Goal: Information Seeking & Learning: Learn about a topic

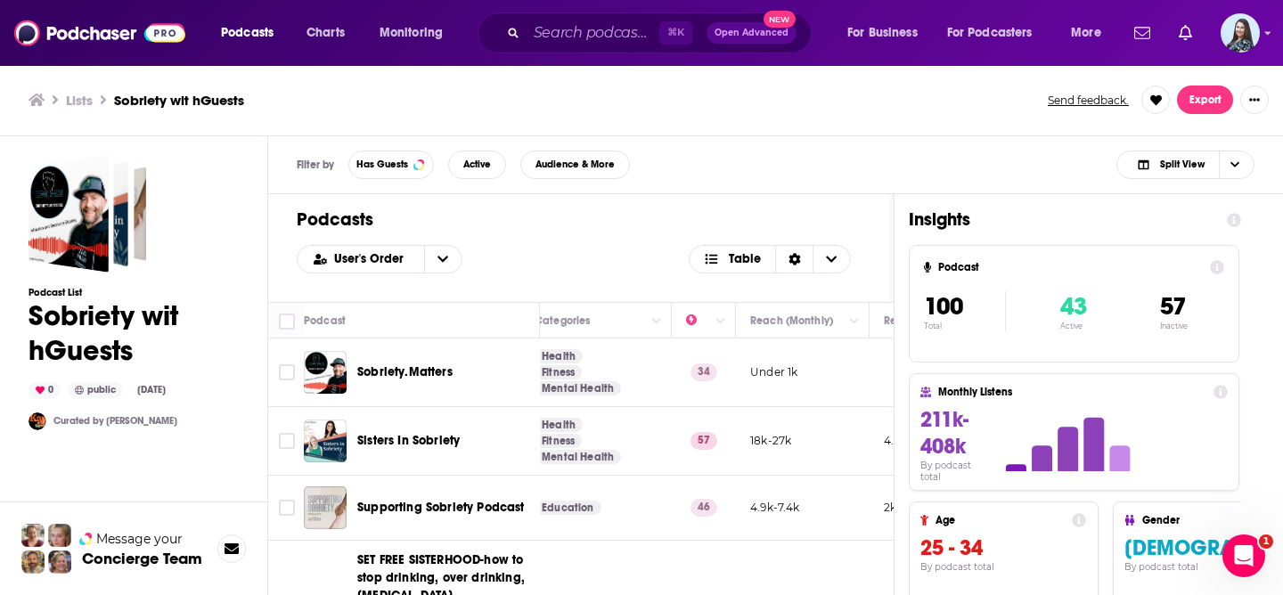
scroll to position [1, 354]
click at [358, 259] on span "User's Order" at bounding box center [372, 259] width 76 height 12
click at [367, 352] on span "Power Score" at bounding box center [390, 348] width 115 height 10
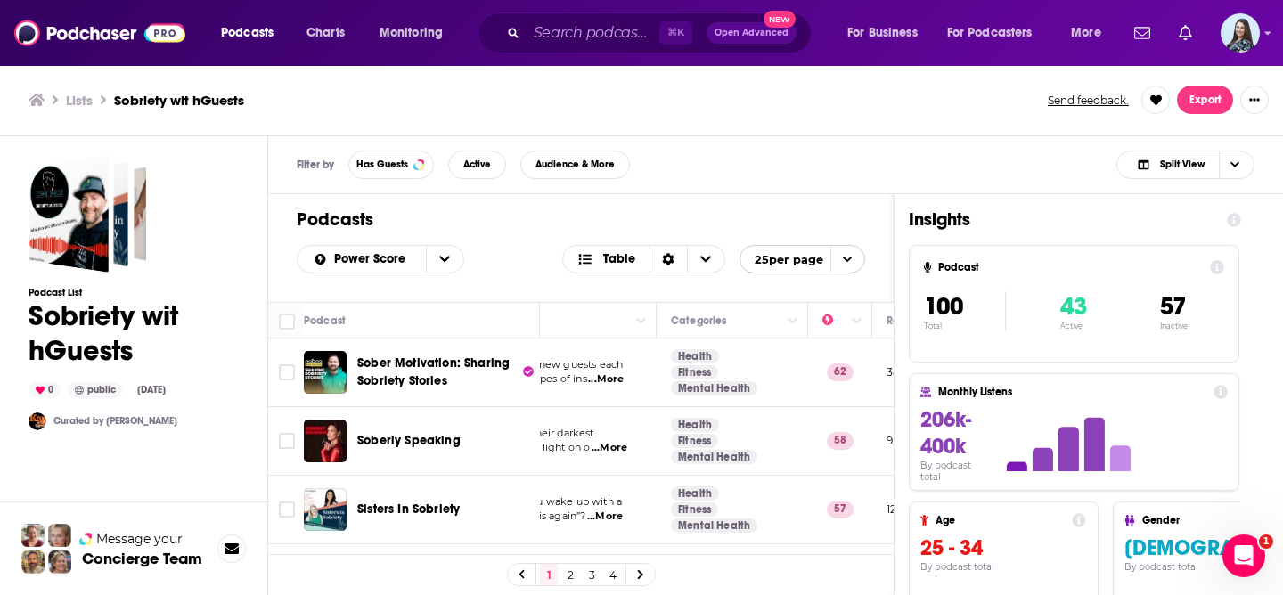
scroll to position [0, 187]
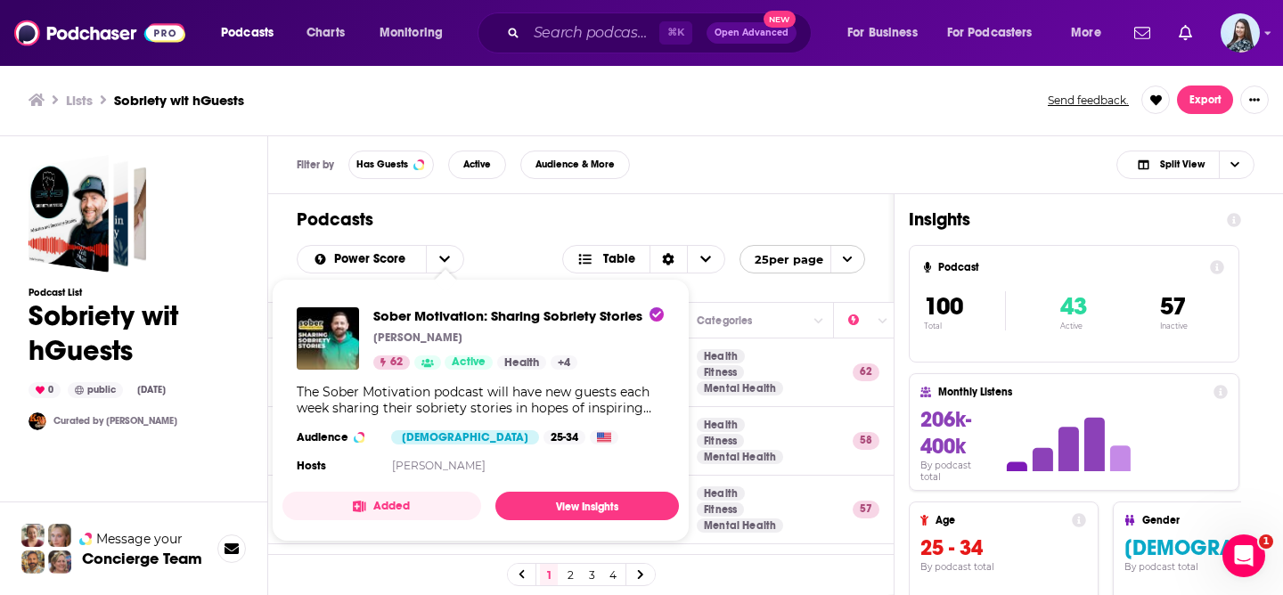
click at [498, 221] on h1 "Podcasts" at bounding box center [581, 220] width 569 height 22
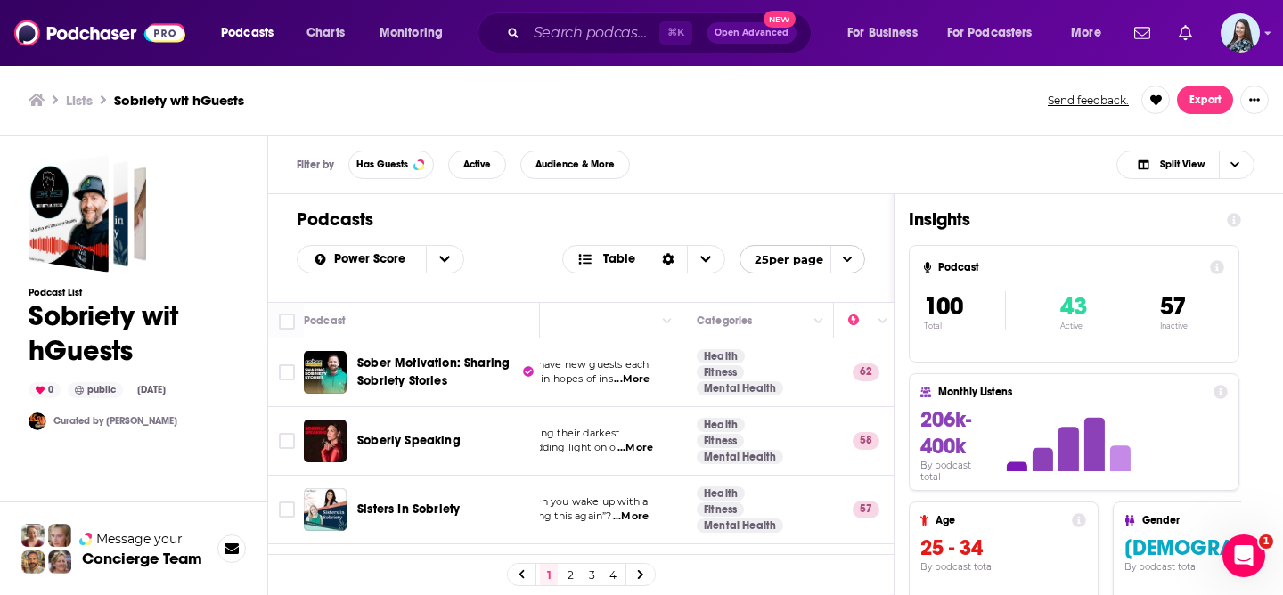
click at [511, 213] on h1 "Podcasts" at bounding box center [581, 220] width 569 height 22
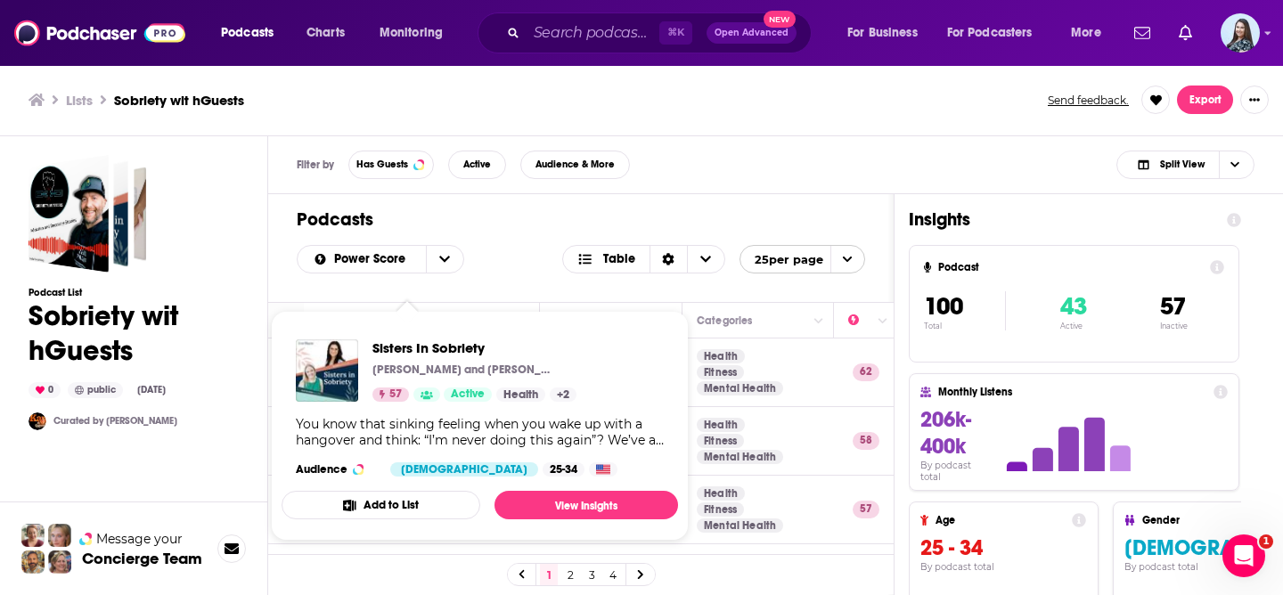
click at [519, 231] on div "Podcasts Power Score Table 25 per page" at bounding box center [581, 248] width 626 height 108
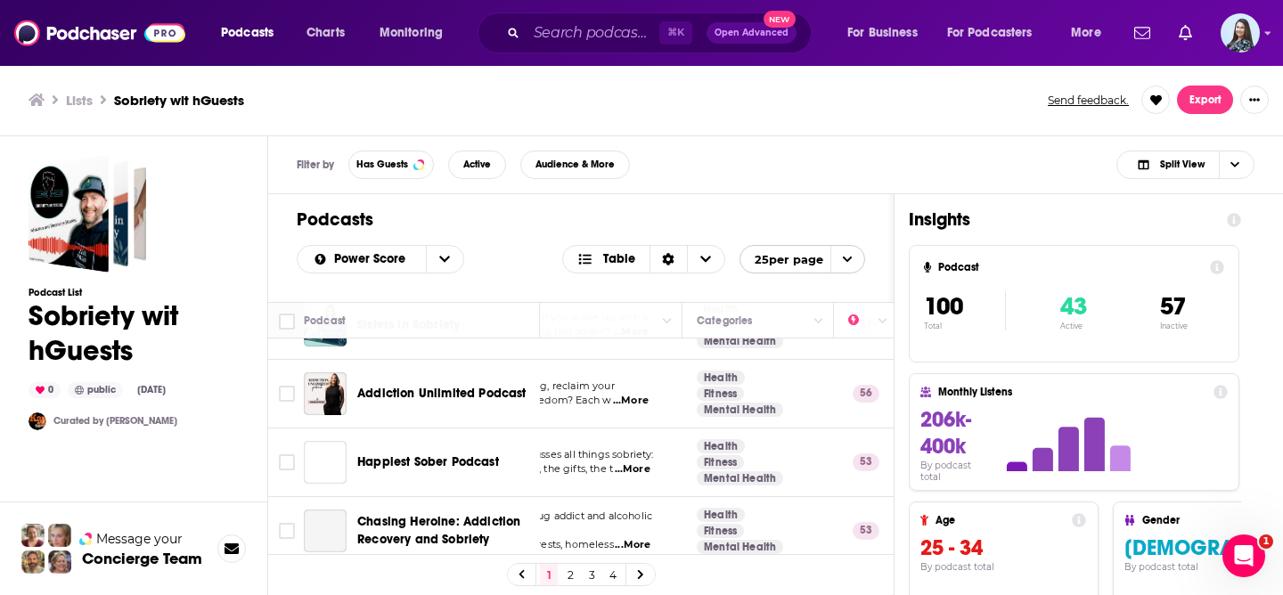
scroll to position [196, 187]
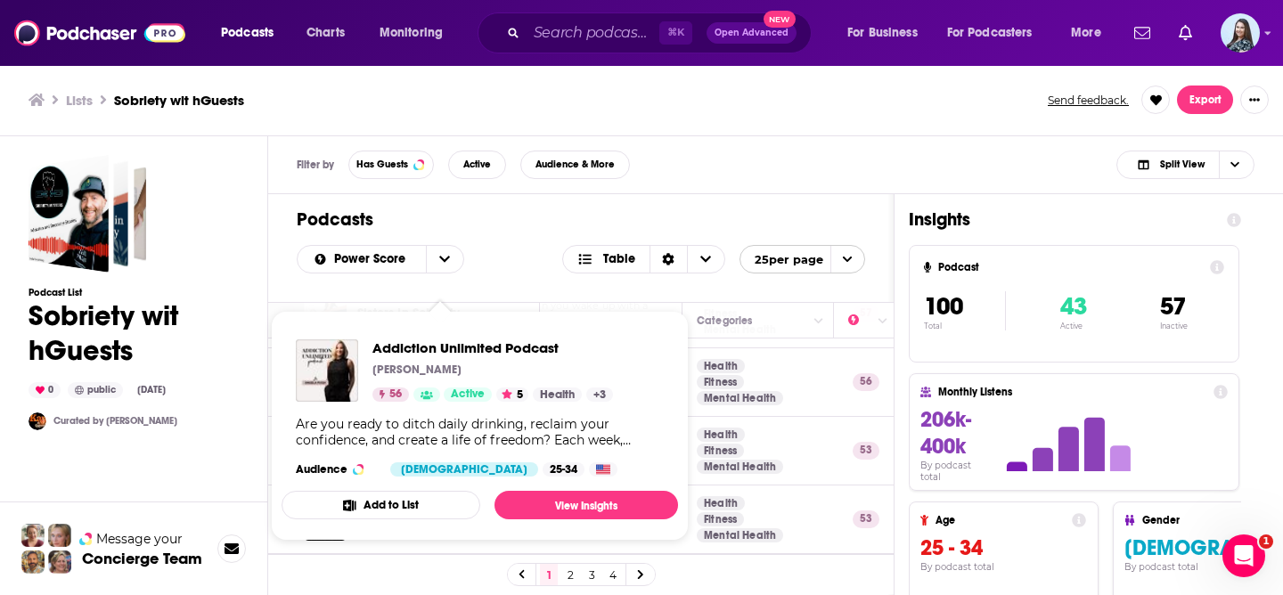
click at [506, 214] on h1 "Podcasts" at bounding box center [581, 220] width 569 height 22
click at [495, 225] on h1 "Podcasts" at bounding box center [581, 220] width 569 height 22
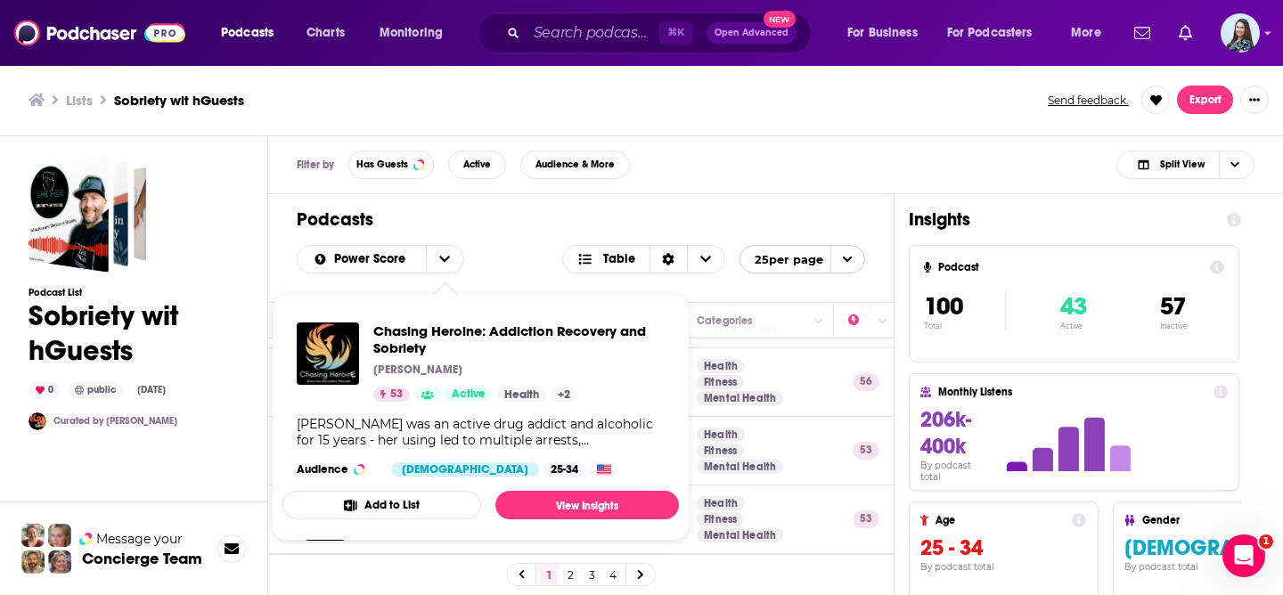
click at [511, 246] on div "Power Score Table 25 per page" at bounding box center [581, 259] width 569 height 29
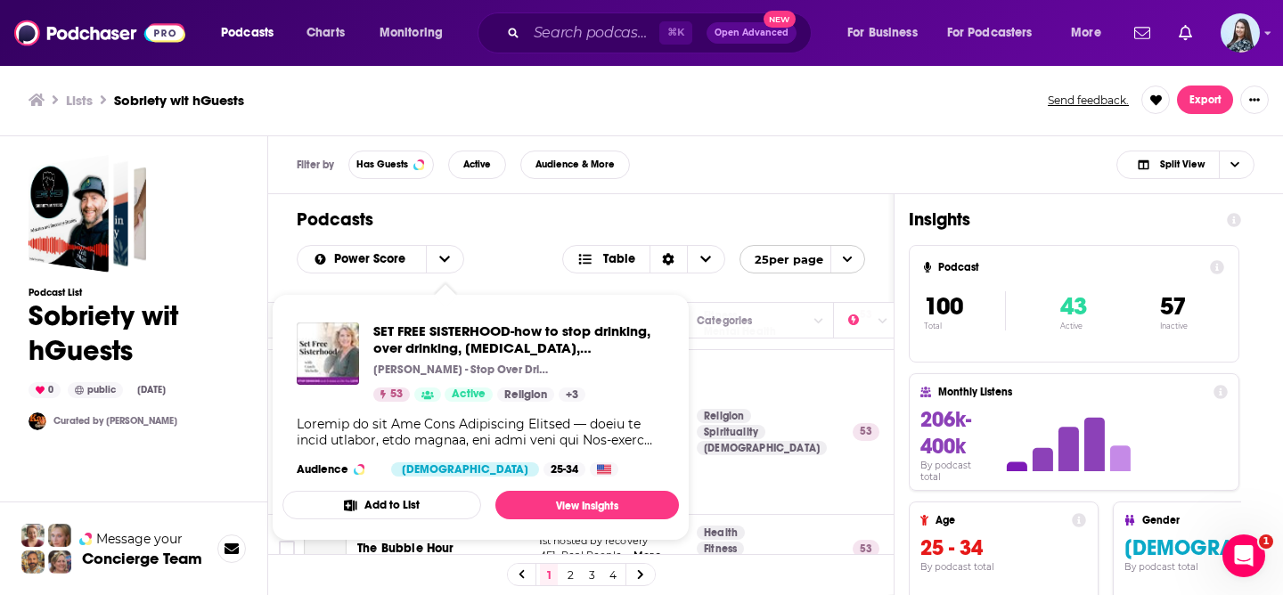
scroll to position [405, 187]
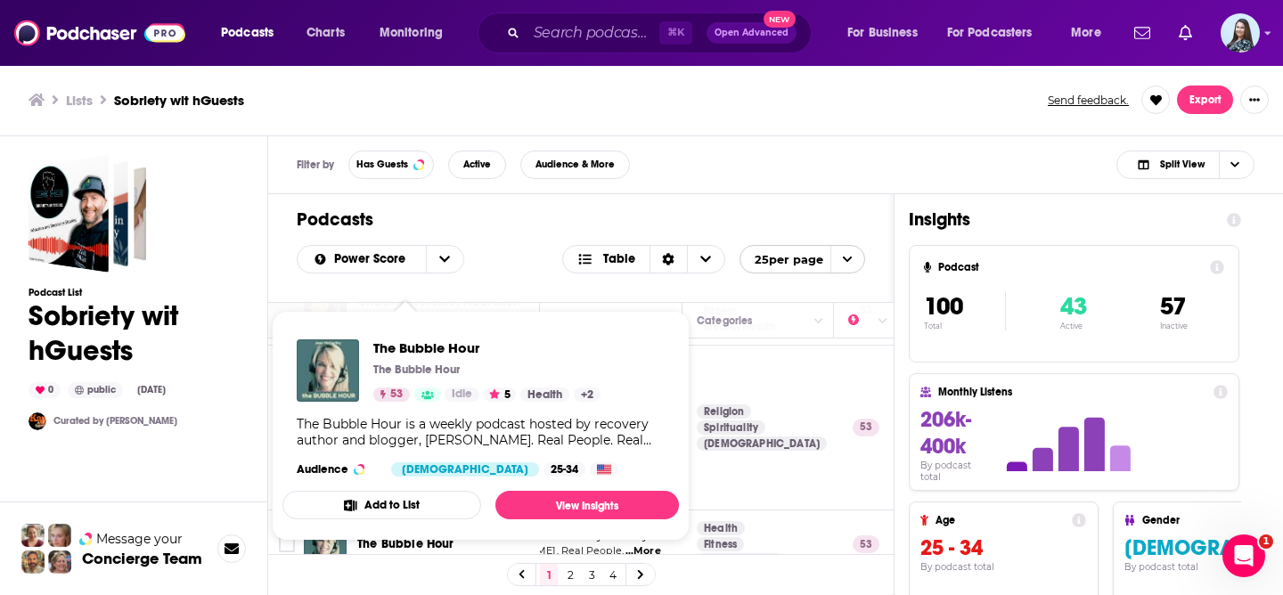
click at [502, 204] on div "Podcasts Power Score Table 25 per page" at bounding box center [581, 248] width 626 height 108
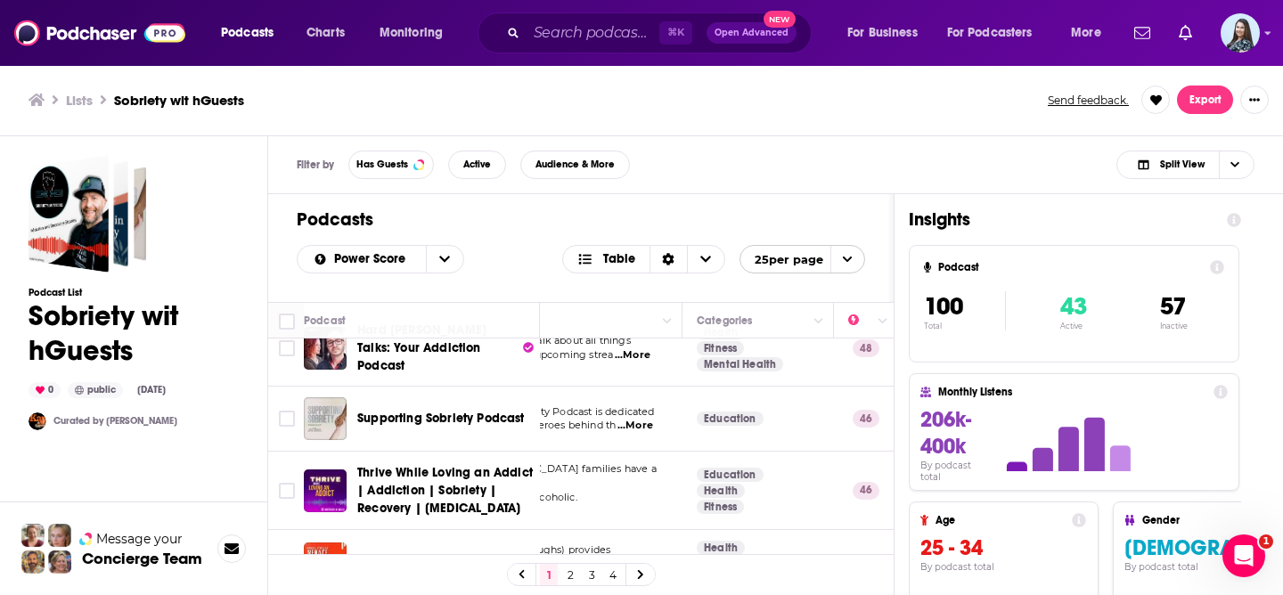
scroll to position [1133, 187]
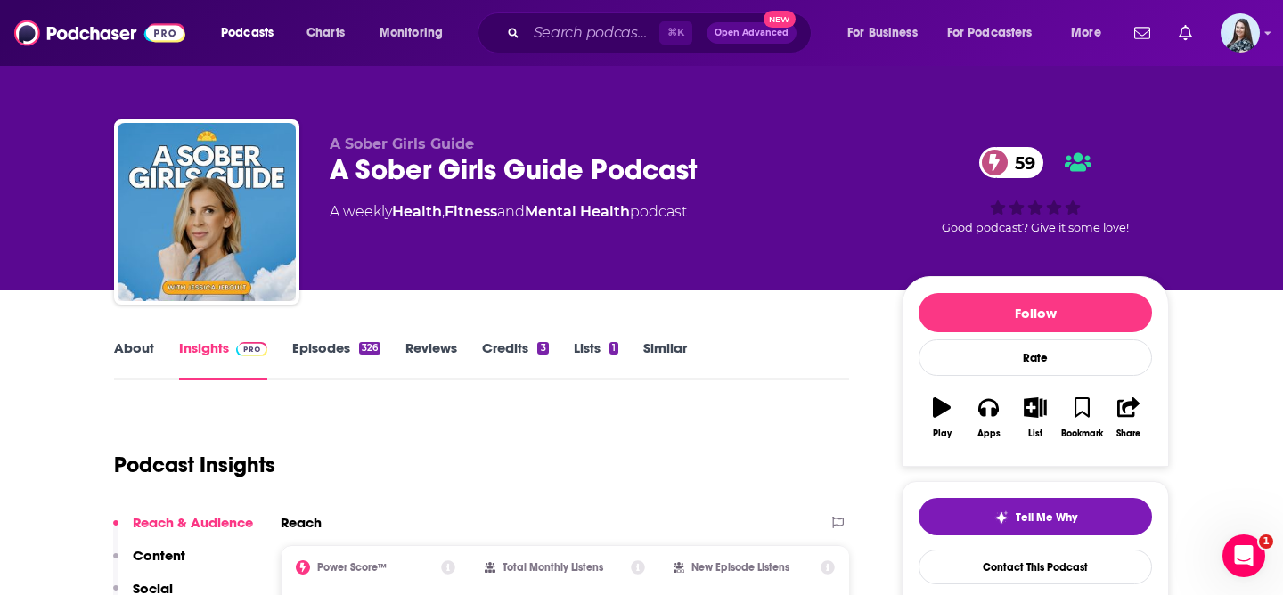
click at [511, 171] on div "A Sober Girls Guide Podcast 59" at bounding box center [602, 169] width 544 height 35
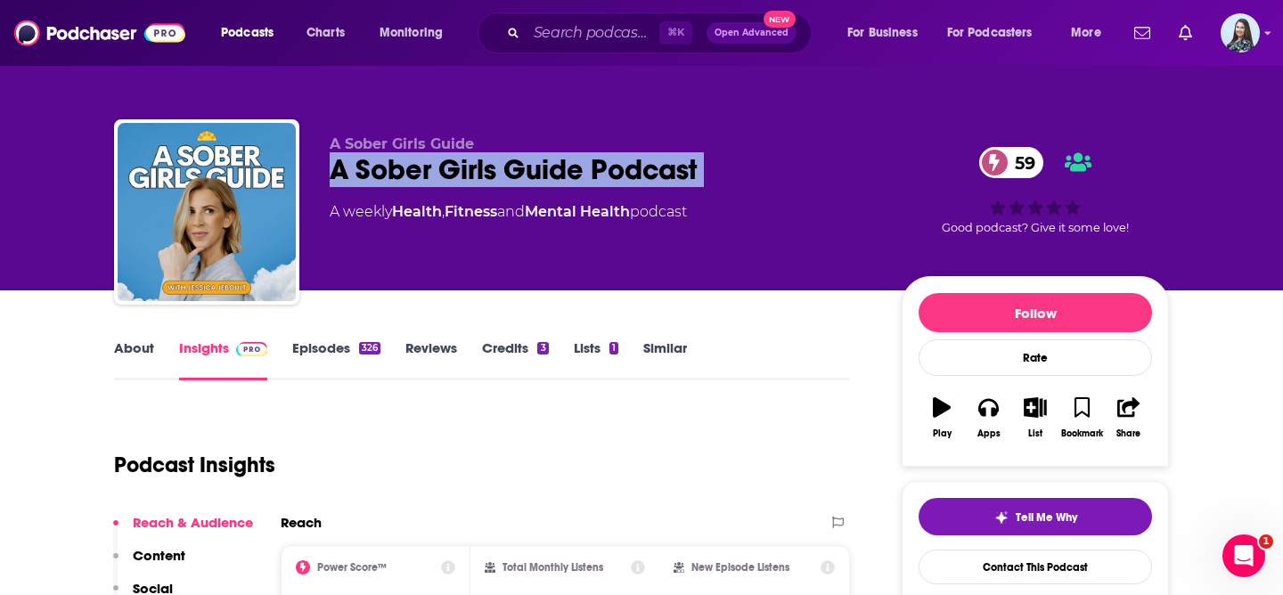
click at [511, 171] on div "A Sober Girls Guide Podcast 59" at bounding box center [602, 169] width 544 height 35
copy div "A Sober Girls Guide Podcast 59"
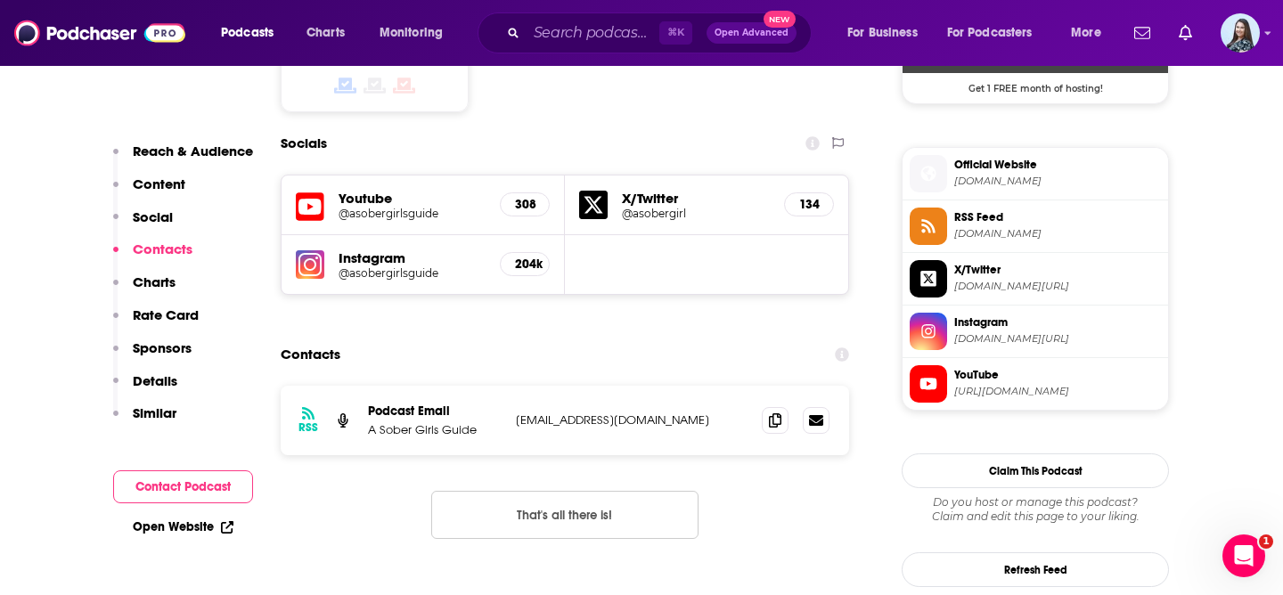
scroll to position [1531, 0]
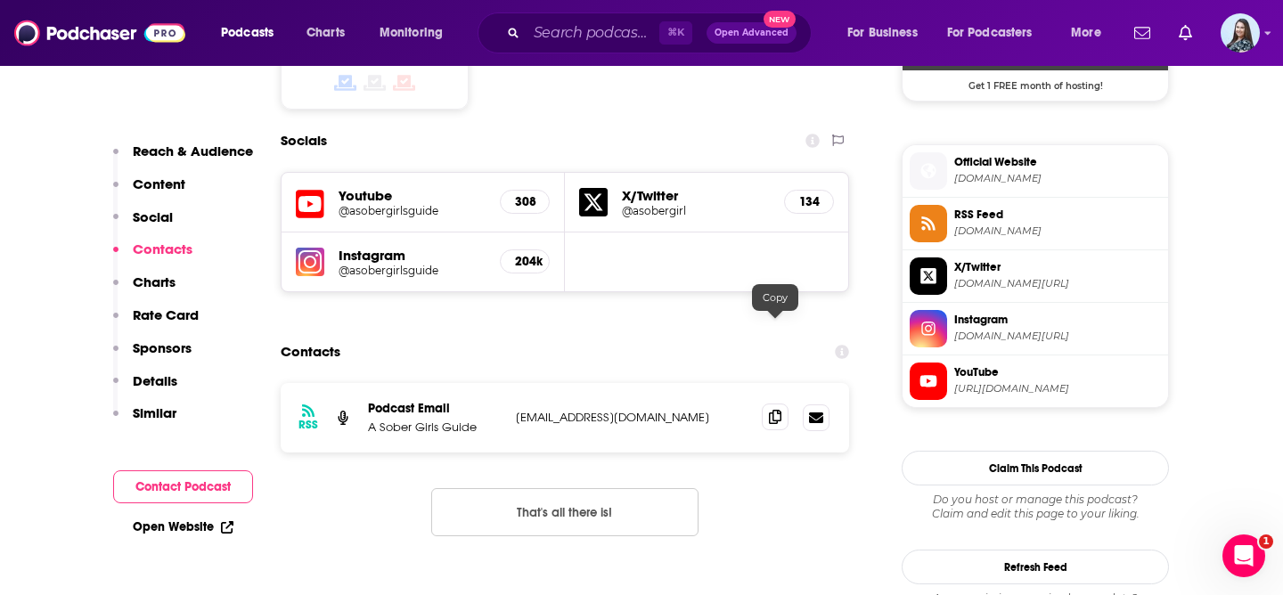
click at [772, 410] on icon at bounding box center [775, 417] width 12 height 14
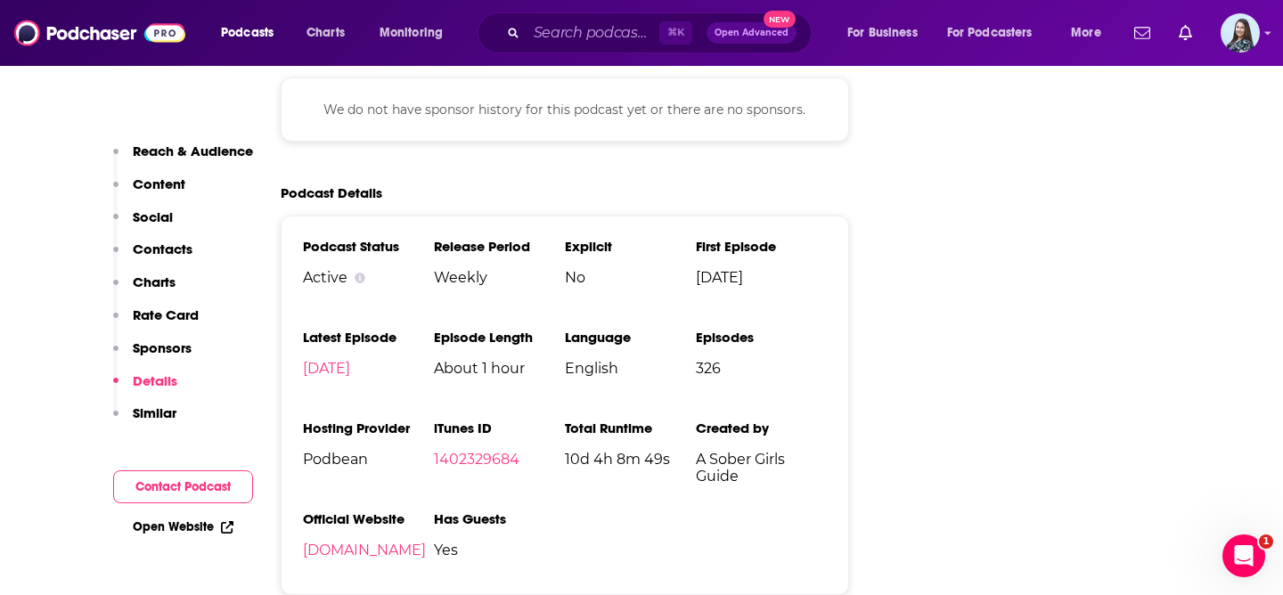
scroll to position [2810, 0]
click at [616, 268] on span "No" at bounding box center [630, 276] width 131 height 17
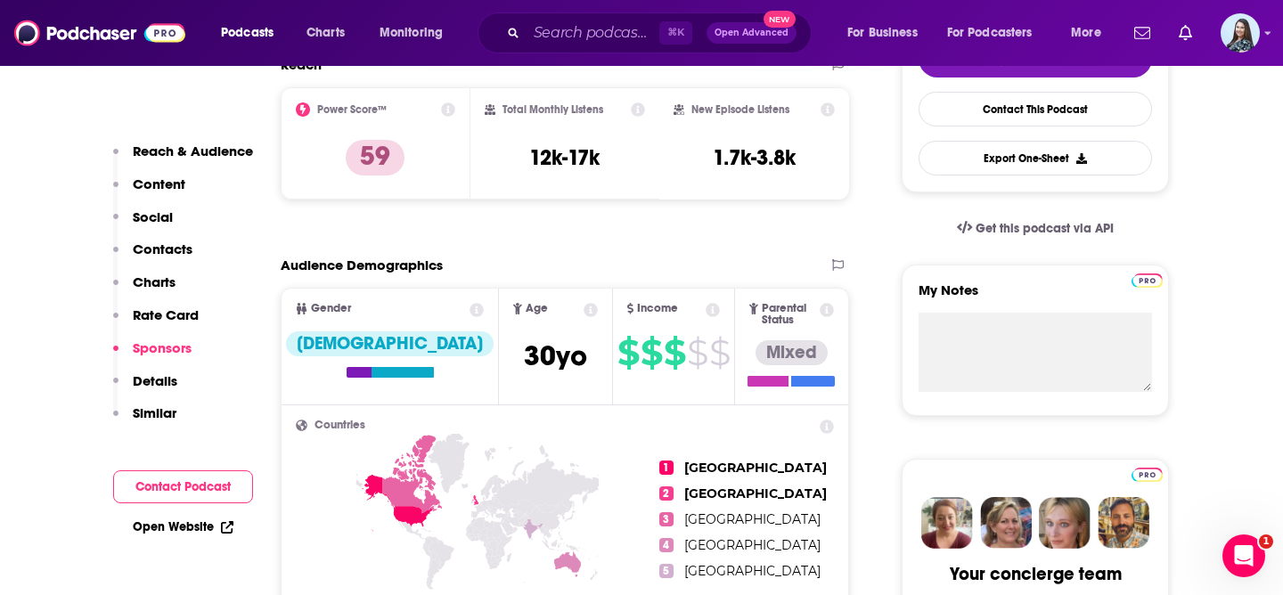
scroll to position [0, 0]
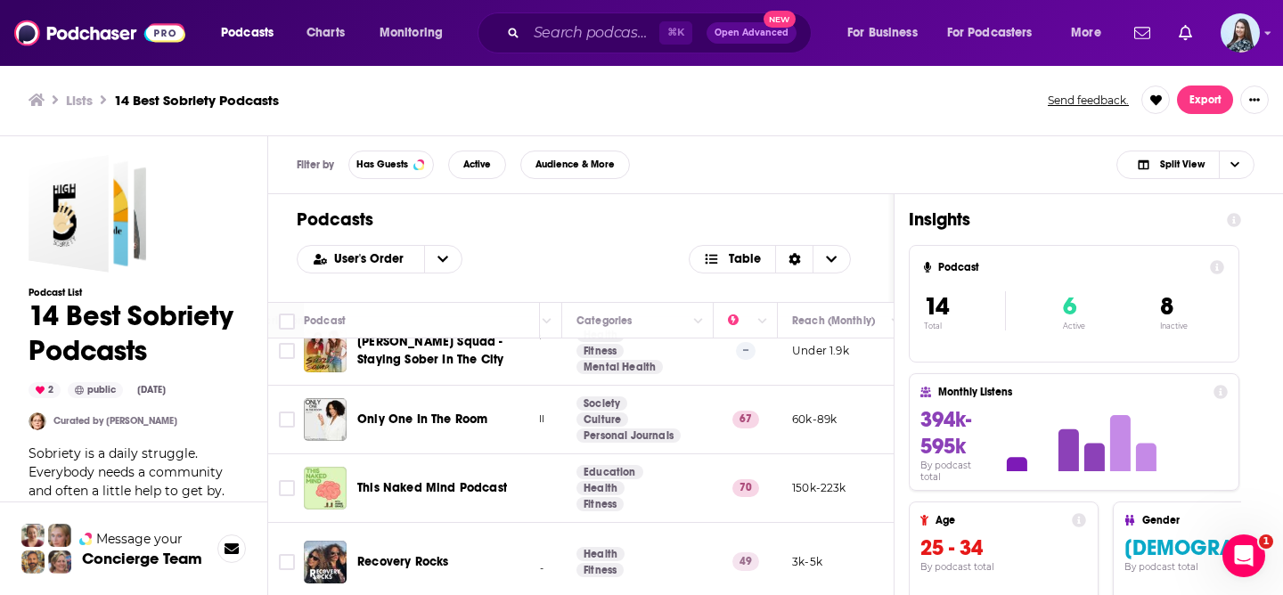
scroll to position [297, 307]
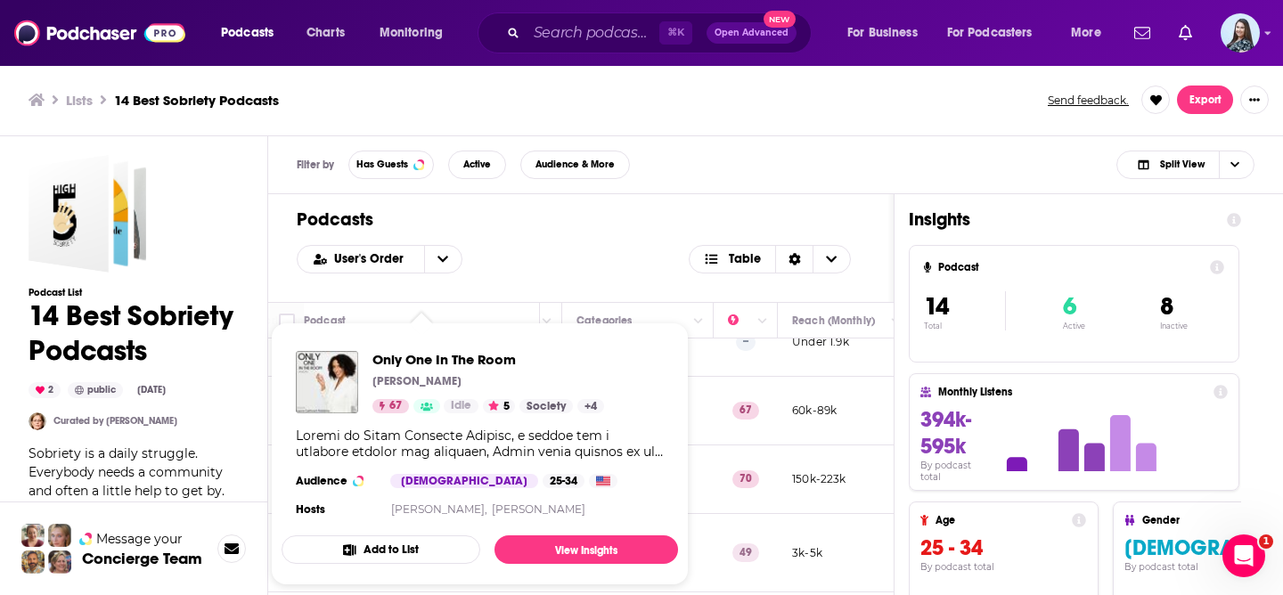
click at [566, 233] on div "Podcasts User's Order Table" at bounding box center [581, 248] width 626 height 108
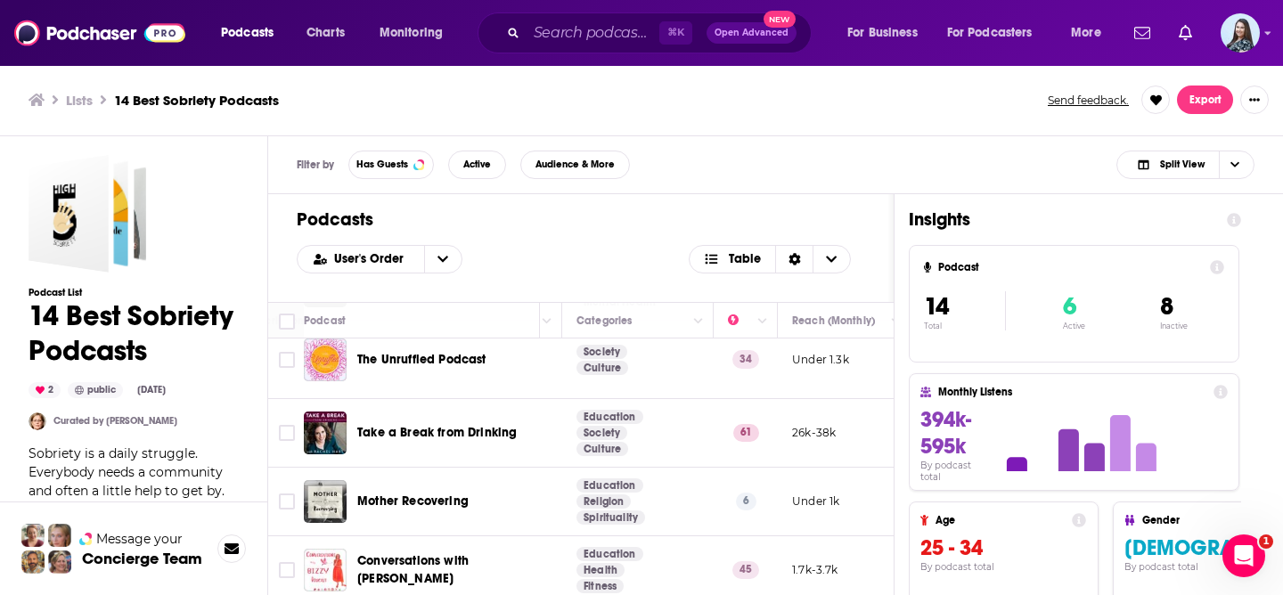
scroll to position [717, 307]
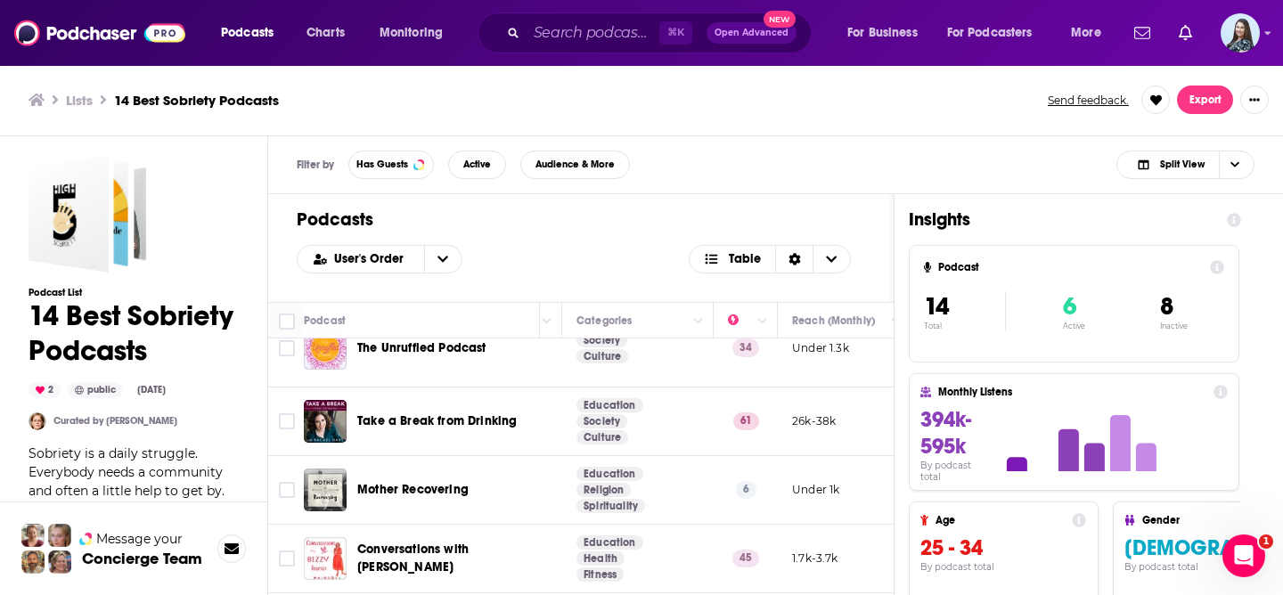
click at [537, 248] on div "User's Order Table" at bounding box center [581, 259] width 569 height 29
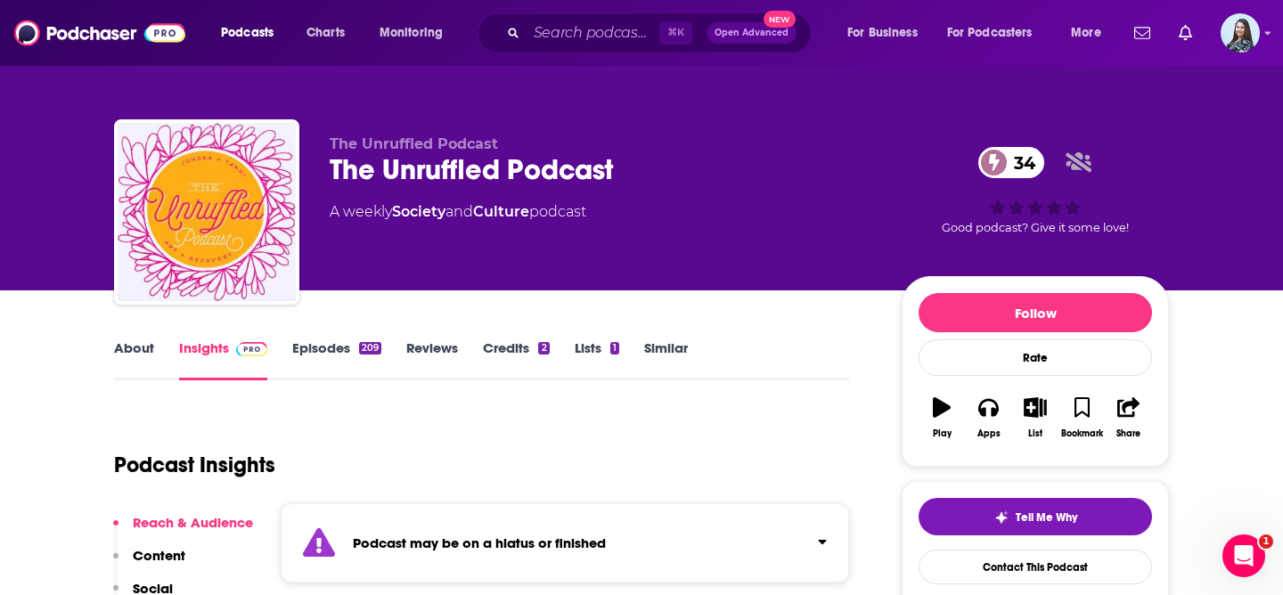
click at [378, 168] on div "The Unruffled Podcast 34" at bounding box center [602, 169] width 544 height 35
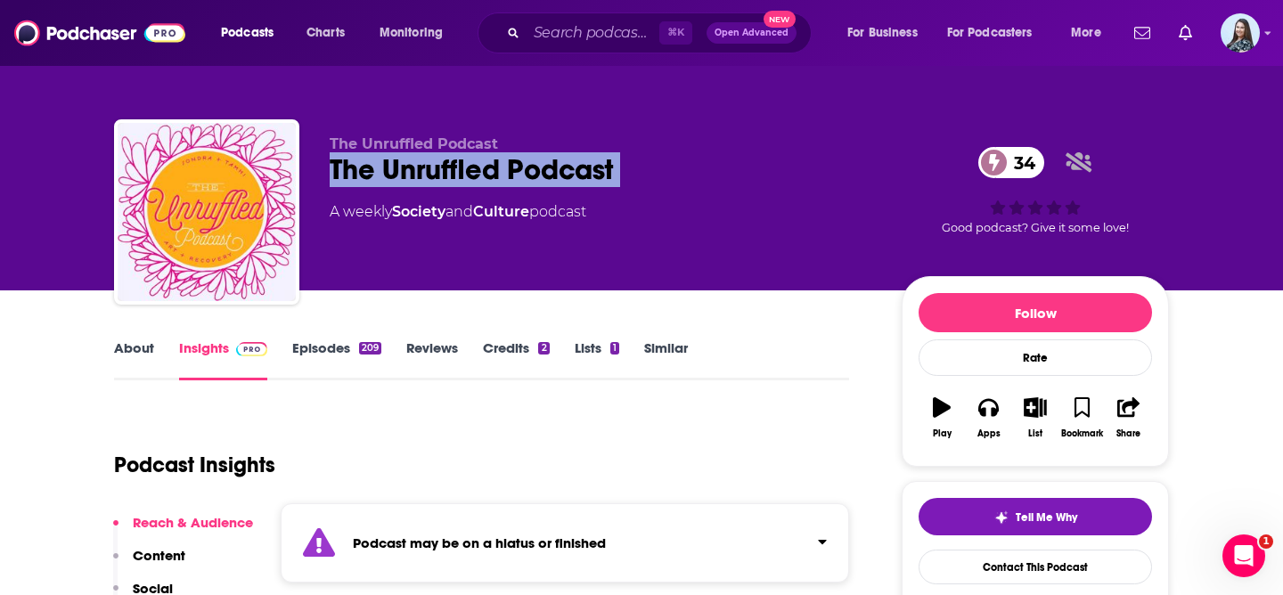
click at [378, 168] on div "The Unruffled Podcast 34" at bounding box center [602, 169] width 544 height 35
copy div "The Unruffled Podcast 34"
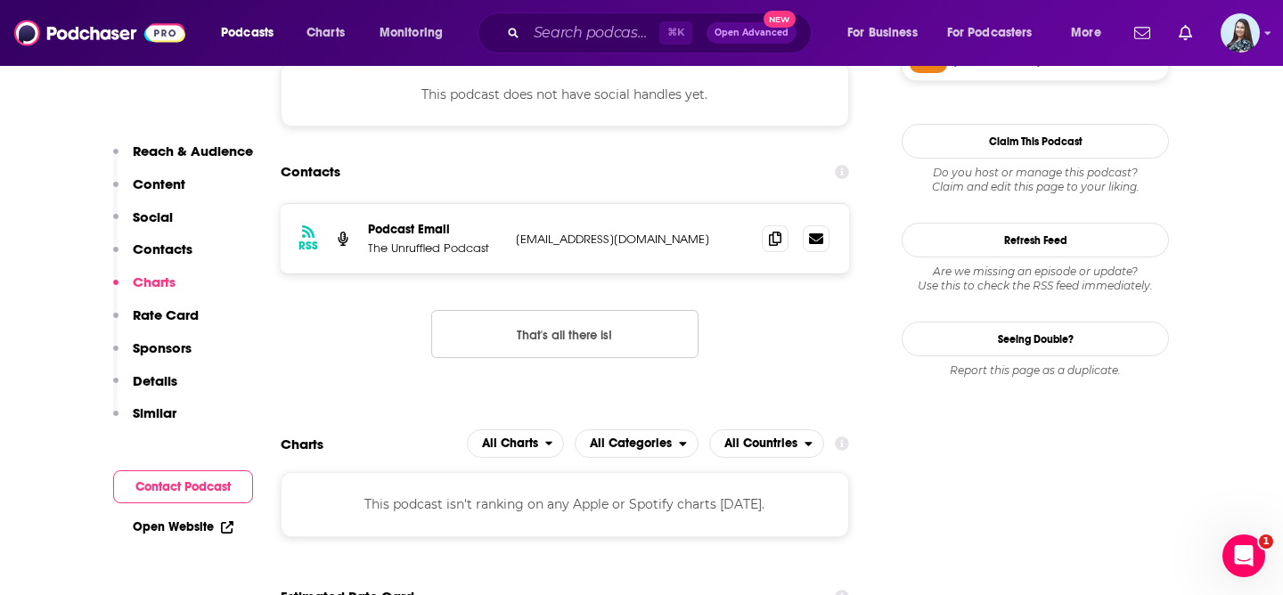
scroll to position [1387, 0]
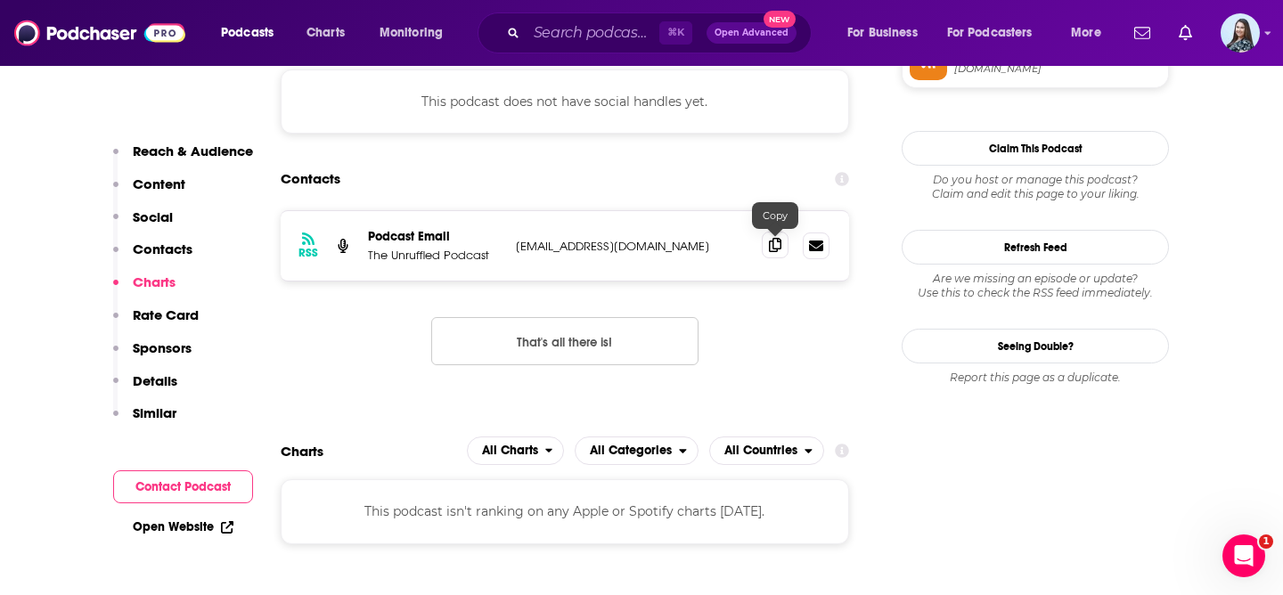
click at [777, 250] on icon at bounding box center [775, 245] width 12 height 14
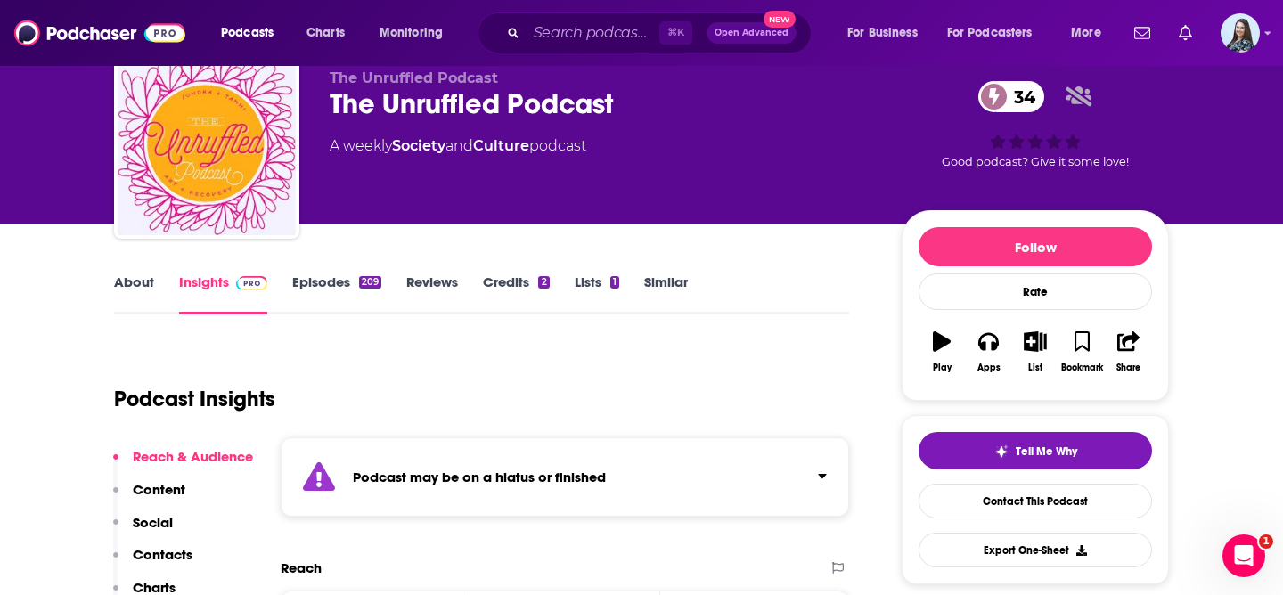
scroll to position [0, 0]
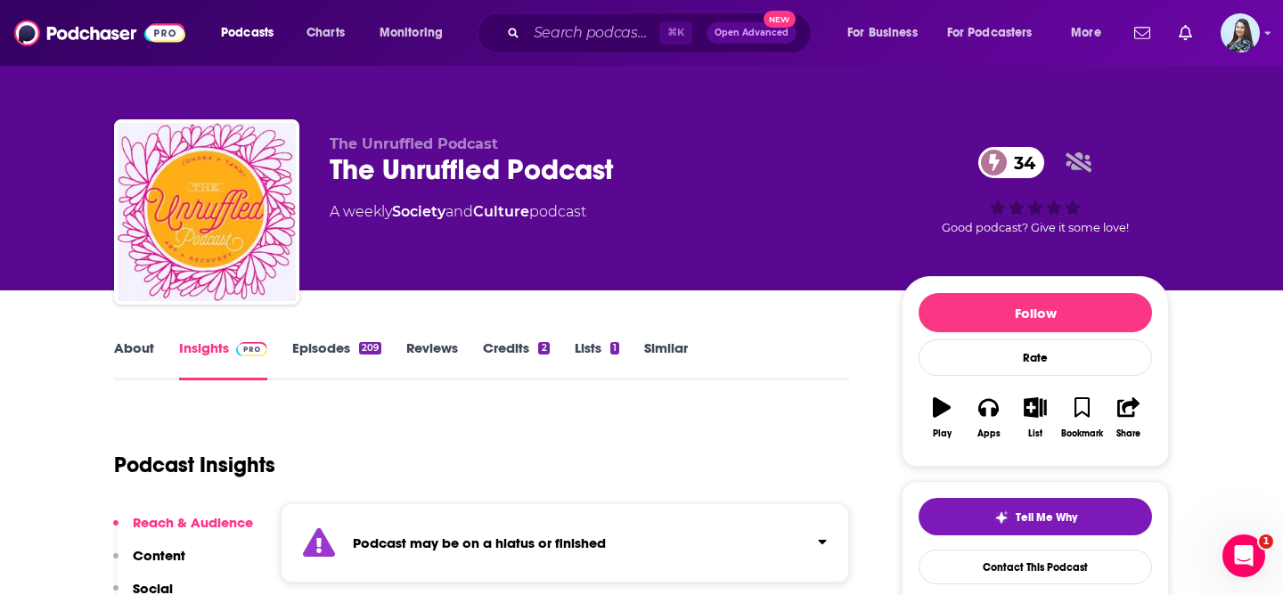
click at [150, 345] on link "About" at bounding box center [134, 359] width 40 height 41
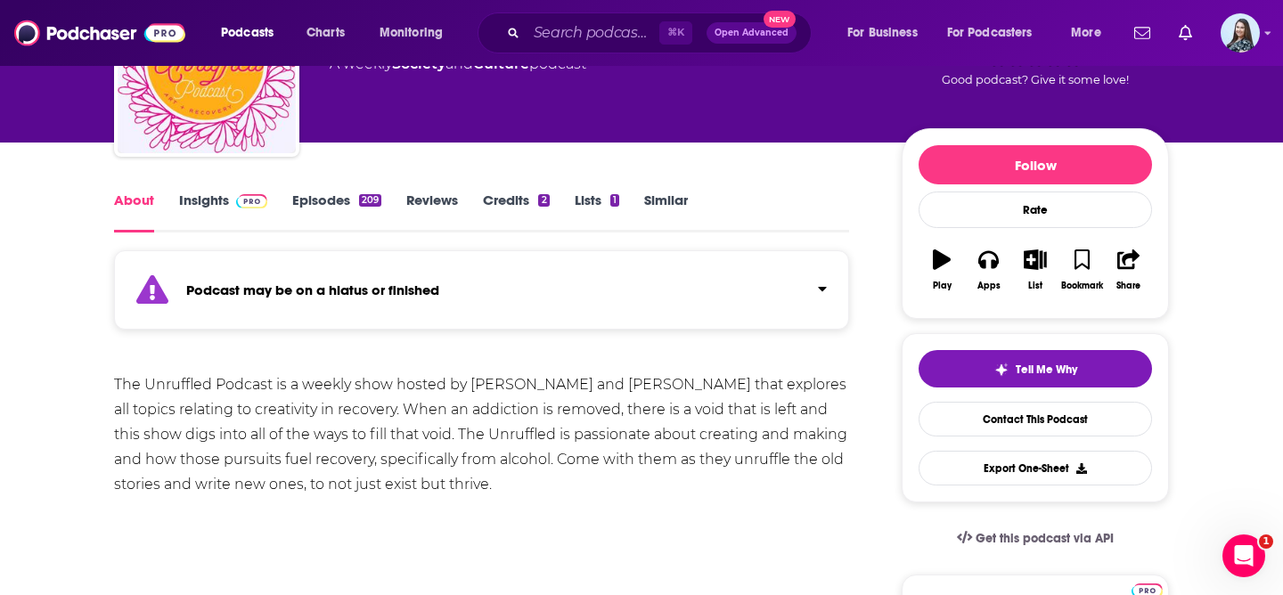
scroll to position [150, 0]
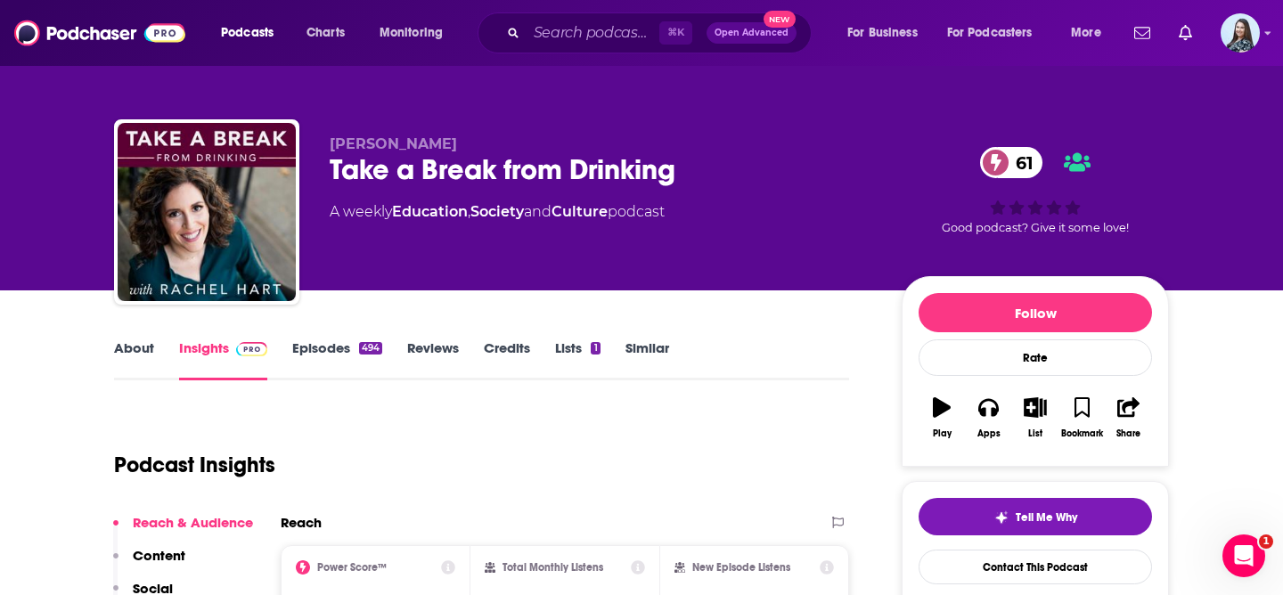
click at [561, 171] on div "Take a Break from Drinking 61" at bounding box center [602, 169] width 544 height 35
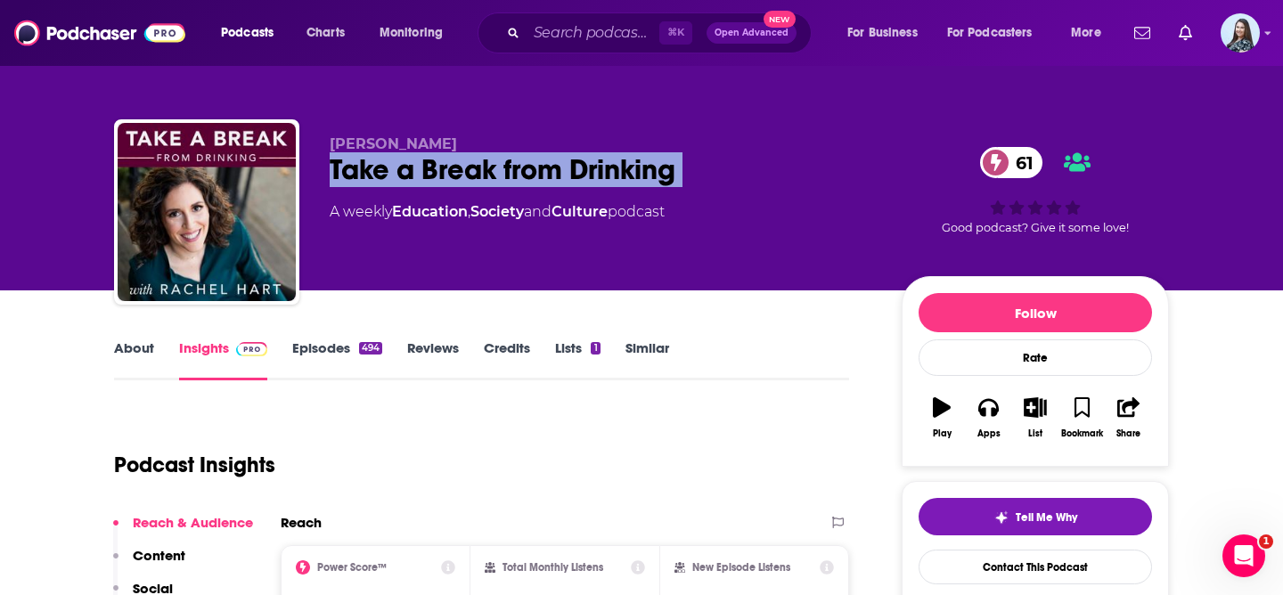
click at [561, 171] on div "Take a Break from Drinking 61" at bounding box center [602, 169] width 544 height 35
copy div "Take a Break from Drinking 61"
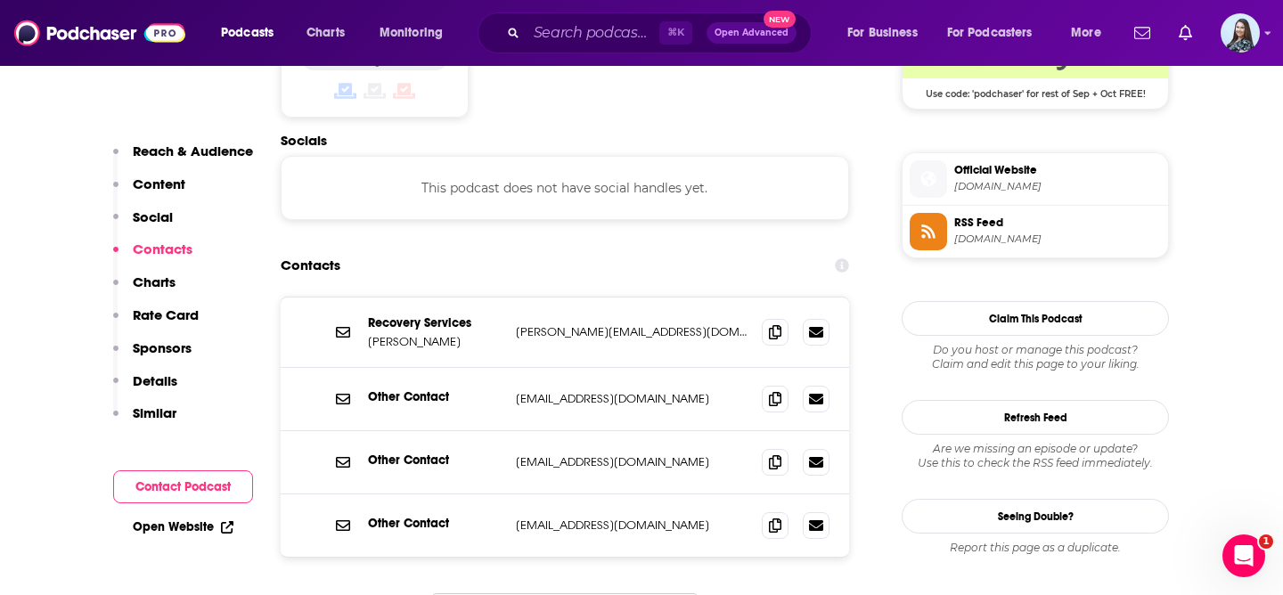
scroll to position [1523, 0]
click at [767, 318] on span at bounding box center [775, 331] width 27 height 27
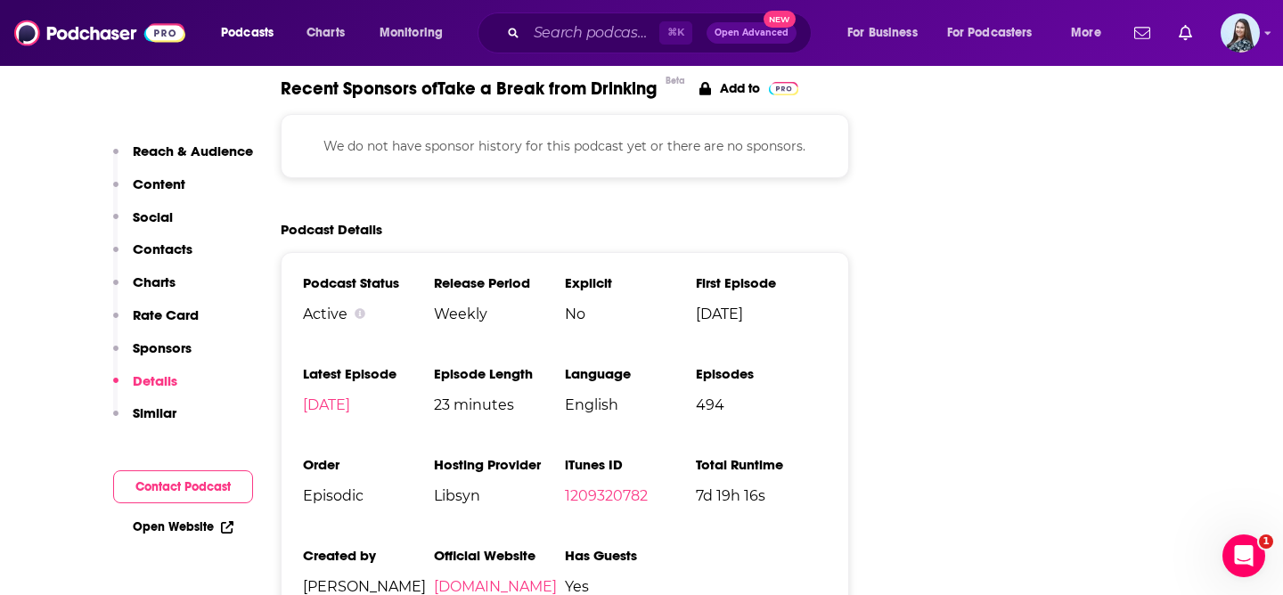
scroll to position [2660, 0]
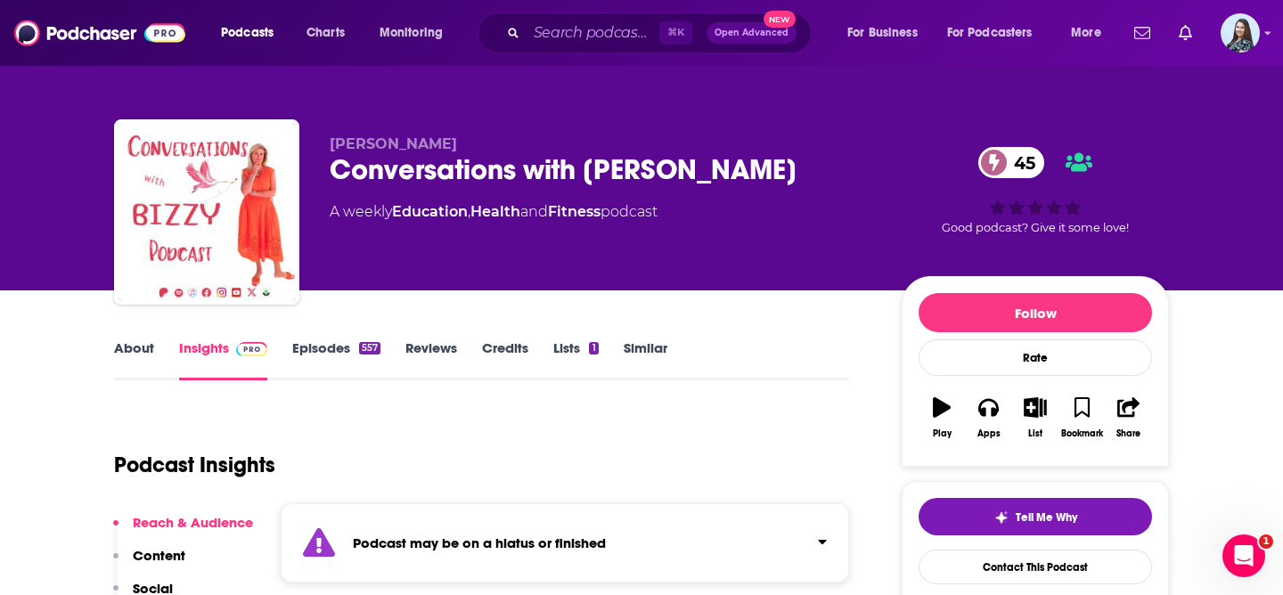
click at [470, 168] on div "Conversations with Bizzy 45" at bounding box center [602, 169] width 544 height 35
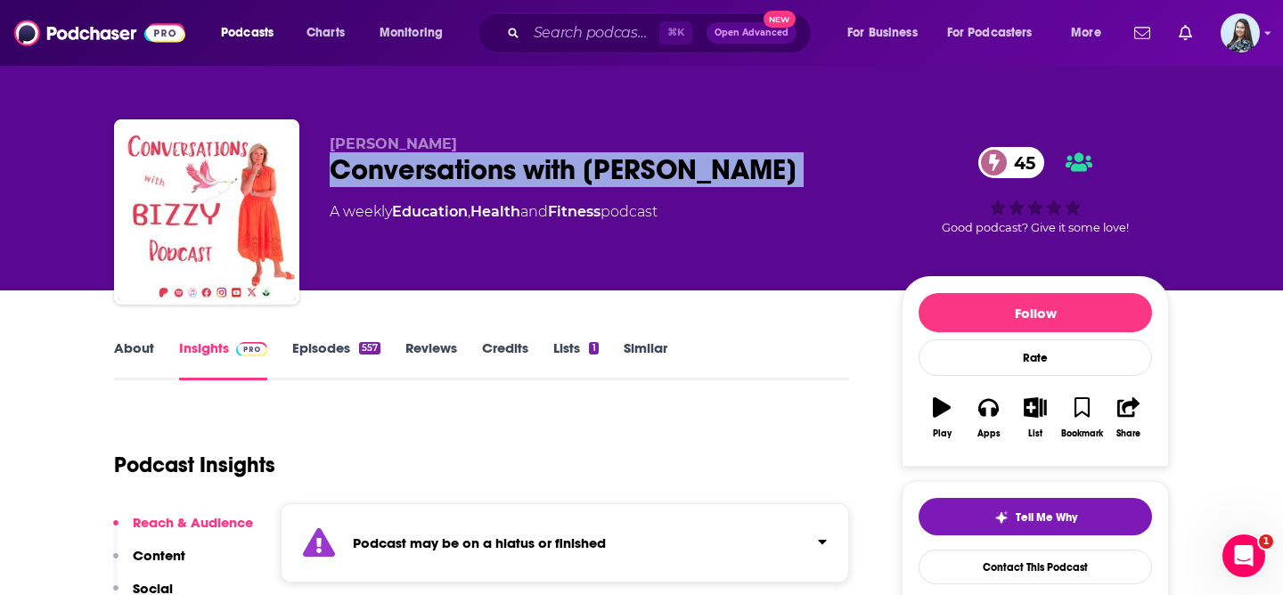
click at [470, 168] on div "Conversations with Bizzy 45" at bounding box center [602, 169] width 544 height 35
copy div "Conversations with Bizzy 45"
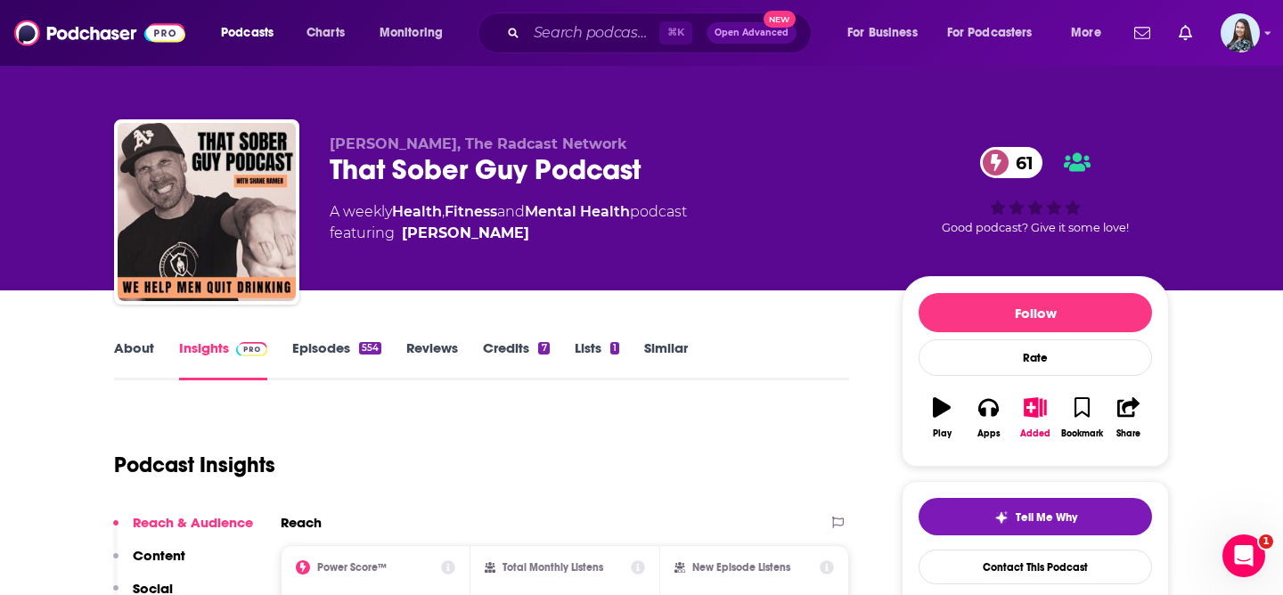
click at [418, 172] on div "That Sober Guy Podcast 61" at bounding box center [602, 169] width 544 height 35
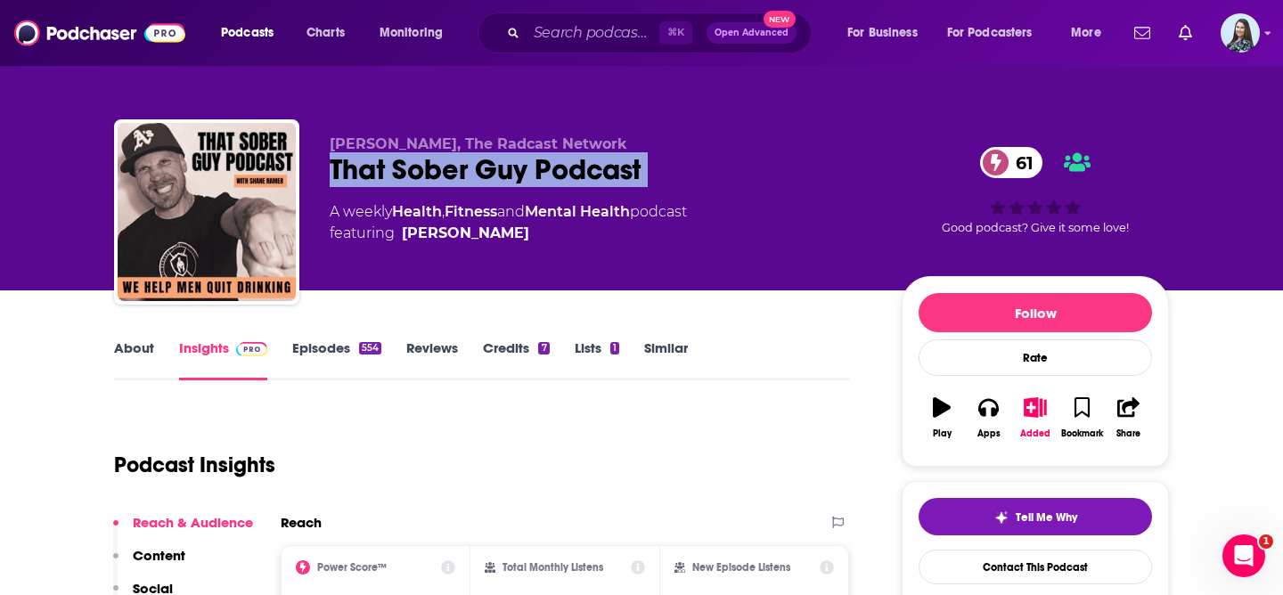
click at [418, 172] on div "That Sober Guy Podcast 61" at bounding box center [602, 169] width 544 height 35
copy div "That Sober Guy Podcast 61"
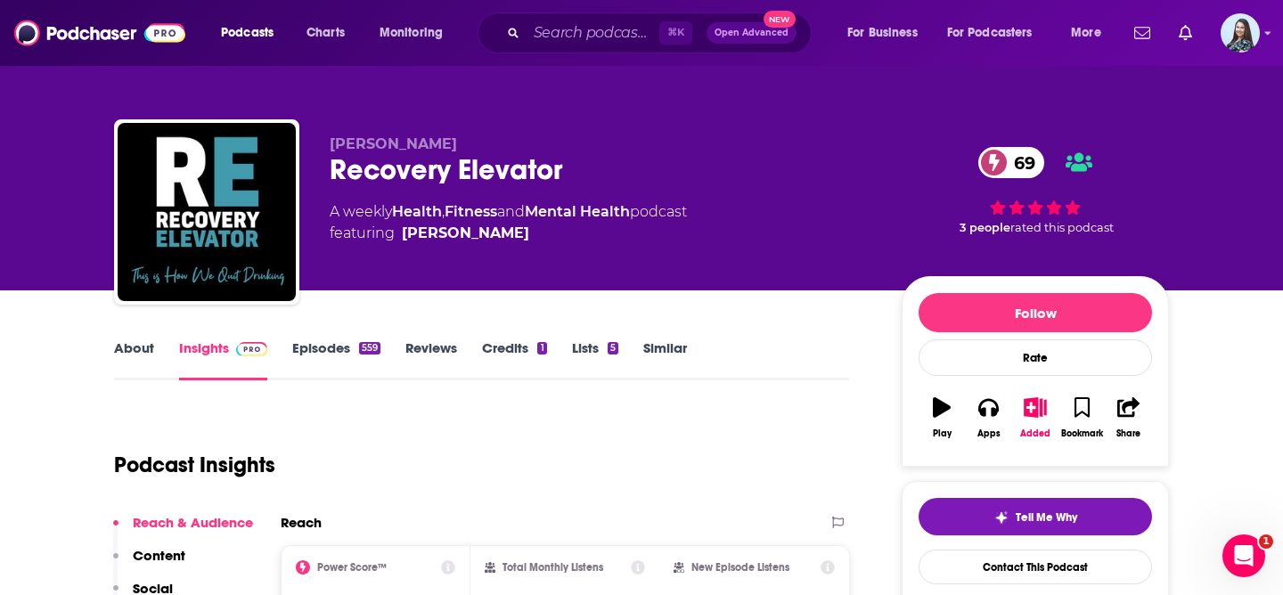
click at [405, 171] on div "Recovery Elevator 69" at bounding box center [602, 169] width 544 height 35
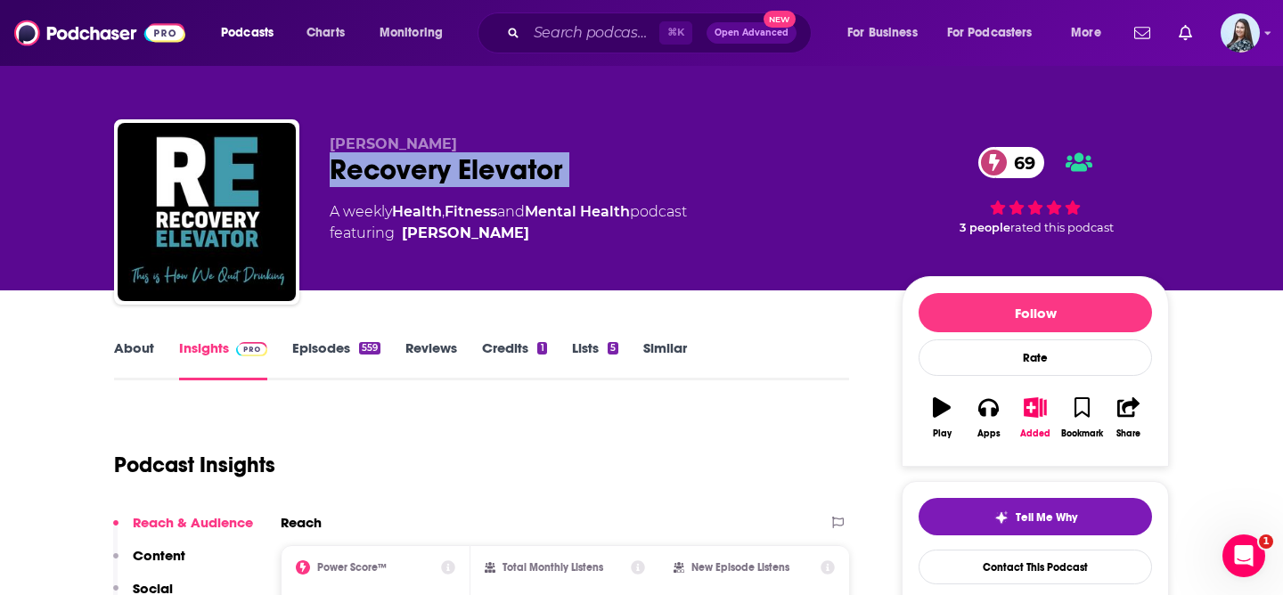
click at [405, 171] on div "Recovery Elevator 69" at bounding box center [602, 169] width 544 height 35
copy div "Recovery Elevator 69"
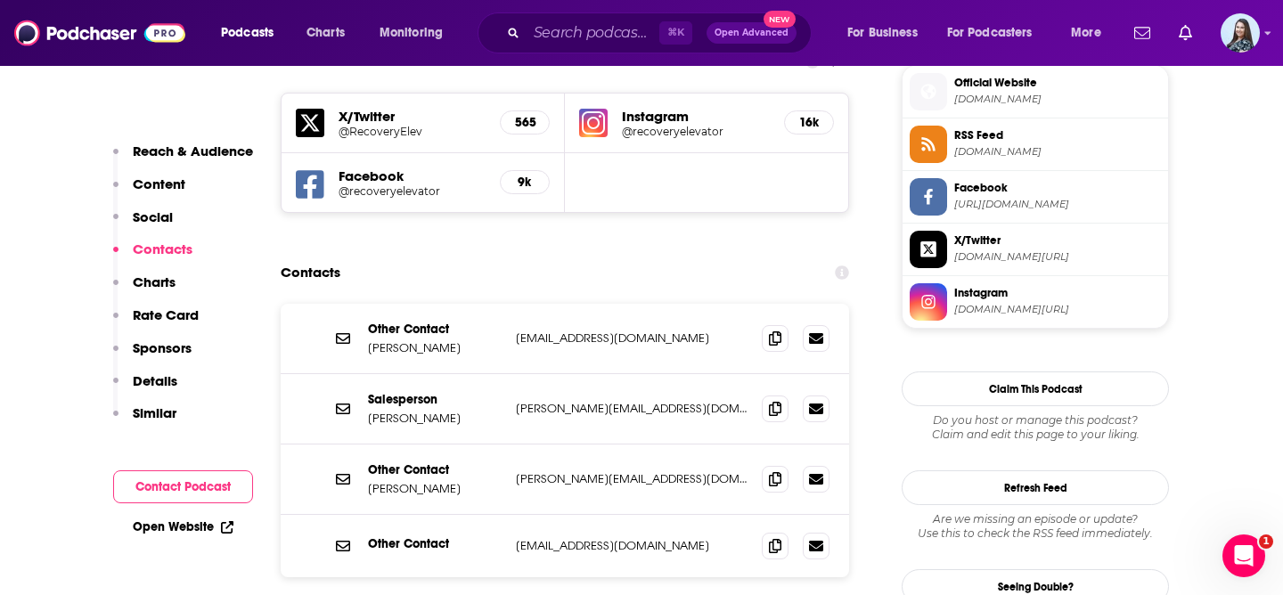
scroll to position [1611, 0]
click at [776, 400] on icon at bounding box center [775, 407] width 12 height 14
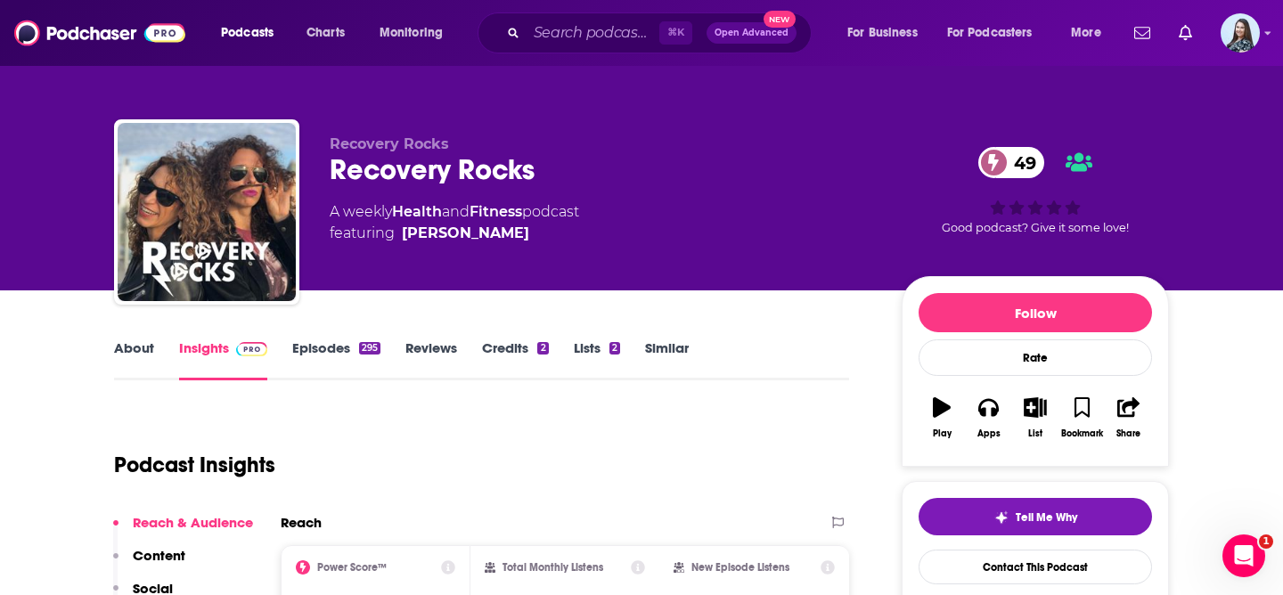
click at [475, 167] on div "Recovery Rocks 49" at bounding box center [602, 169] width 544 height 35
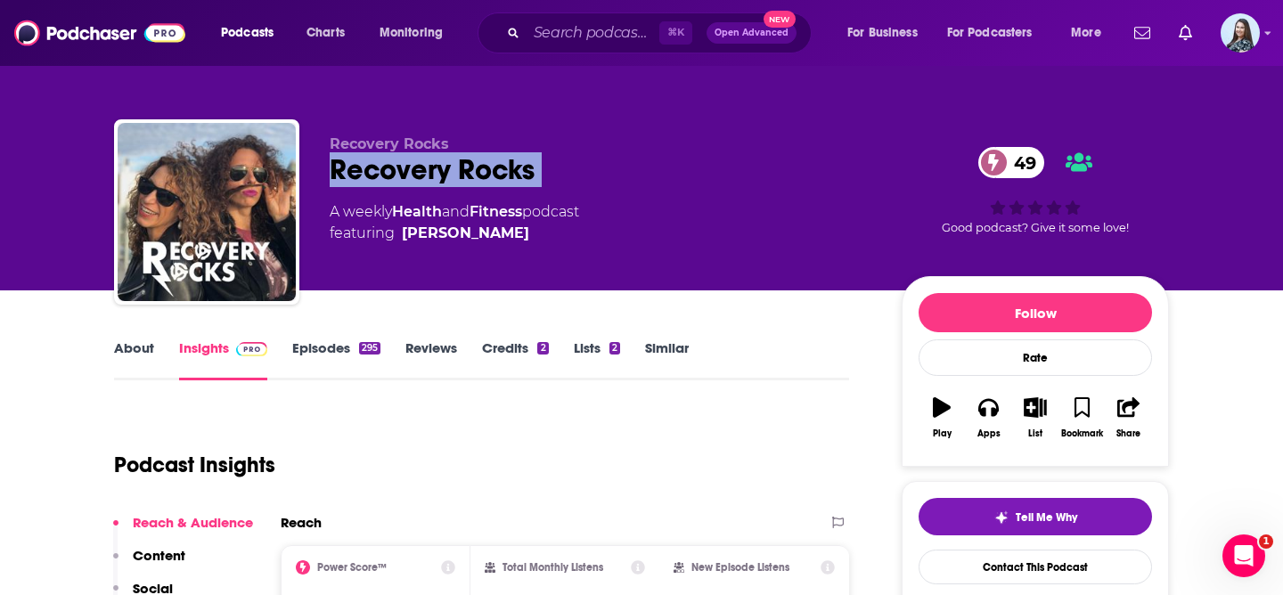
click at [475, 167] on div "Recovery Rocks 49" at bounding box center [602, 169] width 544 height 35
copy div "Recovery Rocks 49"
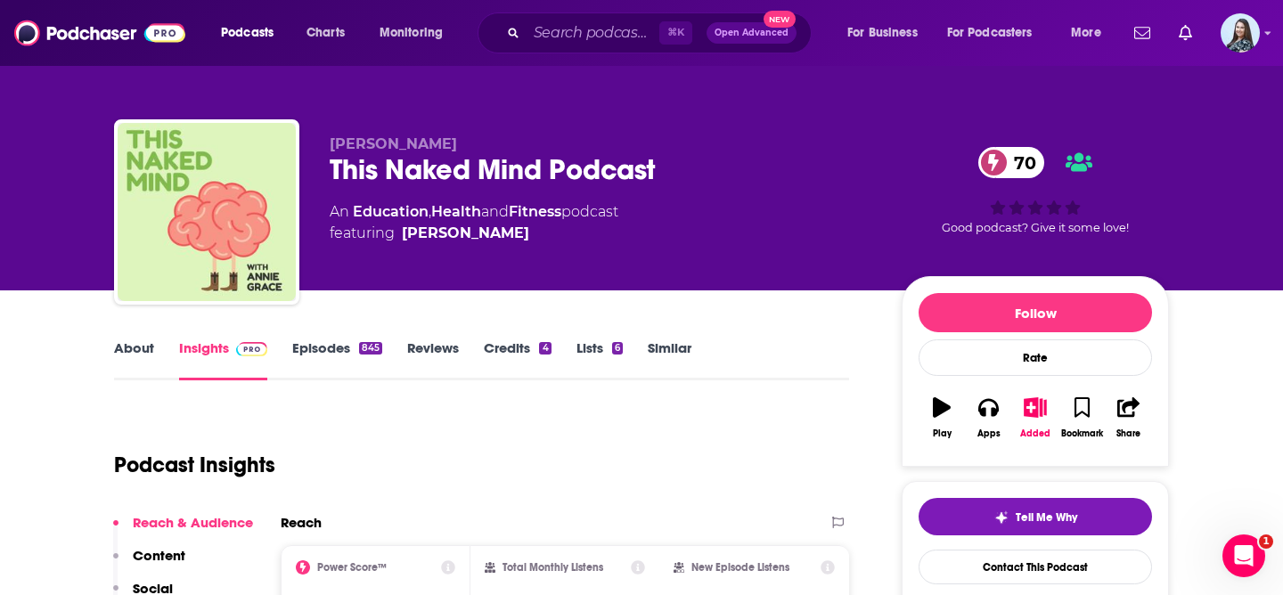
click at [446, 169] on div "This Naked Mind Podcast 70" at bounding box center [602, 169] width 544 height 35
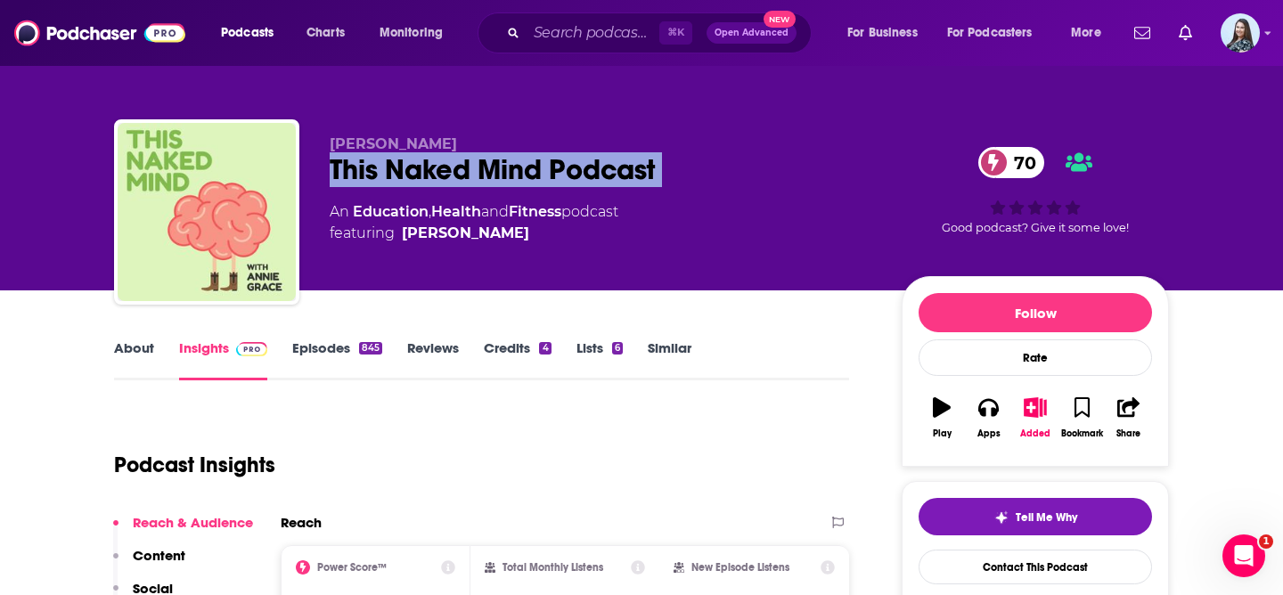
click at [446, 169] on div "This Naked Mind Podcast 70" at bounding box center [602, 169] width 544 height 35
copy div "This Naked Mind Podcast 70"
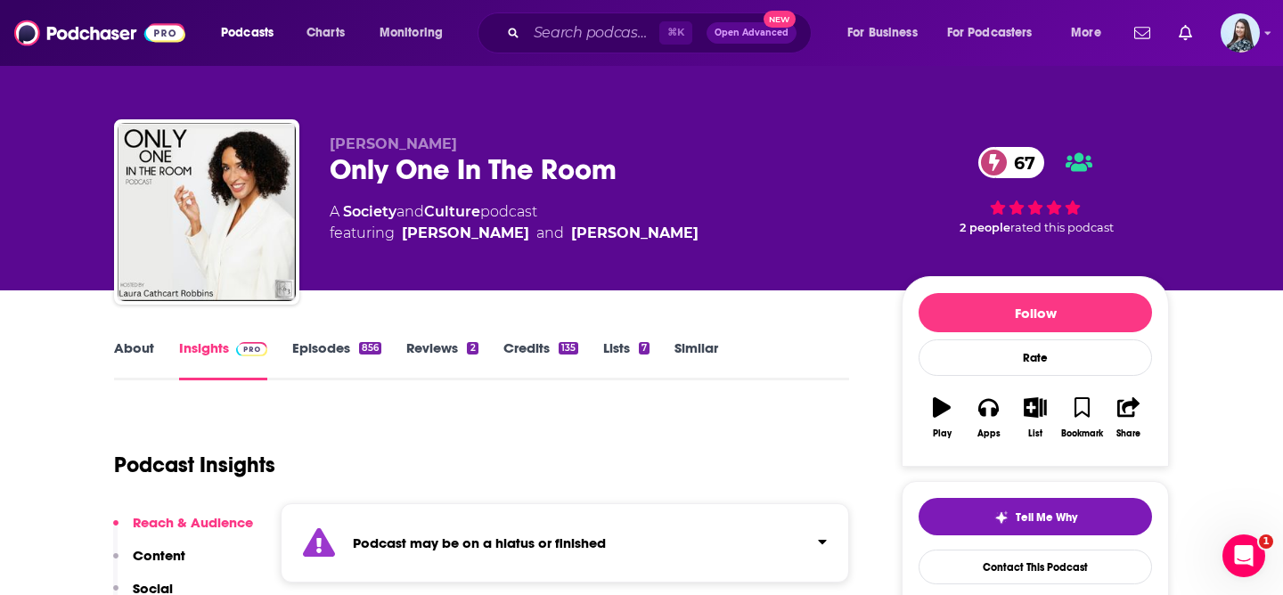
click at [393, 165] on div "Only One In The Room 67" at bounding box center [602, 169] width 544 height 35
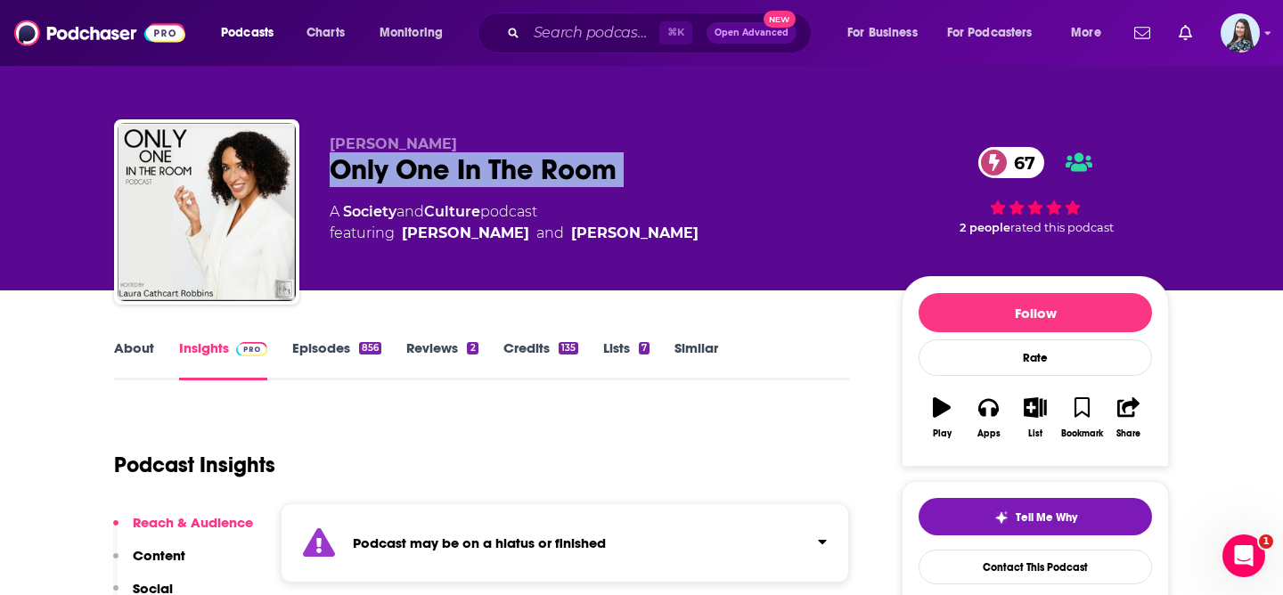
click at [393, 165] on div "Only One In The Room 67" at bounding box center [602, 169] width 544 height 35
copy div "Only One In The Room 67"
click at [128, 348] on link "About" at bounding box center [134, 359] width 40 height 41
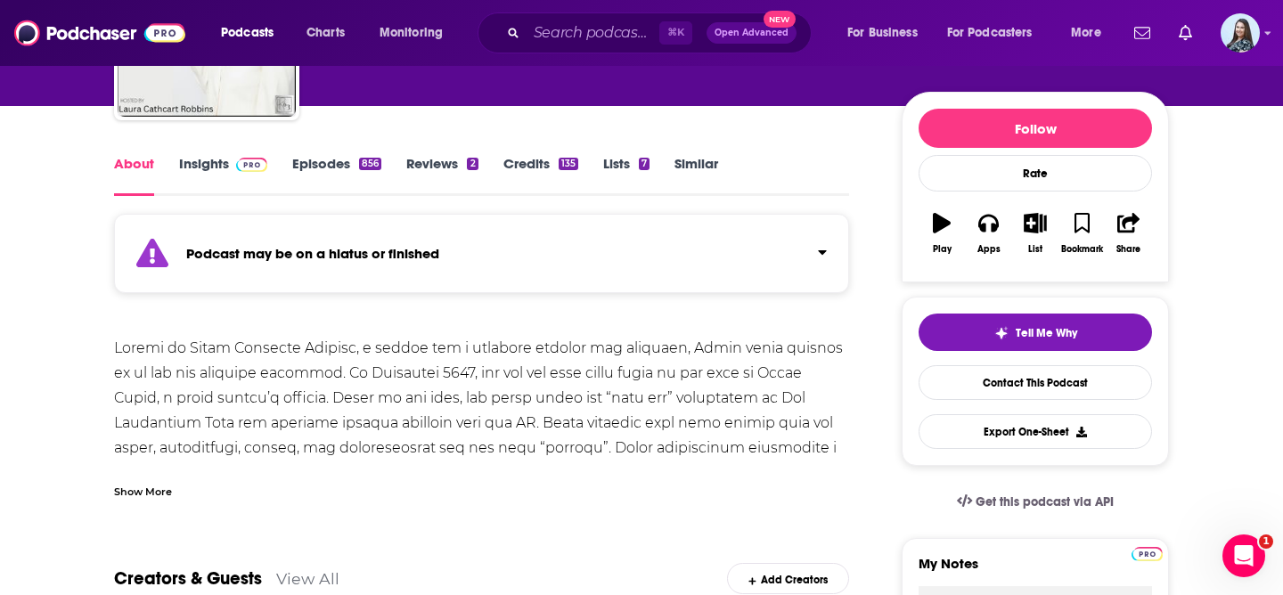
scroll to position [184, 0]
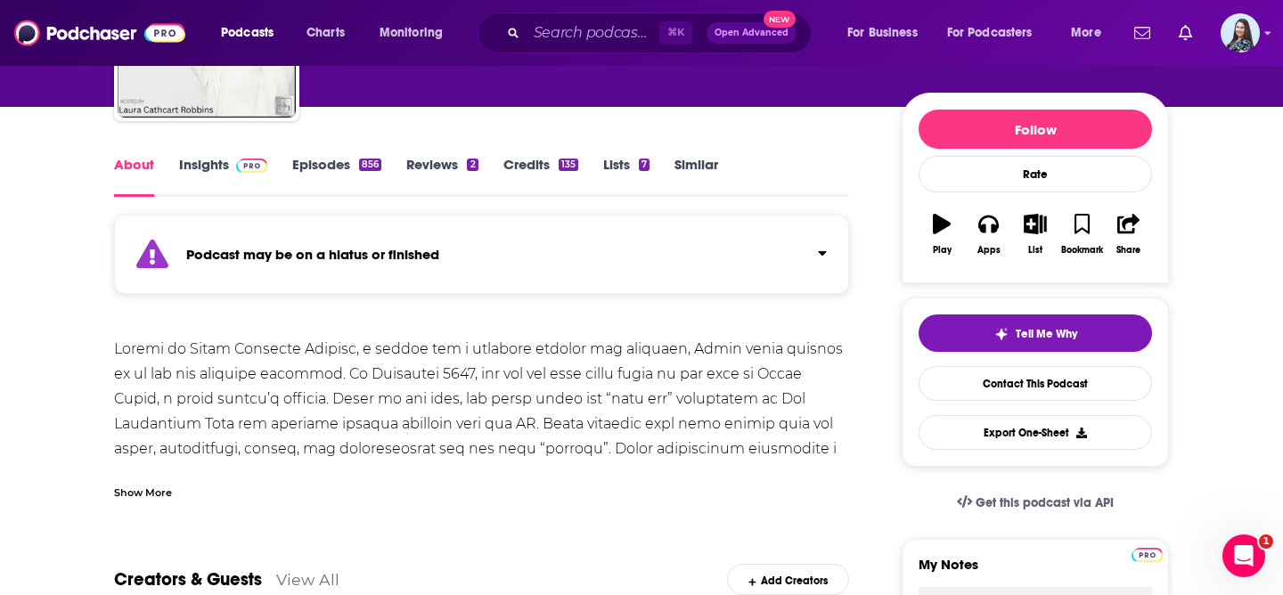
click at [131, 494] on div "Show More" at bounding box center [143, 491] width 58 height 17
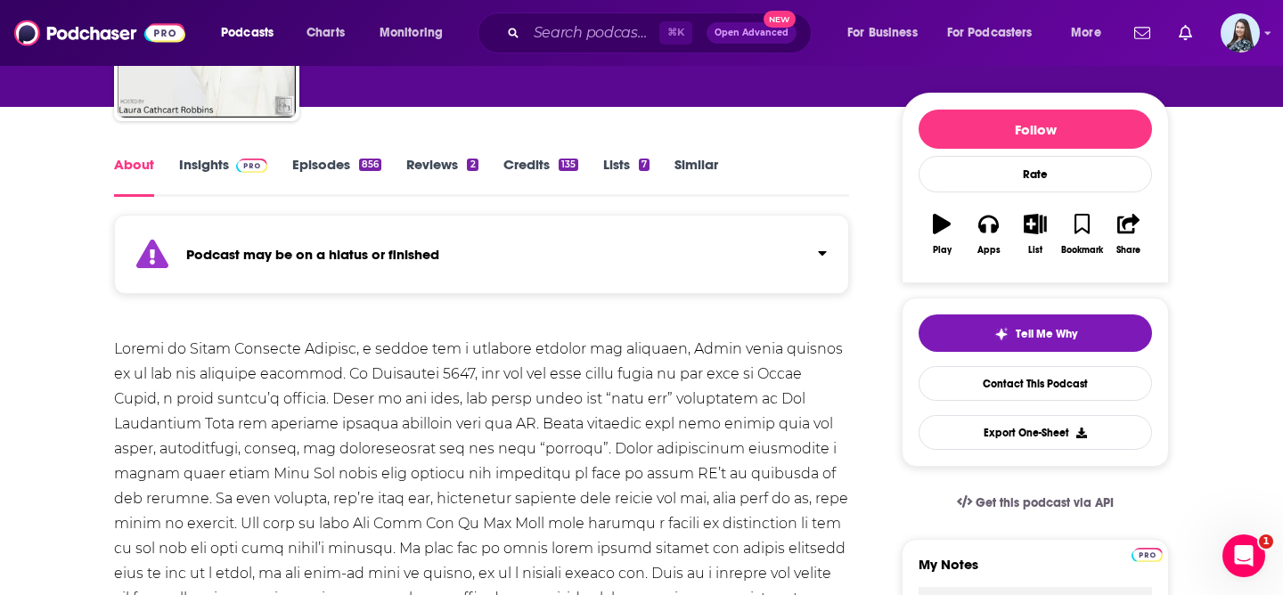
scroll to position [0, 0]
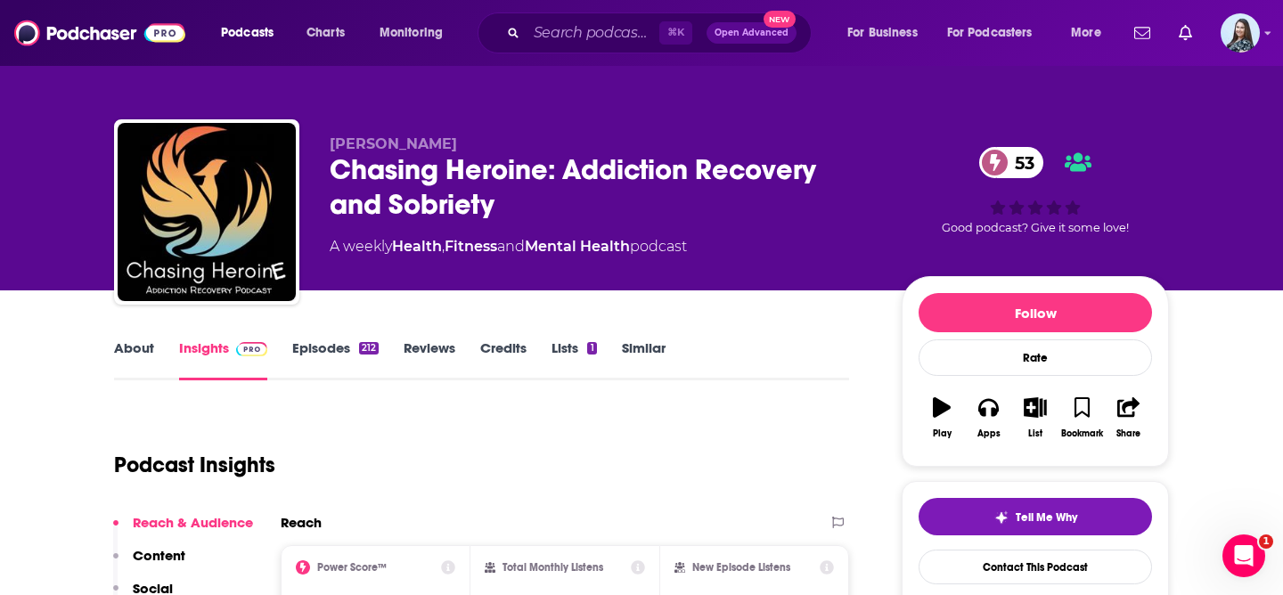
click at [481, 172] on div "Chasing Heroine: Addiction Recovery and Sobriety 53" at bounding box center [602, 187] width 544 height 70
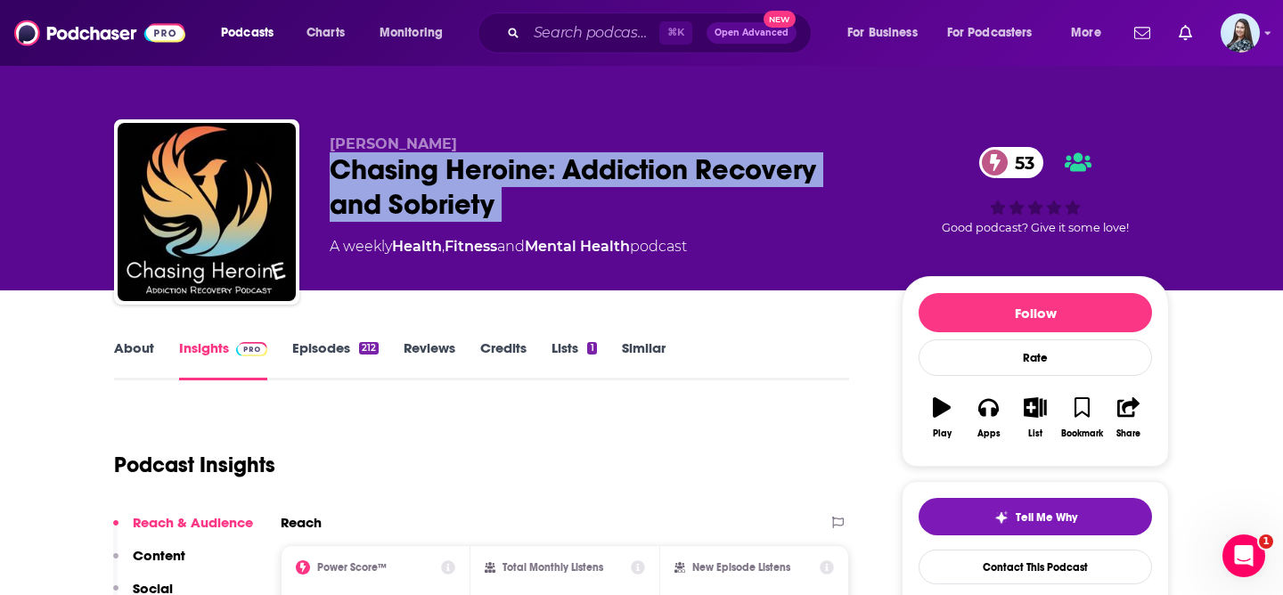
click at [481, 172] on div "Chasing Heroine: Addiction Recovery and Sobriety 53" at bounding box center [602, 187] width 544 height 70
copy div "Chasing Heroine: Addiction Recovery and Sobriety 53"
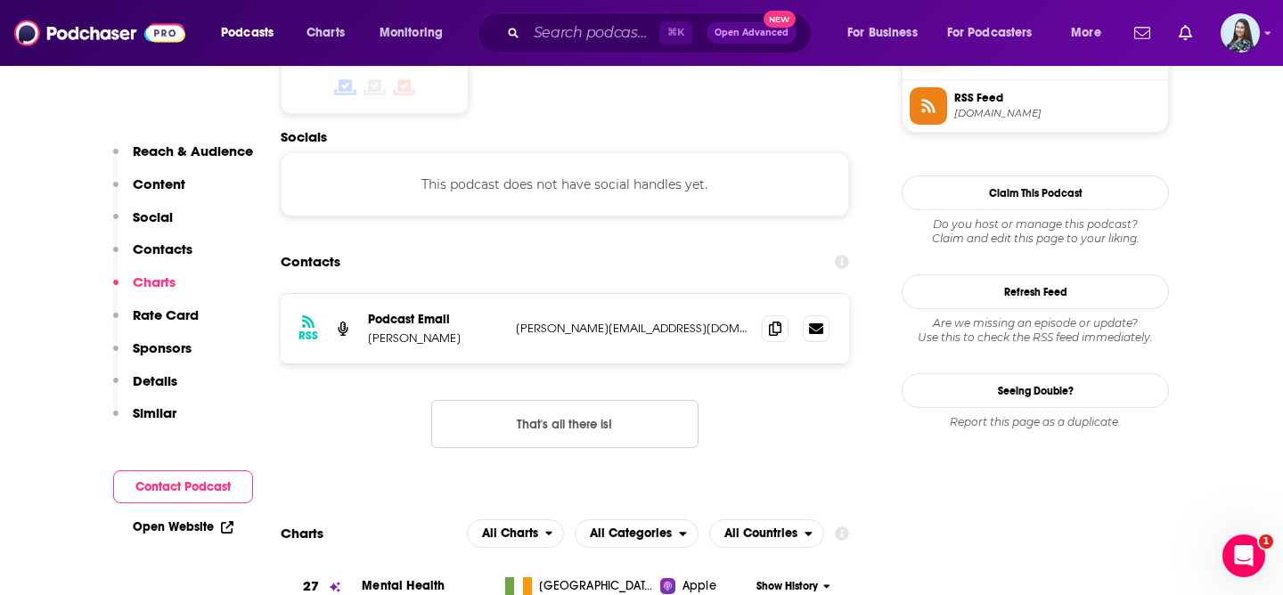
scroll to position [1485, 0]
click at [771, 322] on icon at bounding box center [775, 329] width 12 height 14
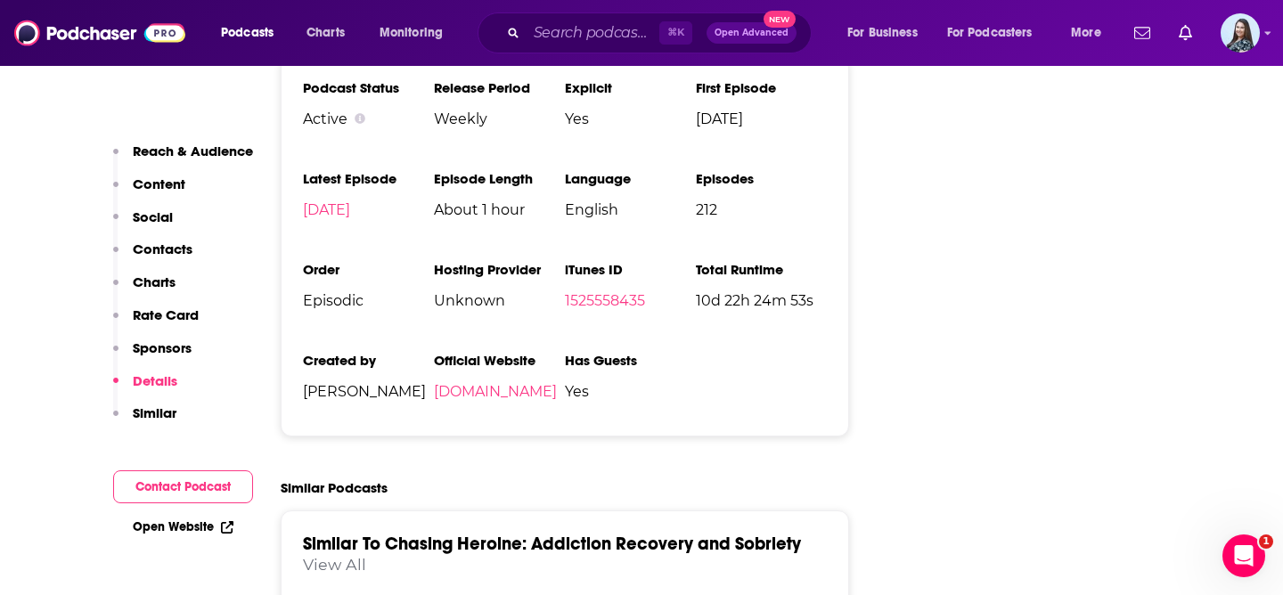
scroll to position [2826, 0]
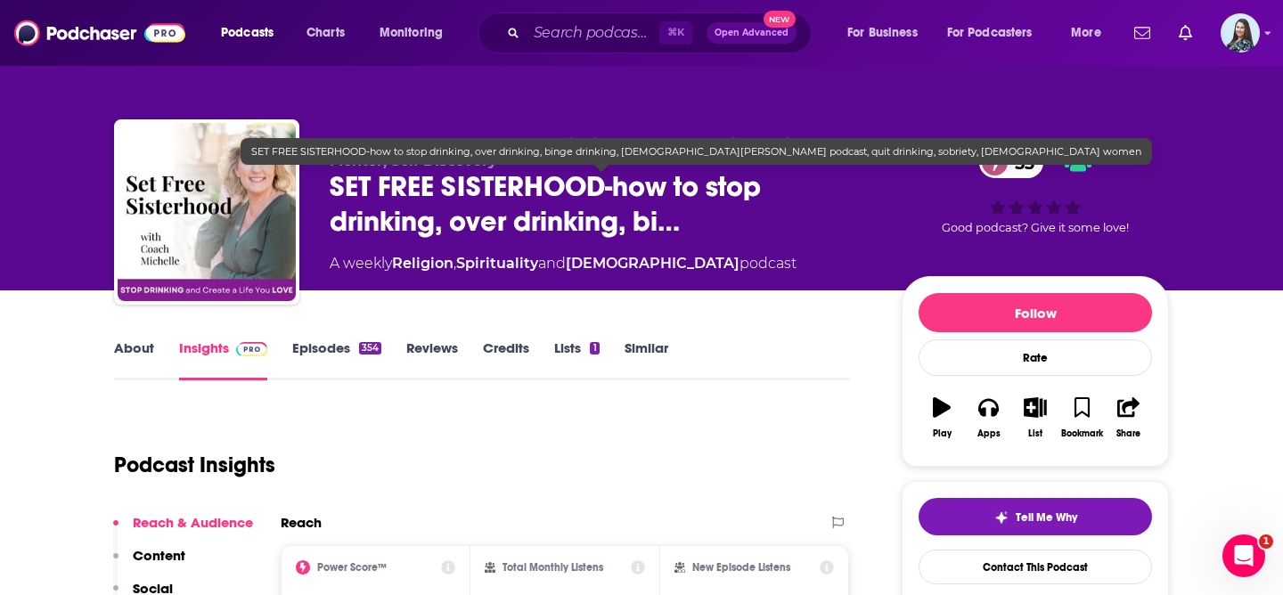
click at [427, 217] on span "SET FREE SISTERHOOD-how to stop drinking, over drinking, bi…" at bounding box center [602, 204] width 544 height 70
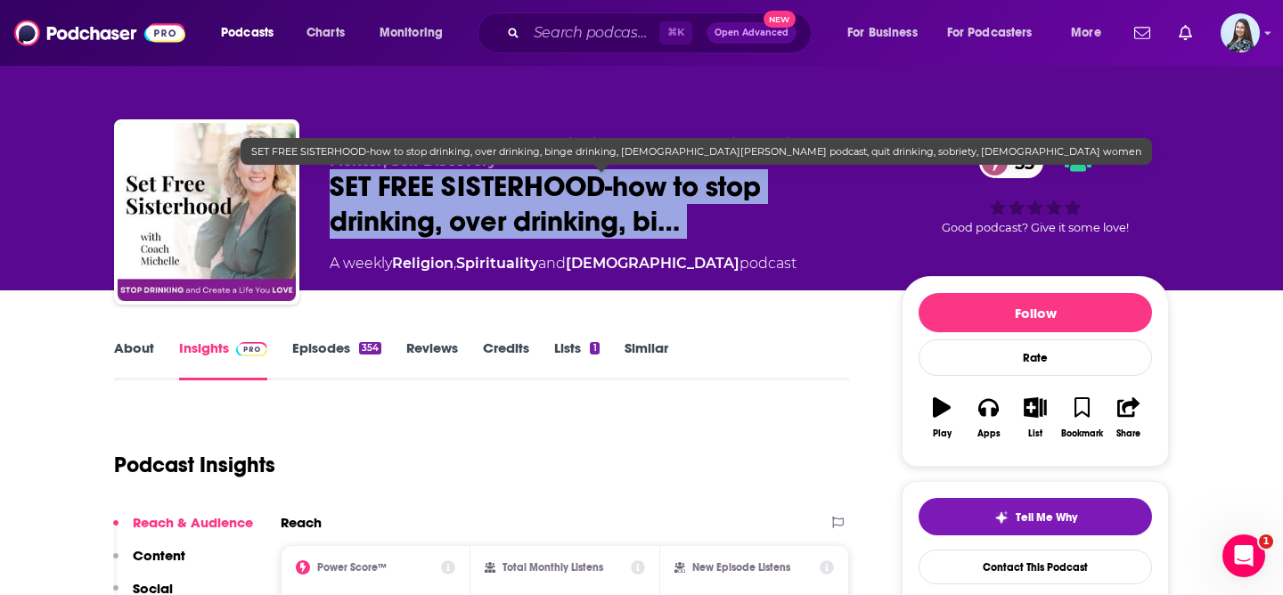
click at [427, 217] on span "SET FREE SISTERHOOD-how to stop drinking, over drinking, bi…" at bounding box center [602, 204] width 544 height 70
copy div "SET FREE SISTERHOOD-how to stop drinking, over drinking, bi… 53"
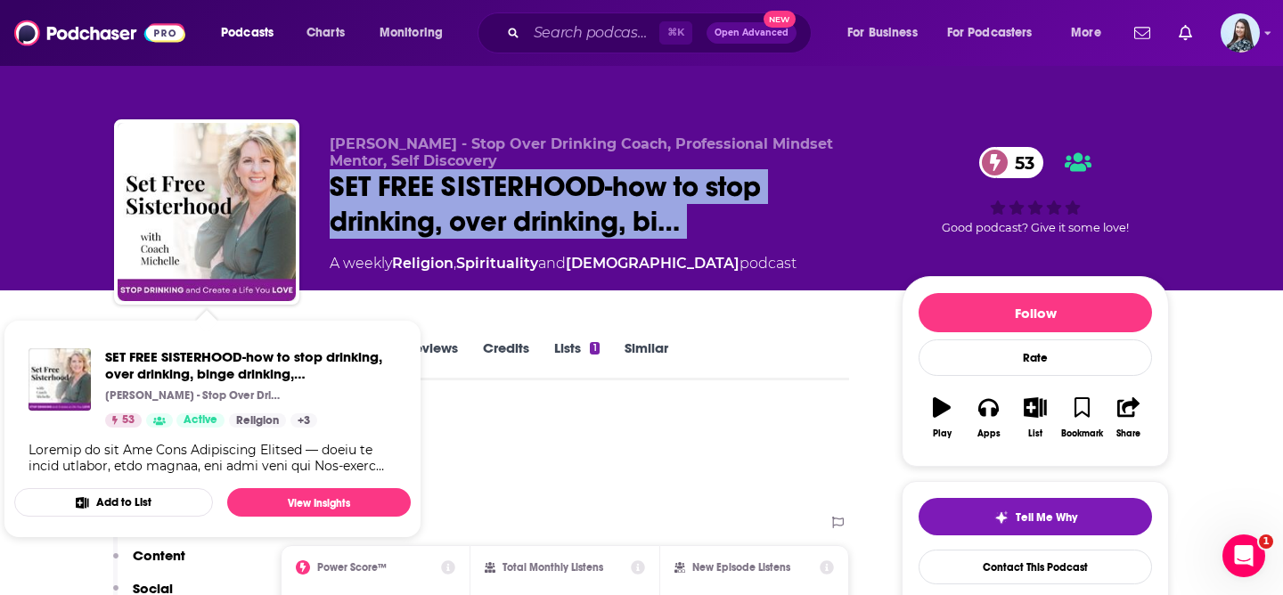
click at [86, 193] on div "Michelle Porterfield - Stop Over Drinking Coach, Professional Mindset Mentor, S…" at bounding box center [641, 145] width 1141 height 290
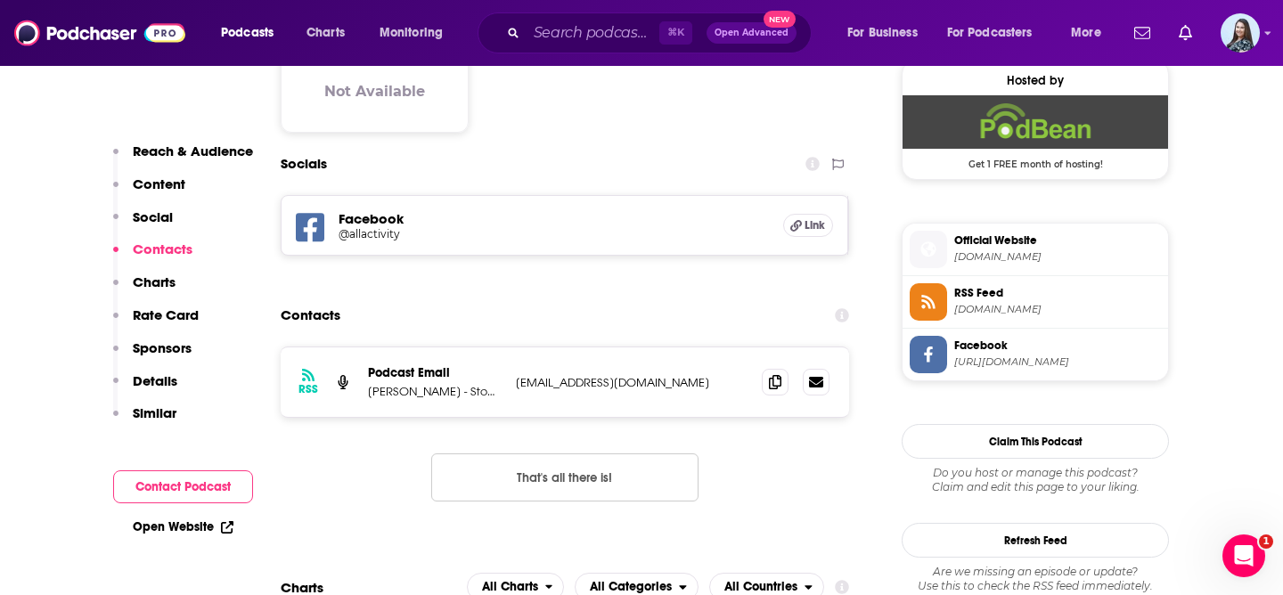
scroll to position [1456, 0]
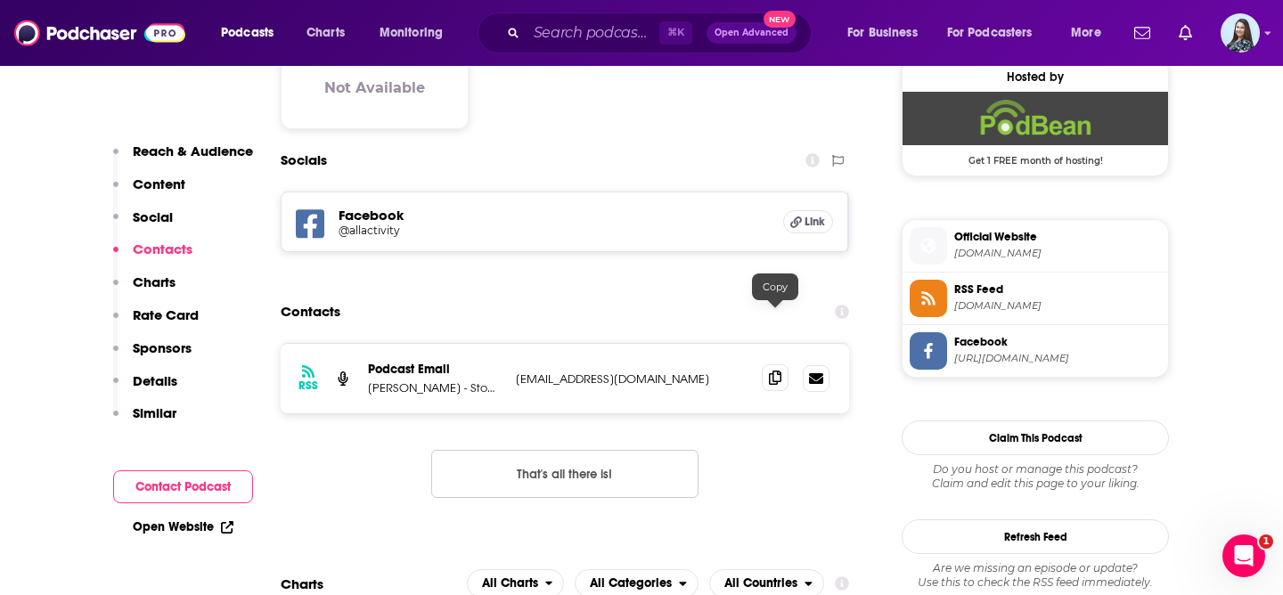
click at [773, 371] on icon at bounding box center [775, 378] width 12 height 14
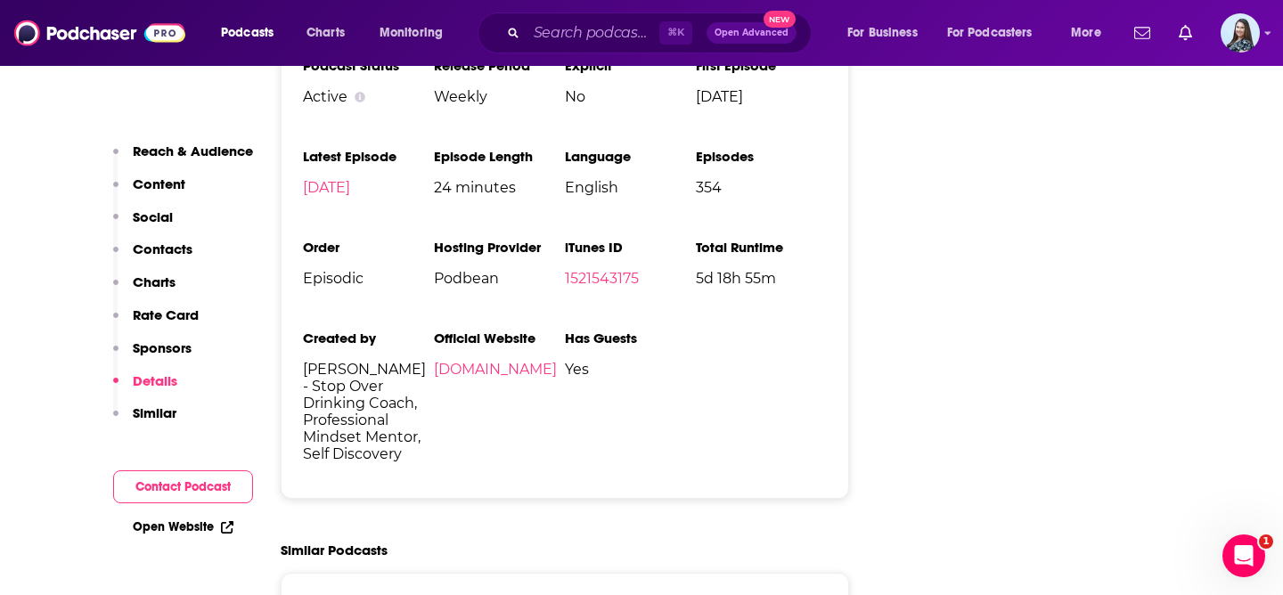
scroll to position [2744, 0]
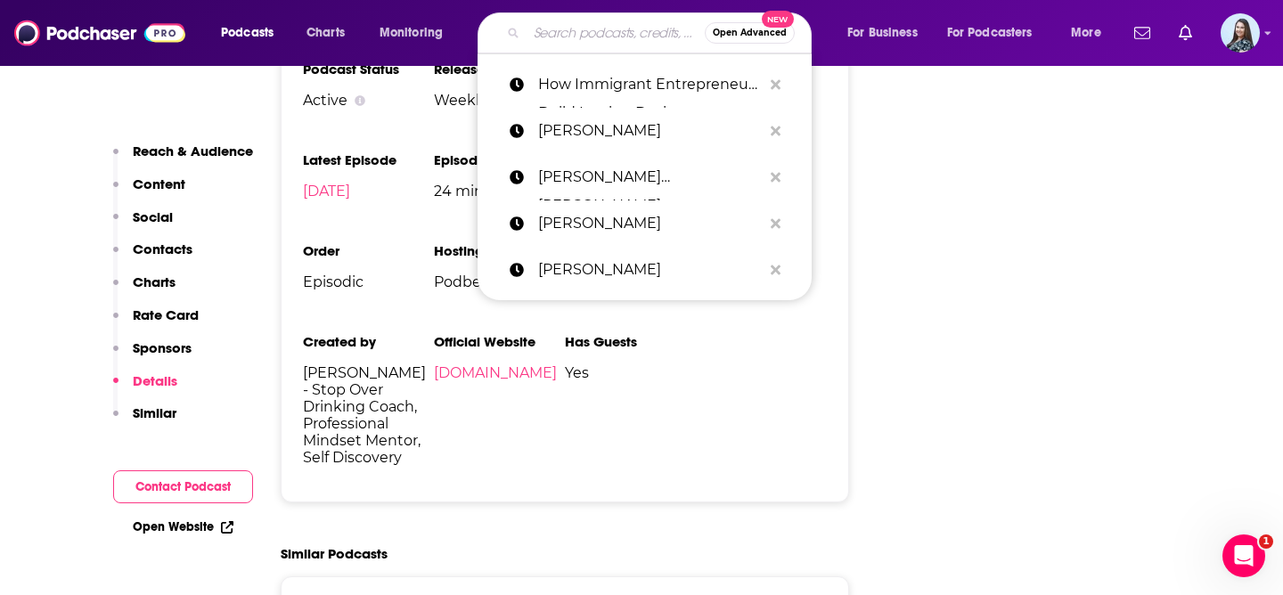
click at [557, 38] on input "Search podcasts, credits, & more..." at bounding box center [616, 33] width 178 height 29
paste input "Stop Over-drinking and Start Living"
type input "Stop Over-drinking and Start Living"
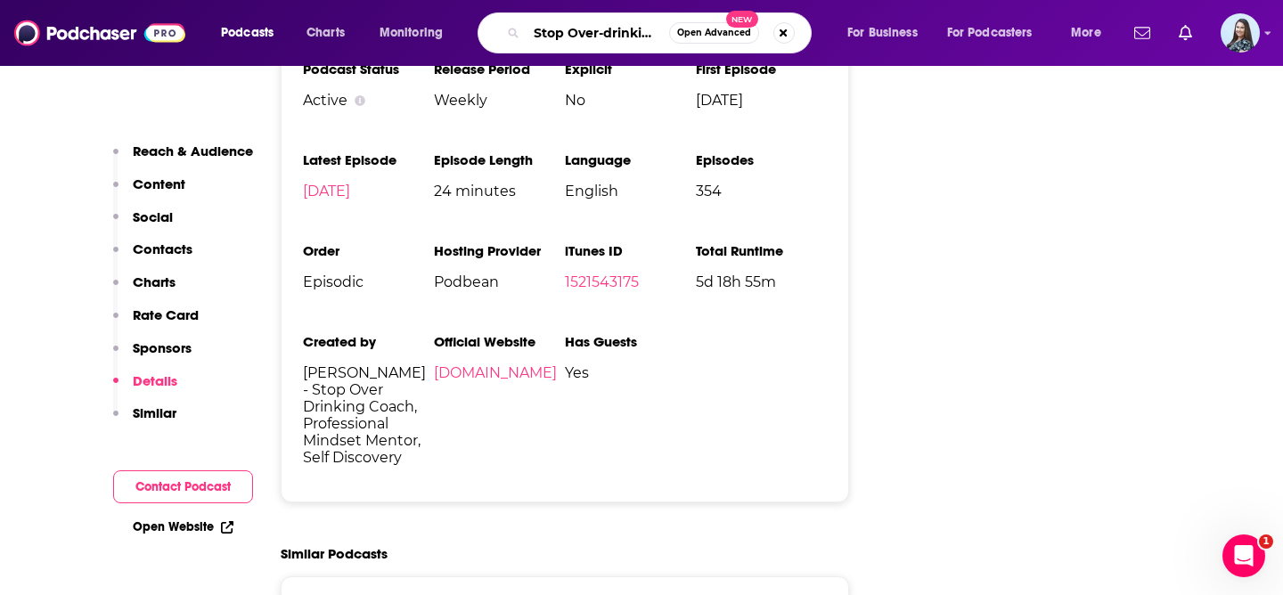
scroll to position [0, 106]
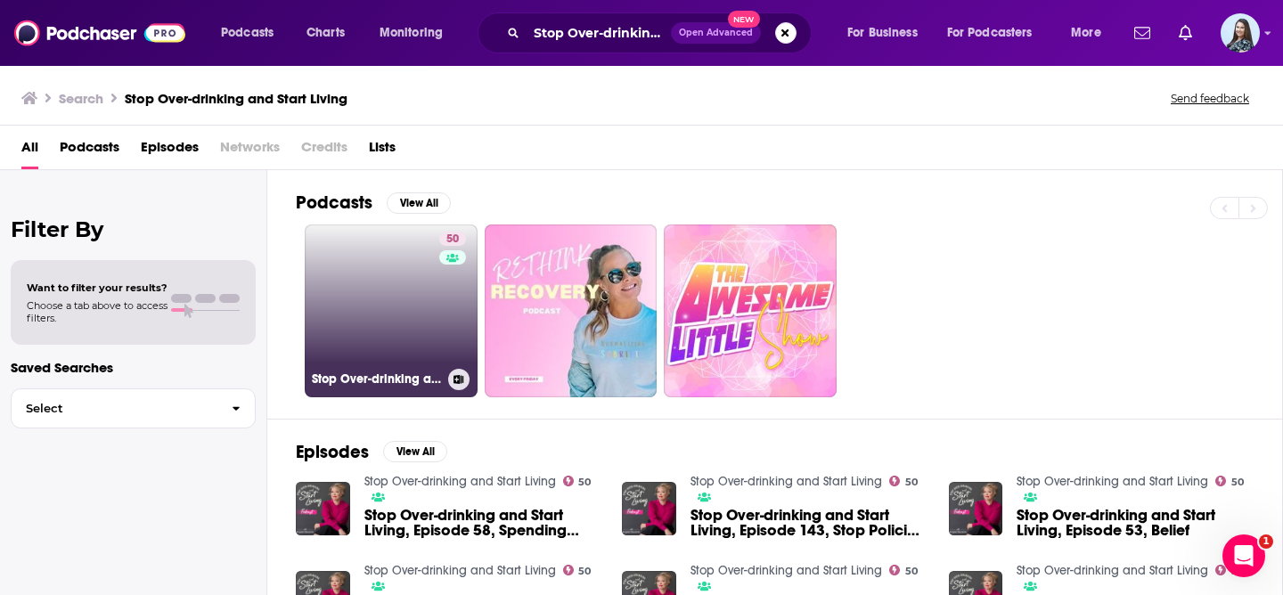
click at [374, 289] on link "50 Stop Over-drinking and Start Living" at bounding box center [391, 311] width 173 height 173
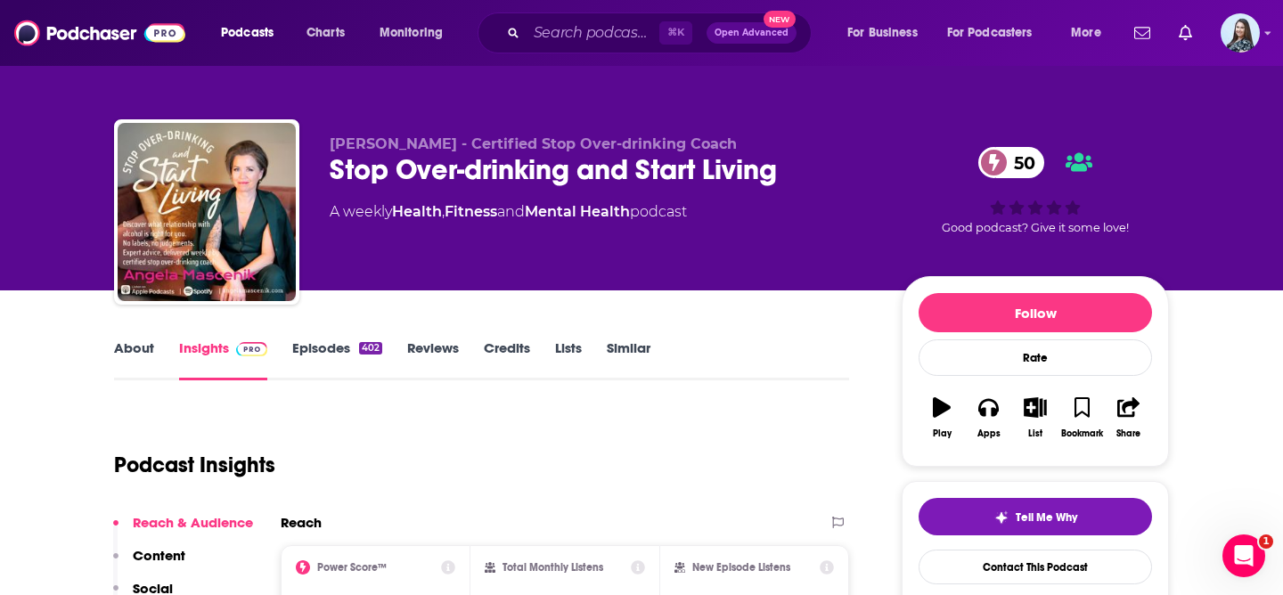
click at [371, 165] on div "Stop Over-drinking and Start Living 50" at bounding box center [602, 169] width 544 height 35
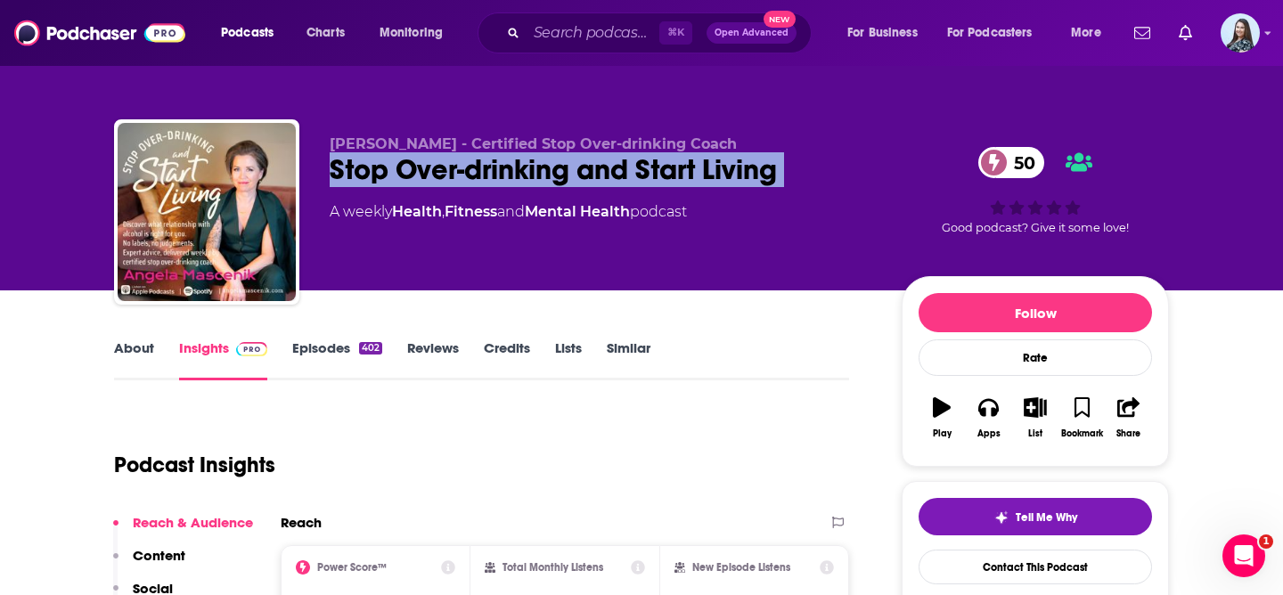
click at [371, 165] on div "Stop Over-drinking and Start Living 50" at bounding box center [602, 169] width 544 height 35
copy div "Stop Over-drinking and Start Living 50"
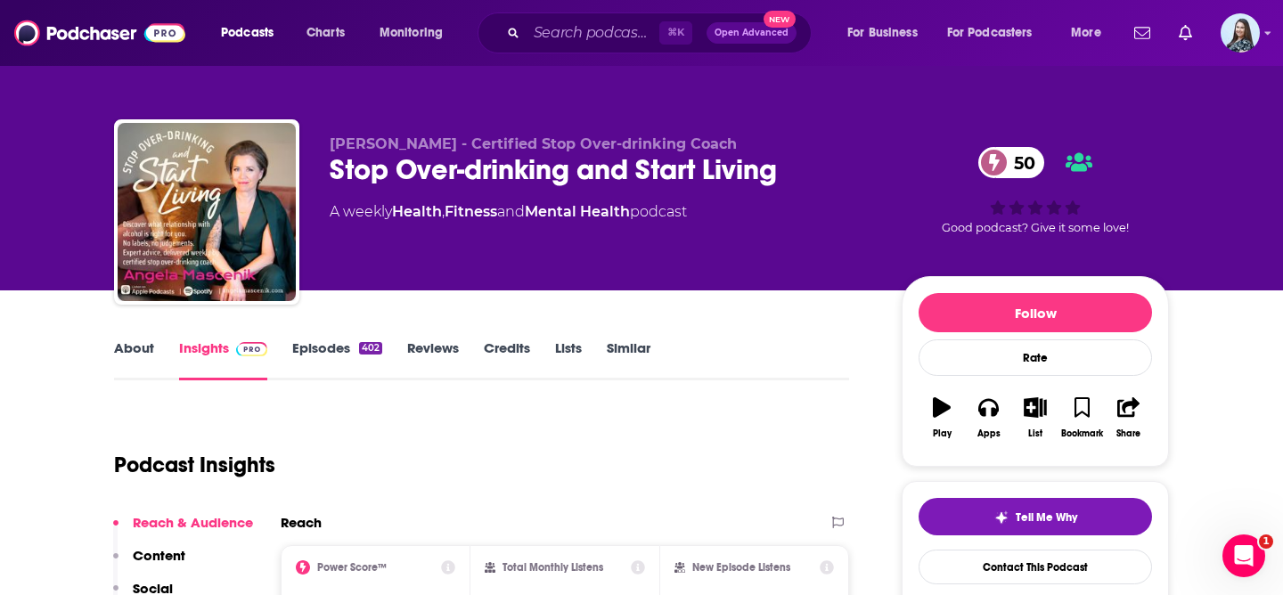
click at [481, 225] on div "Angela Mascenik - Certified Stop Over-drinking Coach Stop Over-drinking and Sta…" at bounding box center [602, 206] width 544 height 143
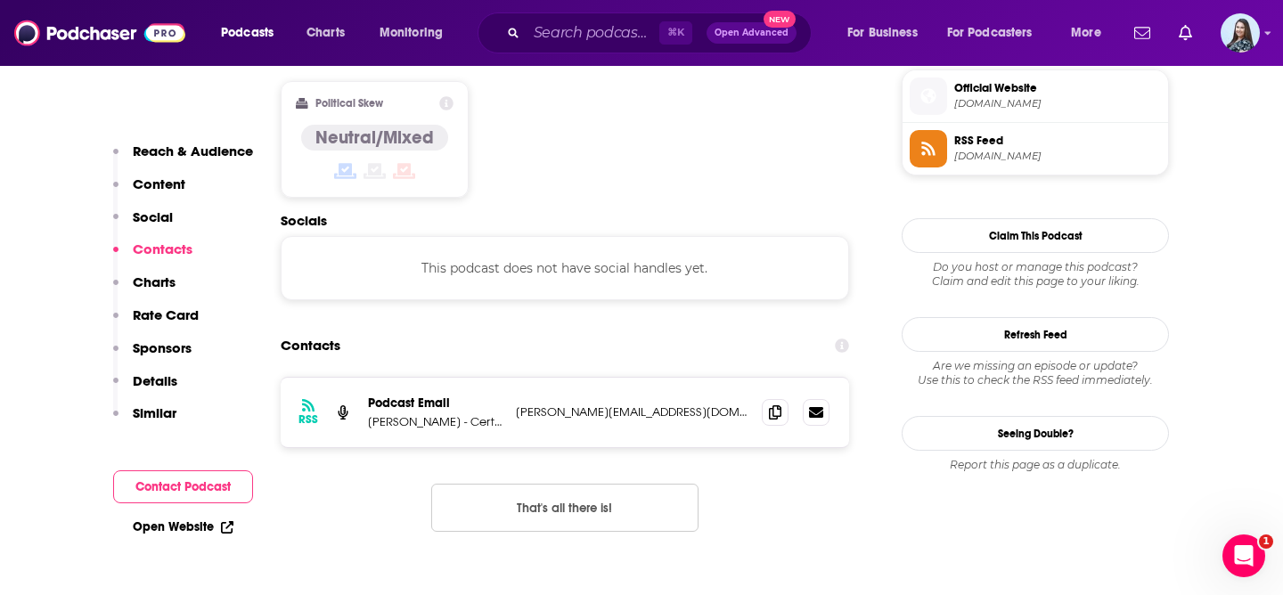
scroll to position [1450, 0]
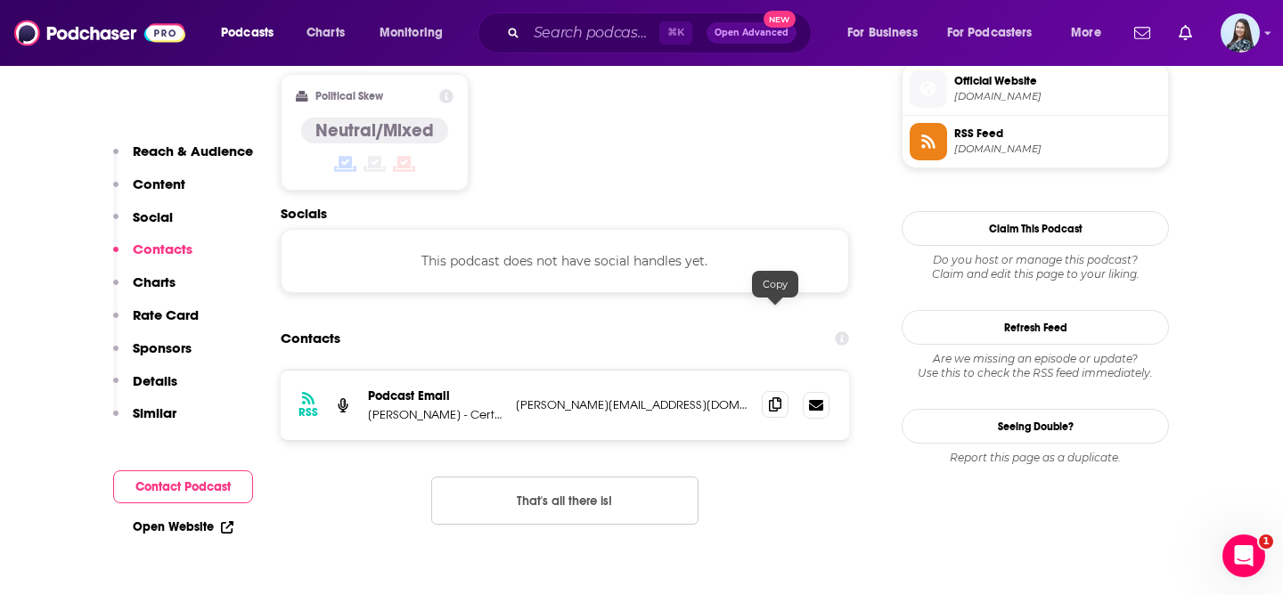
click at [769, 397] on icon at bounding box center [775, 404] width 12 height 14
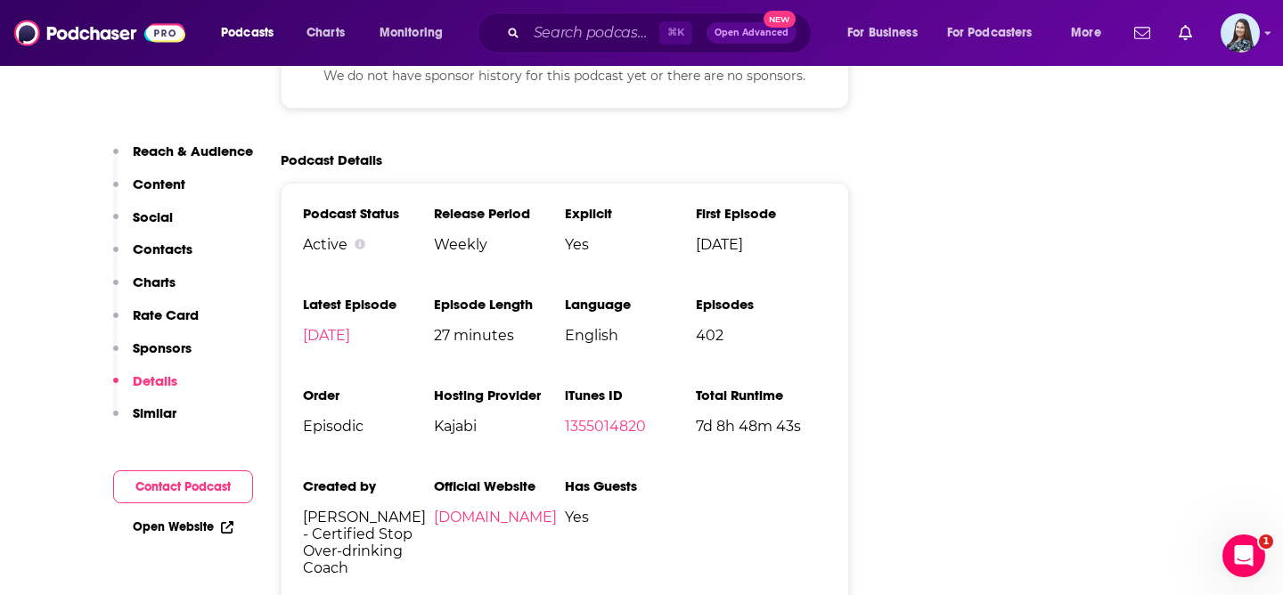
scroll to position [2536, 0]
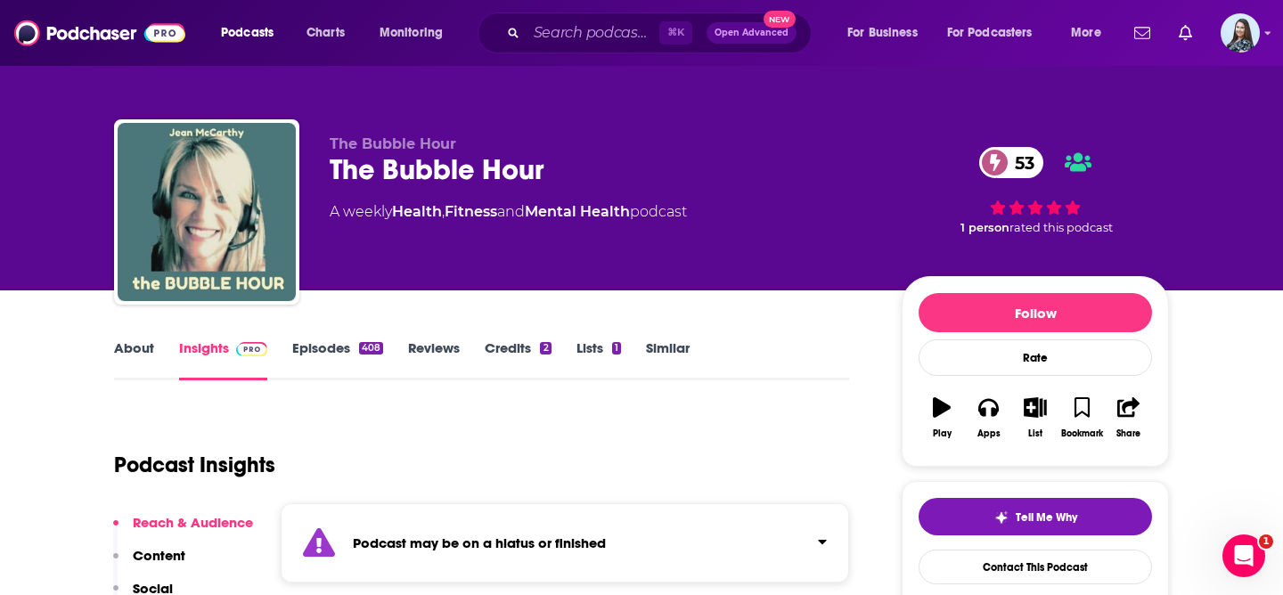
click at [476, 176] on div "The Bubble Hour 53" at bounding box center [602, 169] width 544 height 35
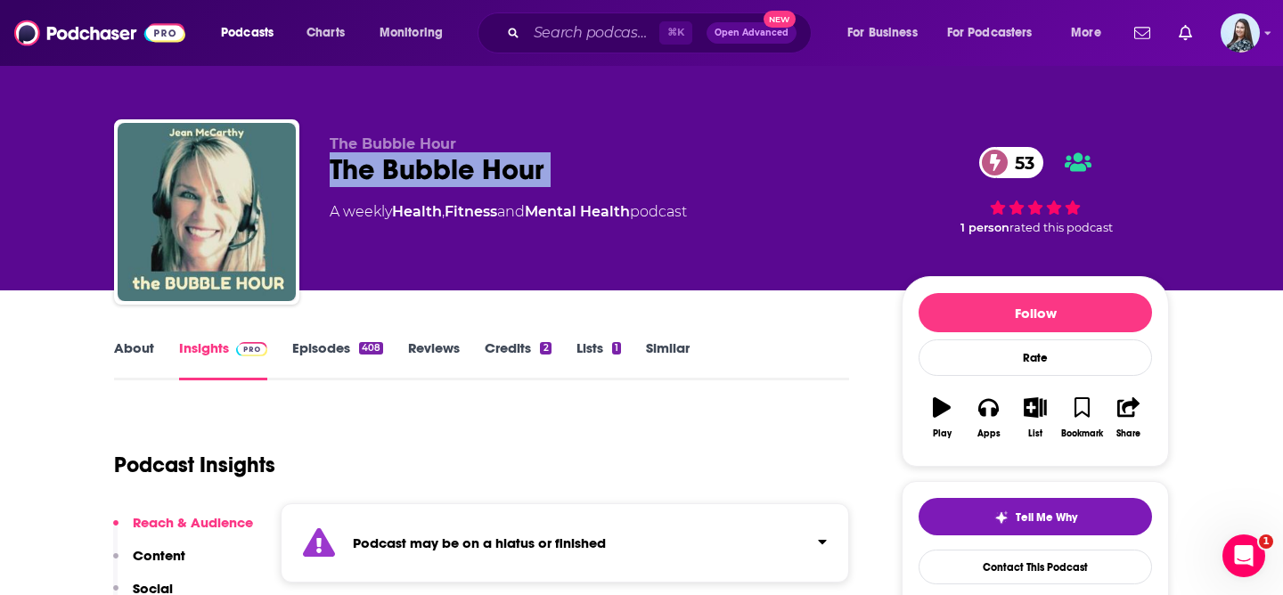
click at [476, 176] on div "The Bubble Hour 53" at bounding box center [602, 169] width 544 height 35
copy div "The Bubble Hour 53"
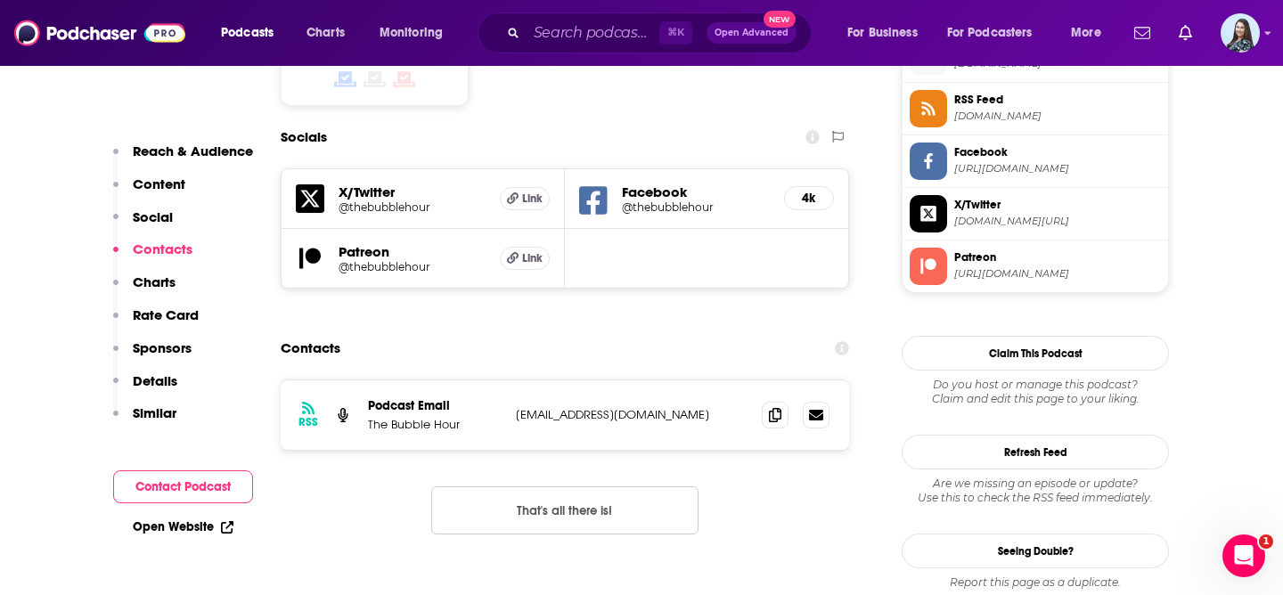
scroll to position [1654, 0]
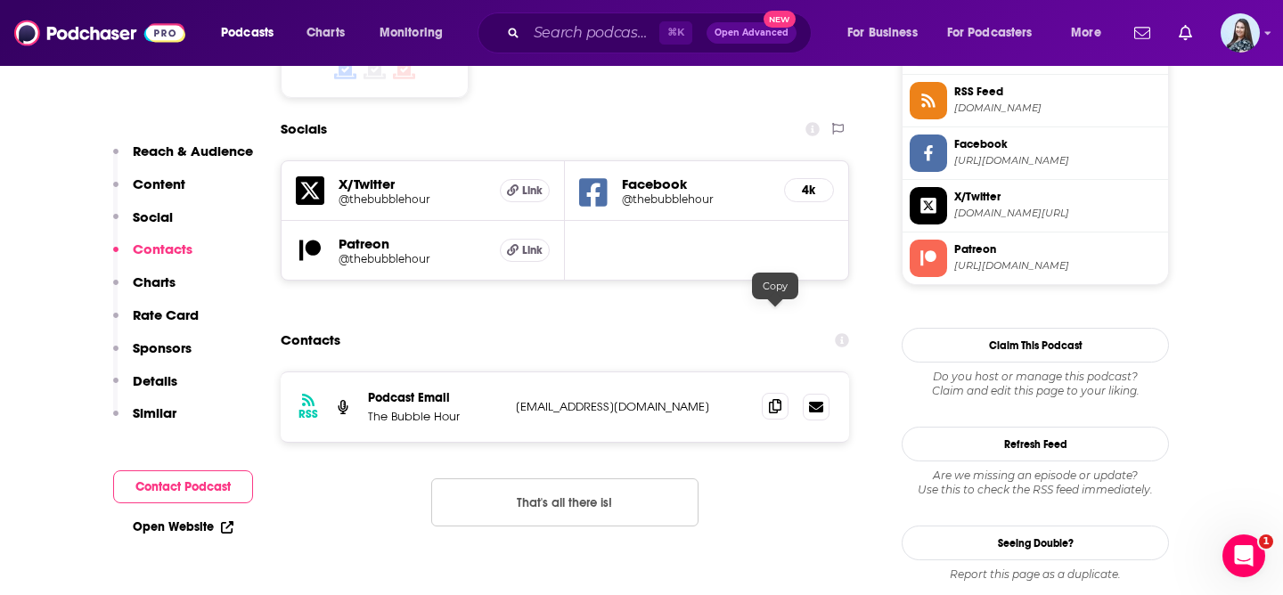
click at [770, 399] on icon at bounding box center [775, 406] width 12 height 14
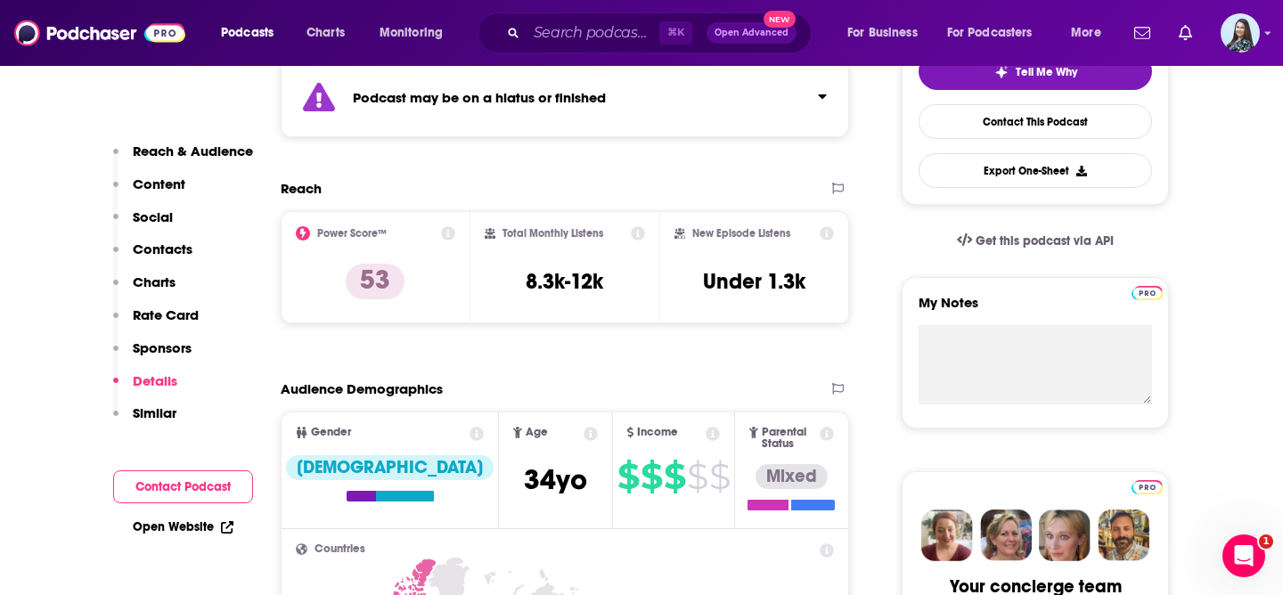
scroll to position [0, 0]
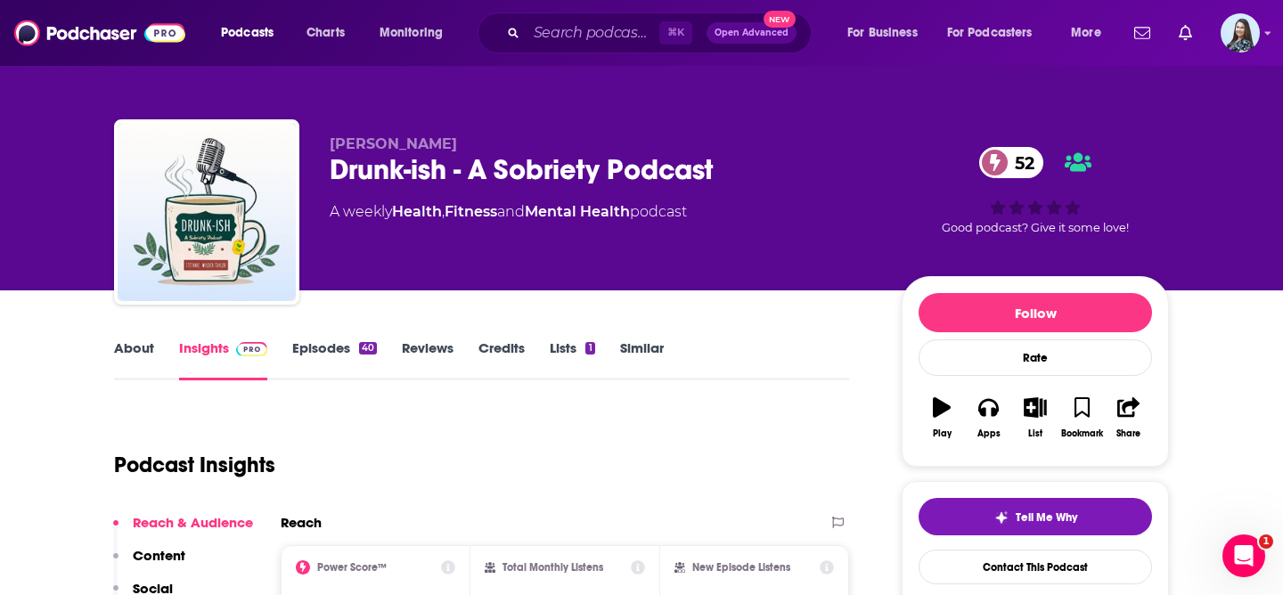
click at [494, 168] on div "Drunk-ish - A Sobriety Podcast 52" at bounding box center [602, 169] width 544 height 35
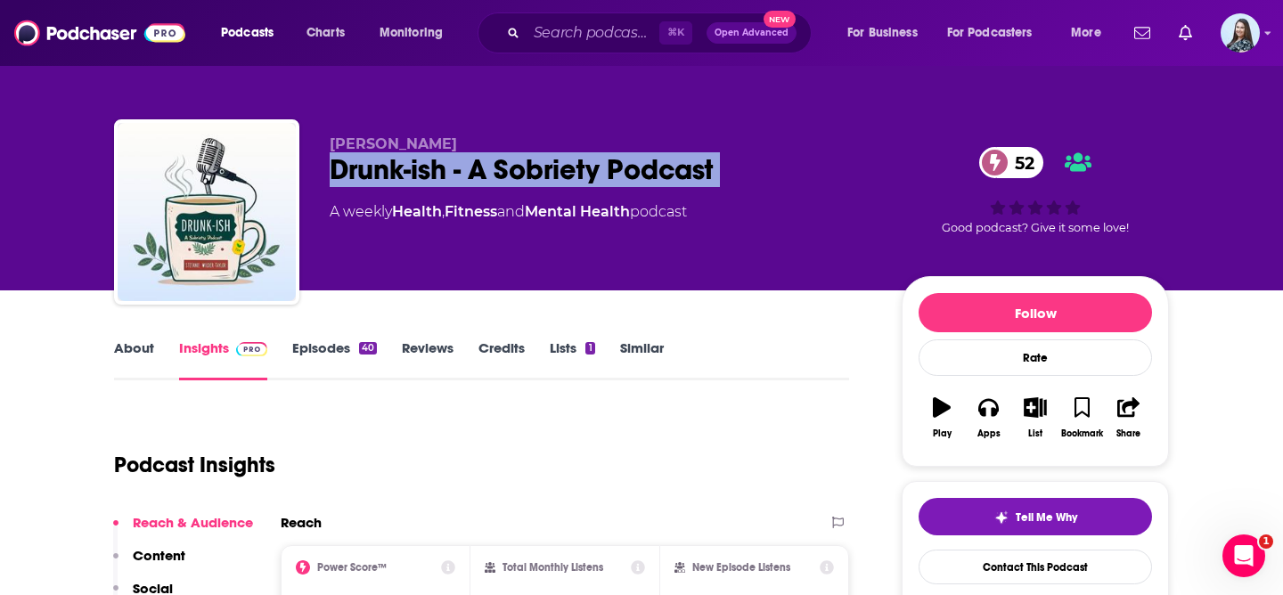
click at [494, 168] on div "Drunk-ish - A Sobriety Podcast 52" at bounding box center [602, 169] width 544 height 35
copy div "Drunk-ish - A Sobriety Podcast 52"
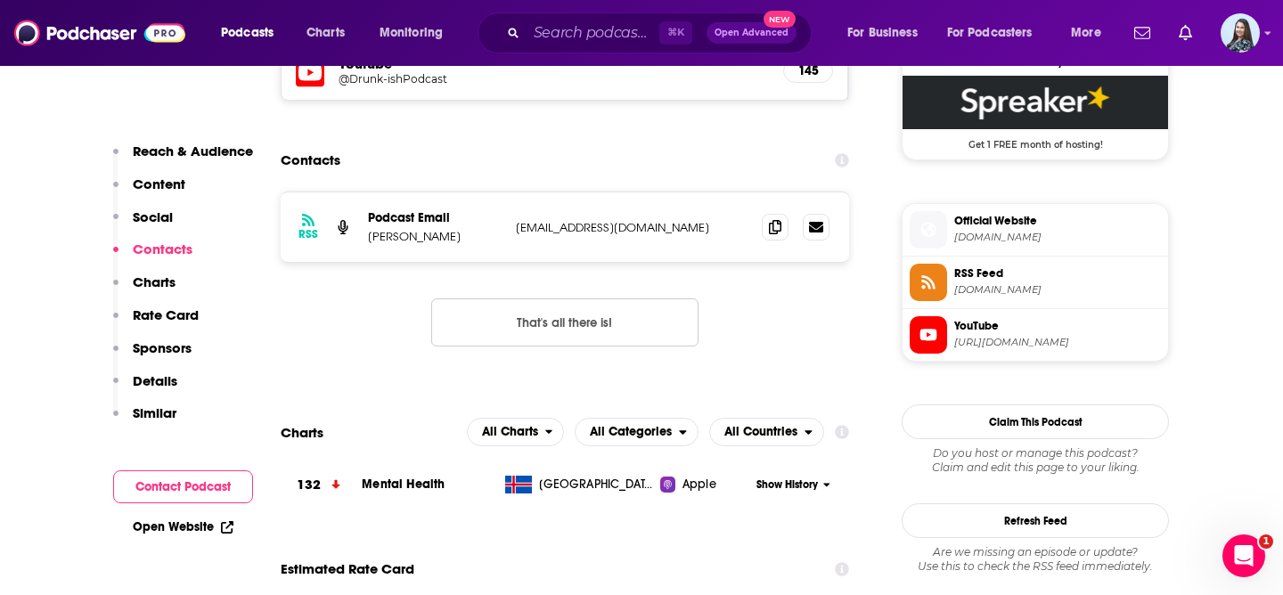
scroll to position [1333, 0]
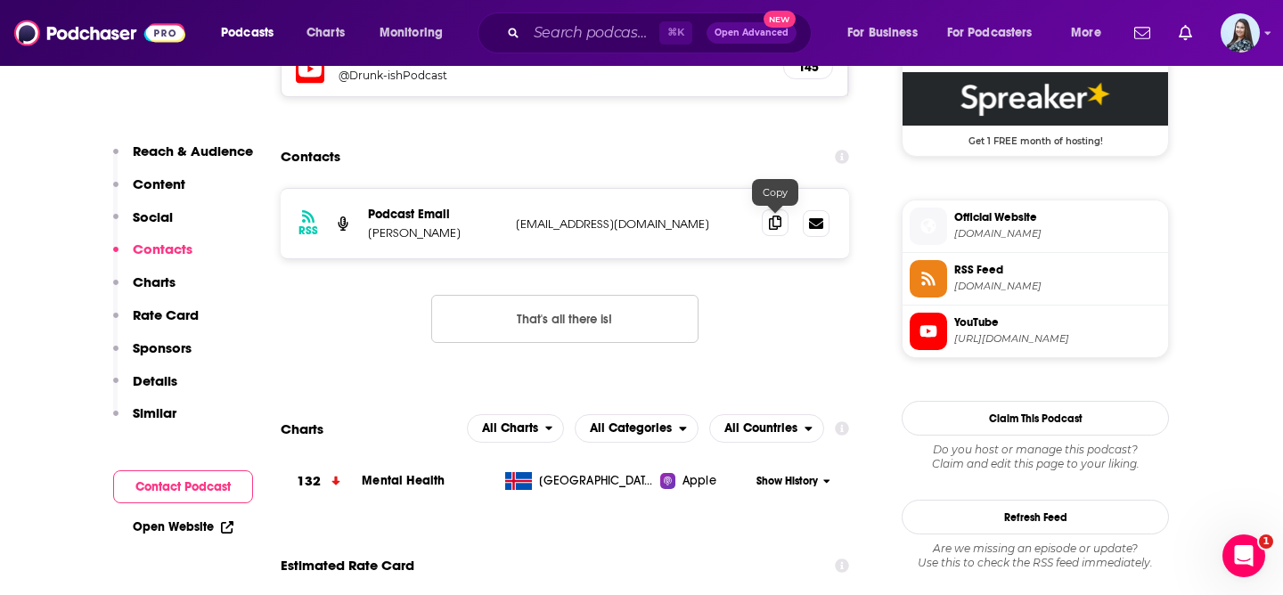
click at [773, 225] on icon at bounding box center [775, 223] width 12 height 14
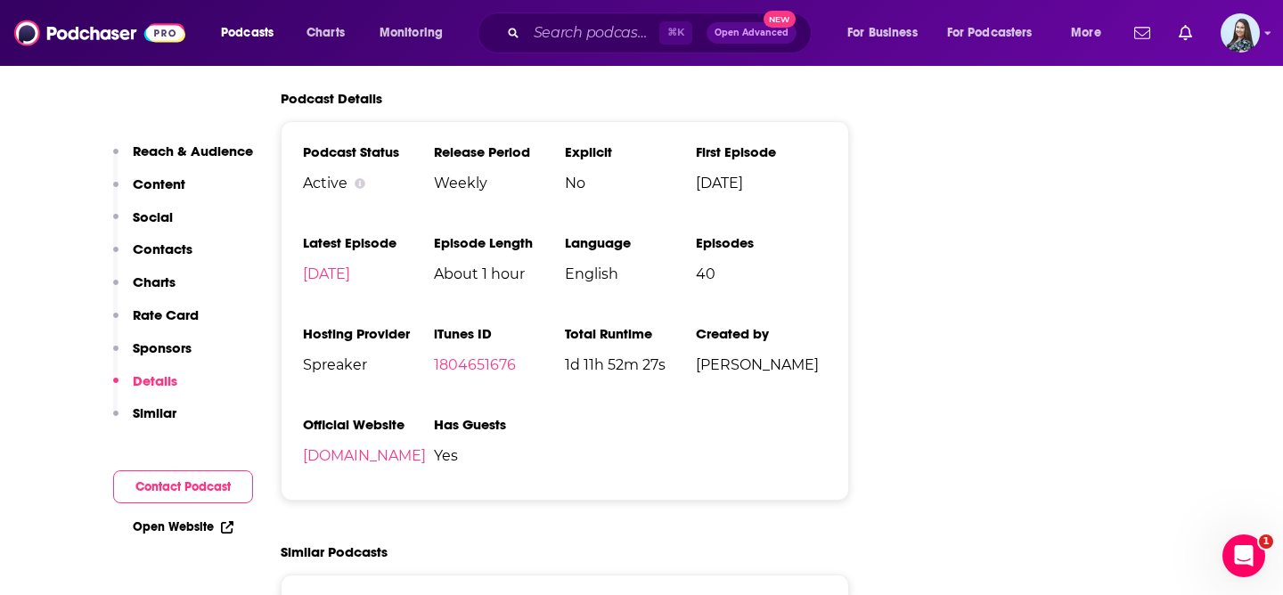
scroll to position [2221, 0]
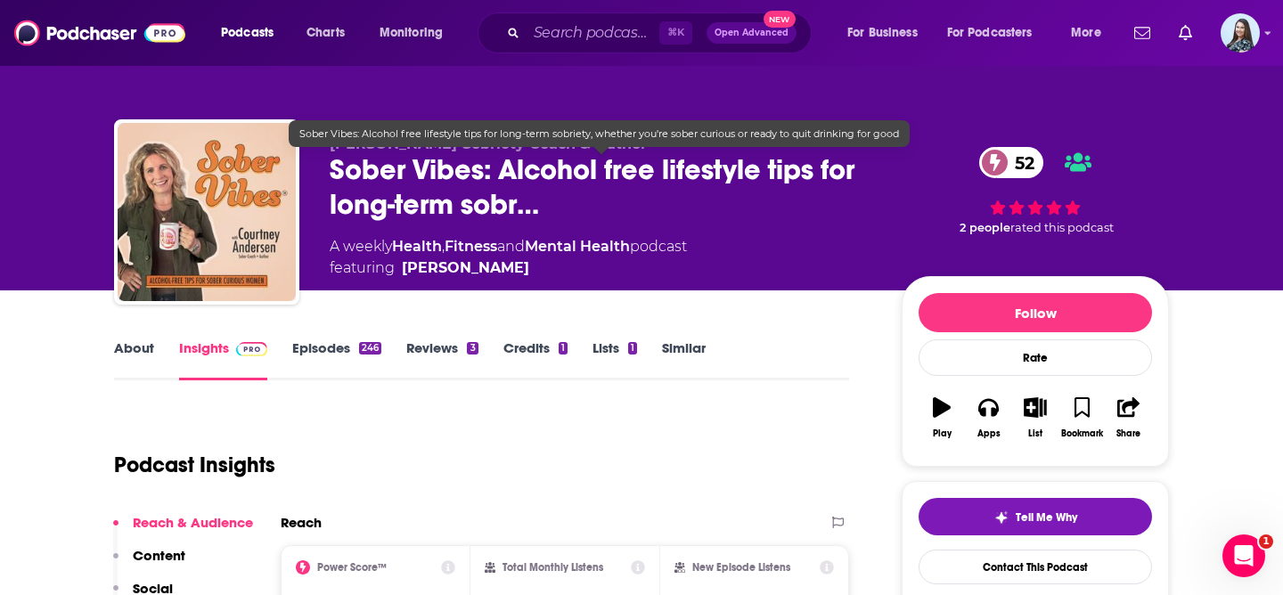
click at [473, 184] on span "Sober Vibes: Alcohol free lifestyle tips for long-term sobr…" at bounding box center [602, 187] width 544 height 70
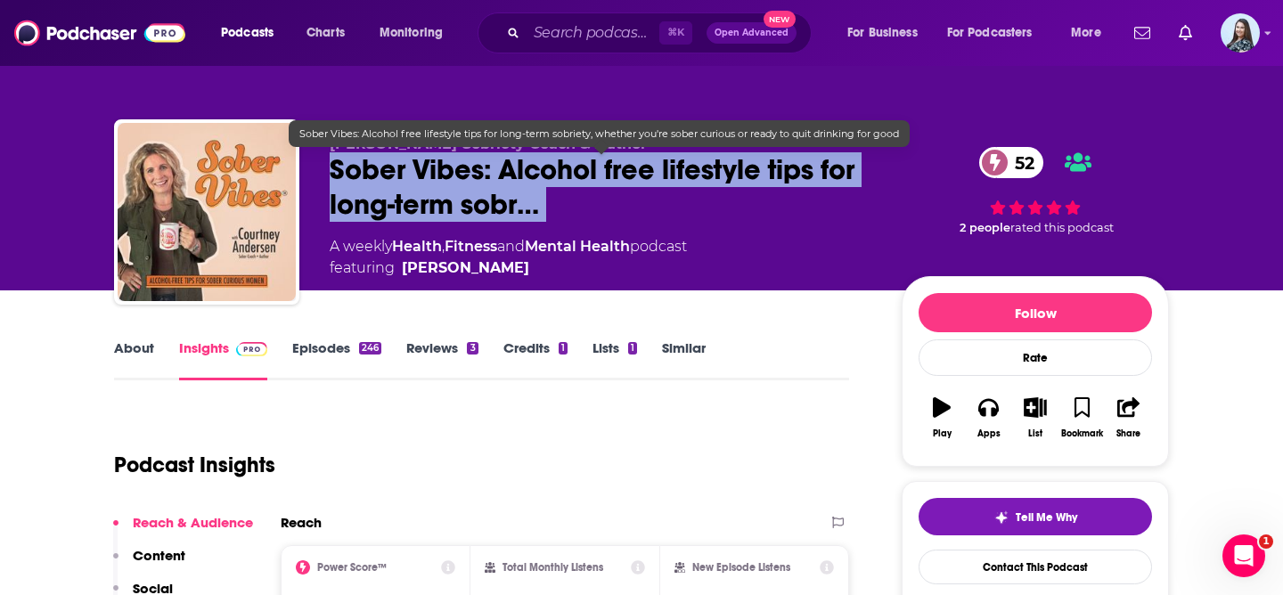
click at [473, 184] on span "Sober Vibes: Alcohol free lifestyle tips for long-term sobr…" at bounding box center [602, 187] width 544 height 70
copy div "Sober Vibes: Alcohol free lifestyle tips for long-term sobr… 52"
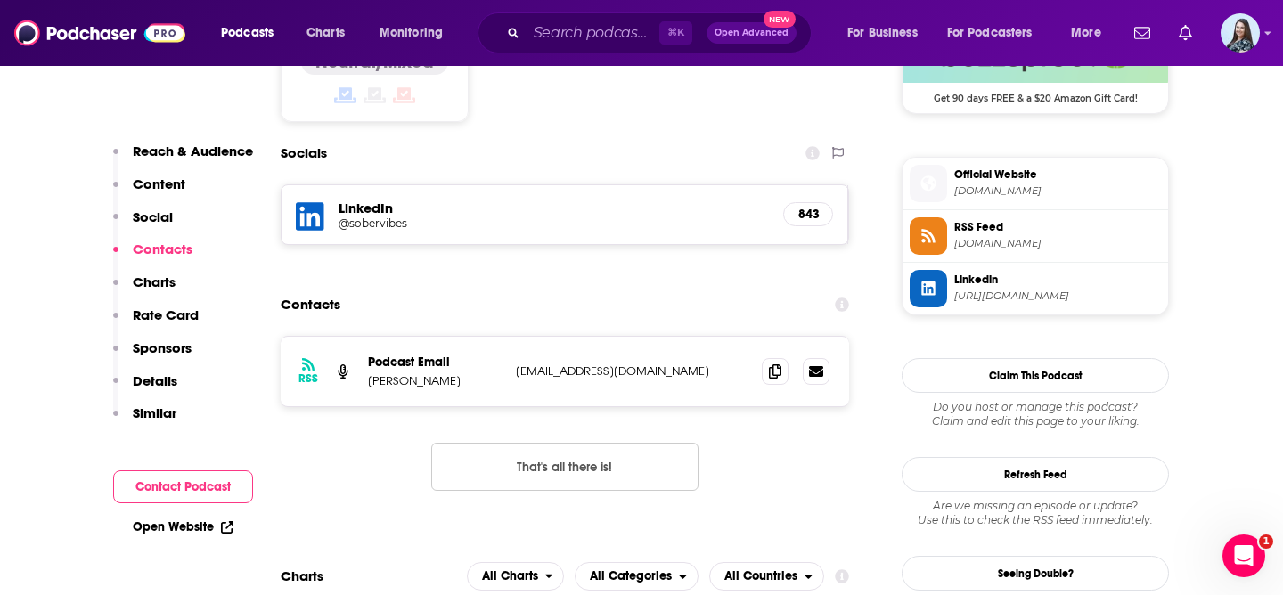
scroll to position [1524, 0]
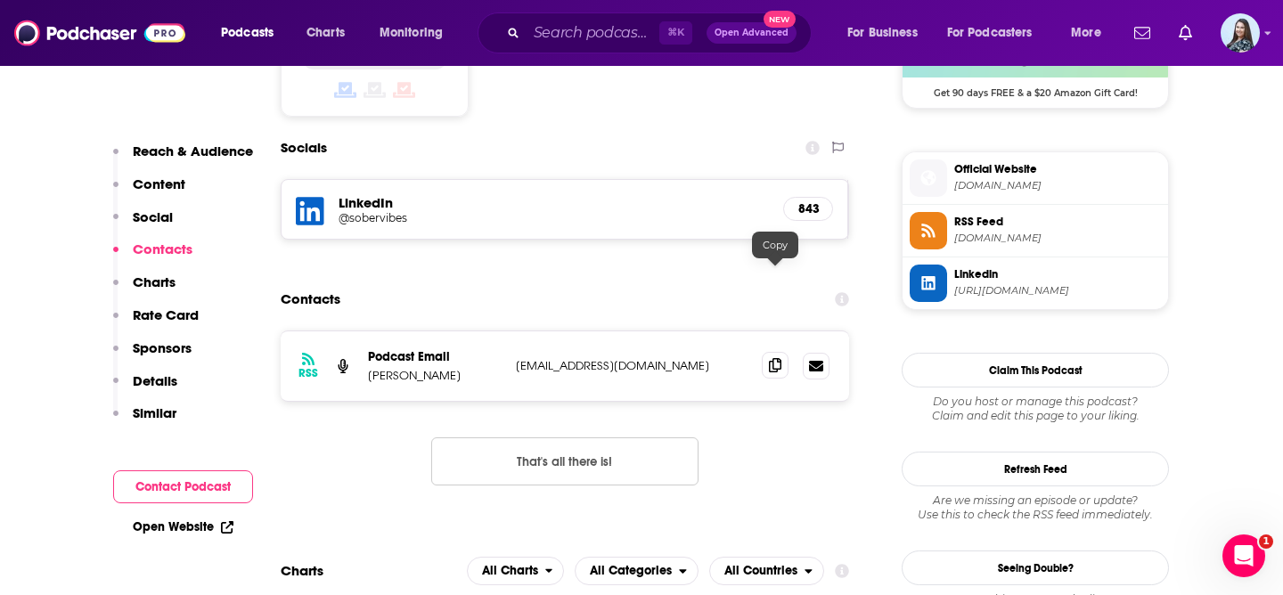
click at [779, 358] on icon at bounding box center [775, 365] width 12 height 14
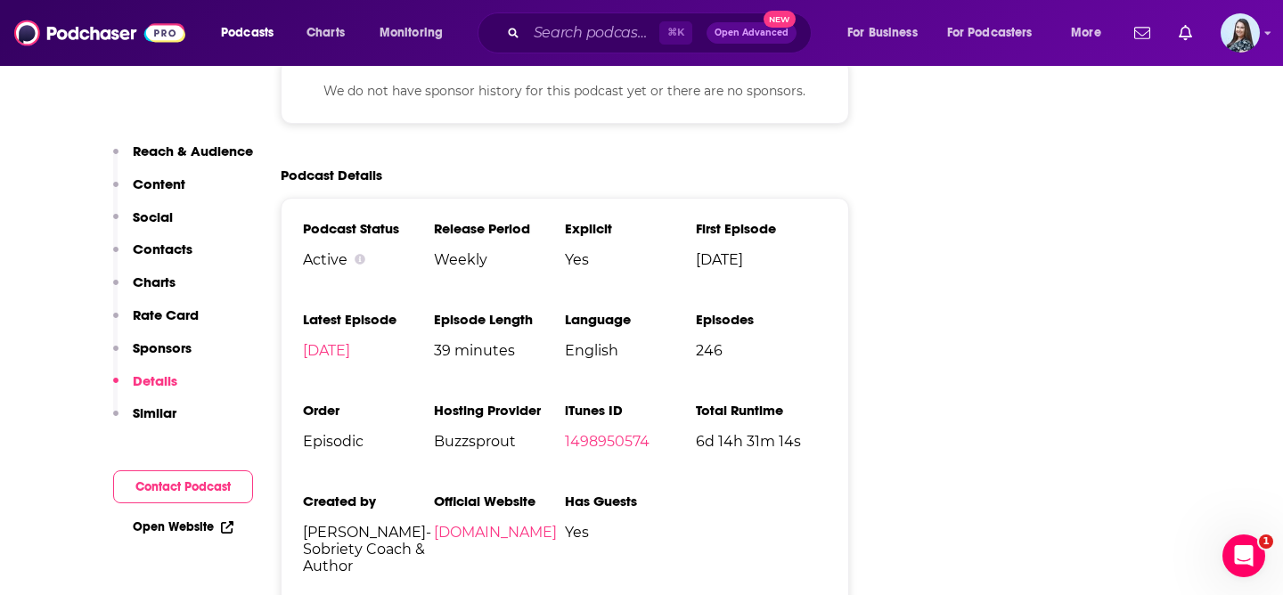
scroll to position [2621, 0]
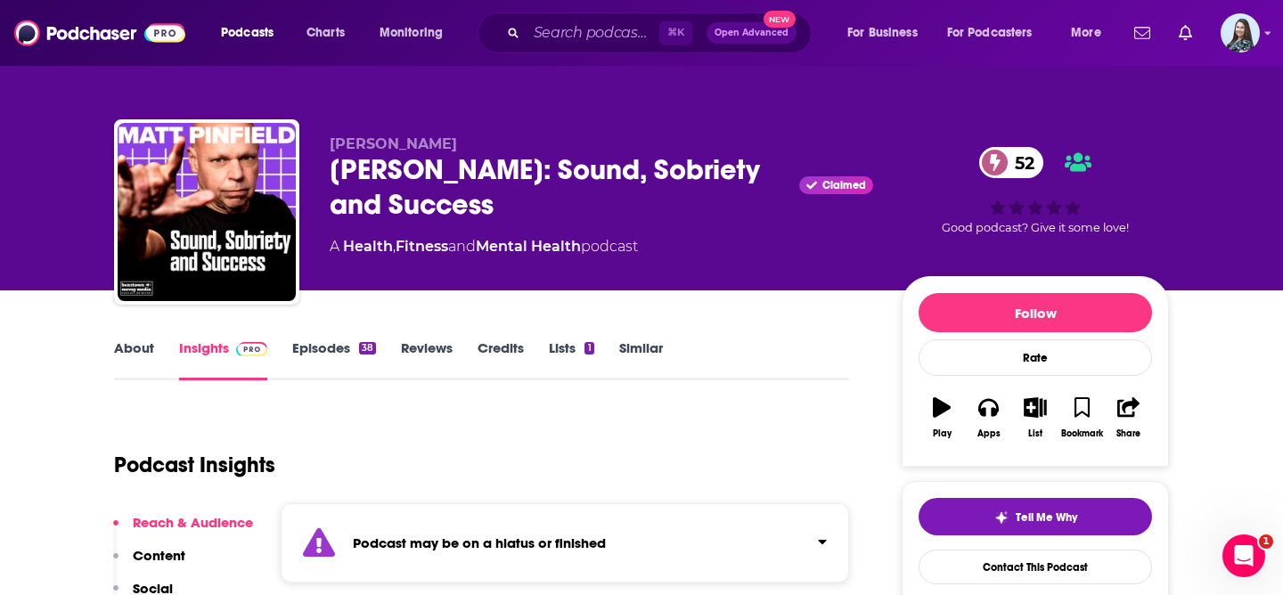
click at [395, 173] on div "Matt Pinfield: Sound, Sobriety and Success Claimed 52" at bounding box center [602, 187] width 544 height 70
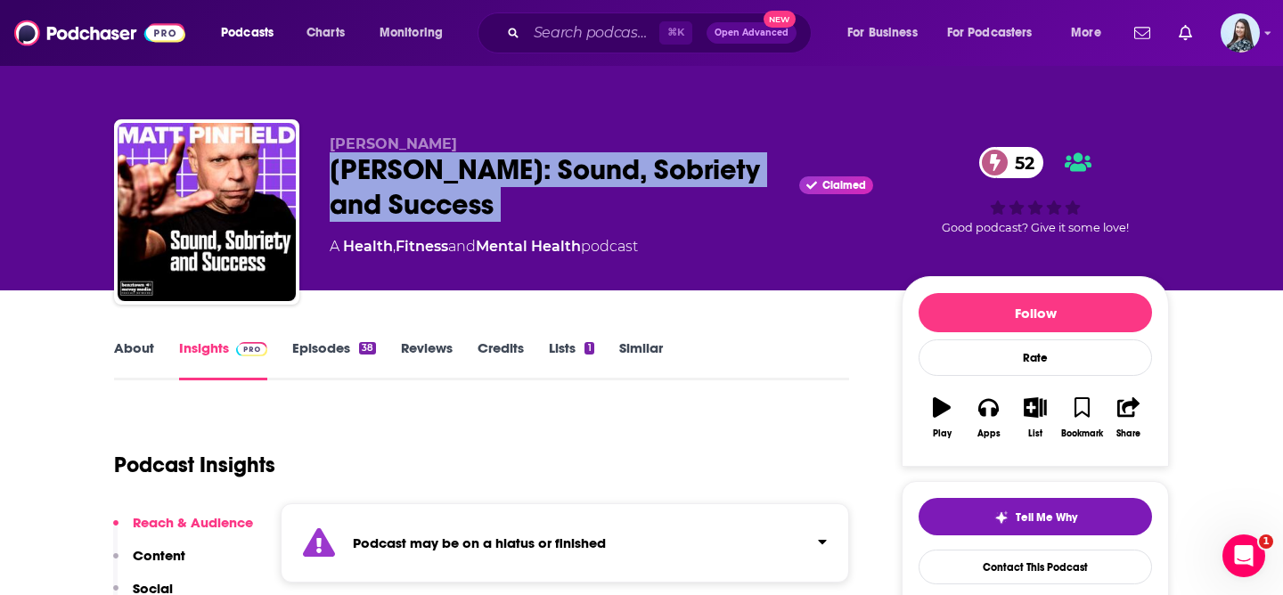
click at [395, 173] on div "Matt Pinfield: Sound, Sobriety and Success Claimed 52" at bounding box center [602, 187] width 544 height 70
copy div "Matt Pinfield: Sound, Sobriety and Success"
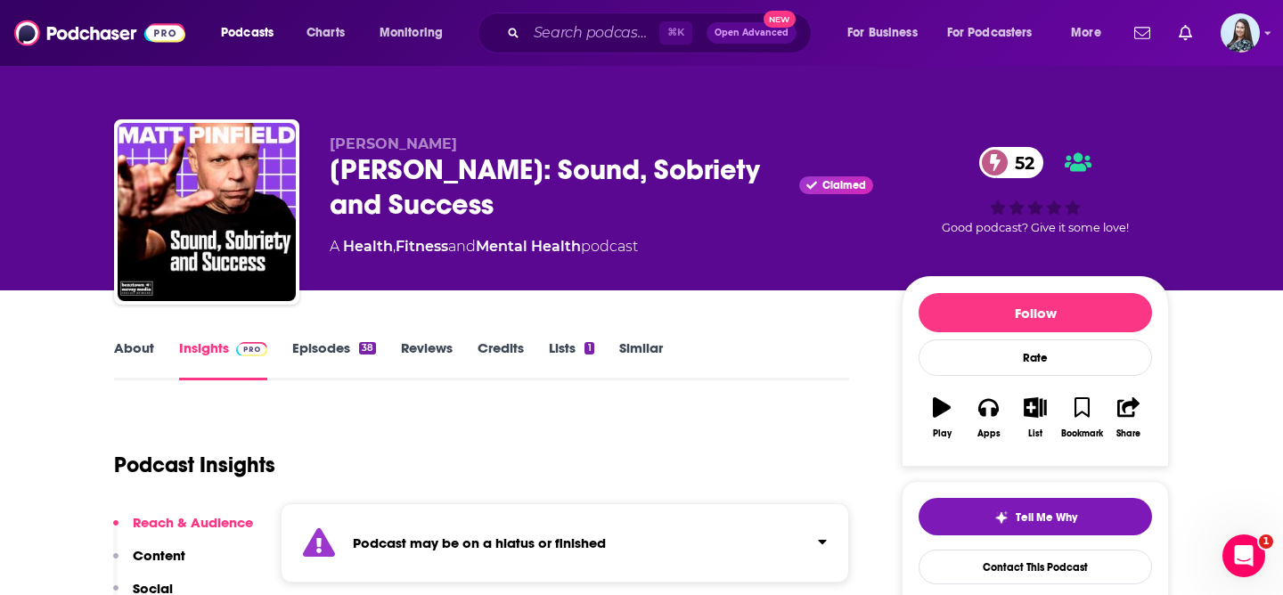
click at [576, 262] on div "Matt Pinfield Matt Pinfield: Sound, Sobriety and Success Claimed 52 A Health , …" at bounding box center [602, 206] width 544 height 143
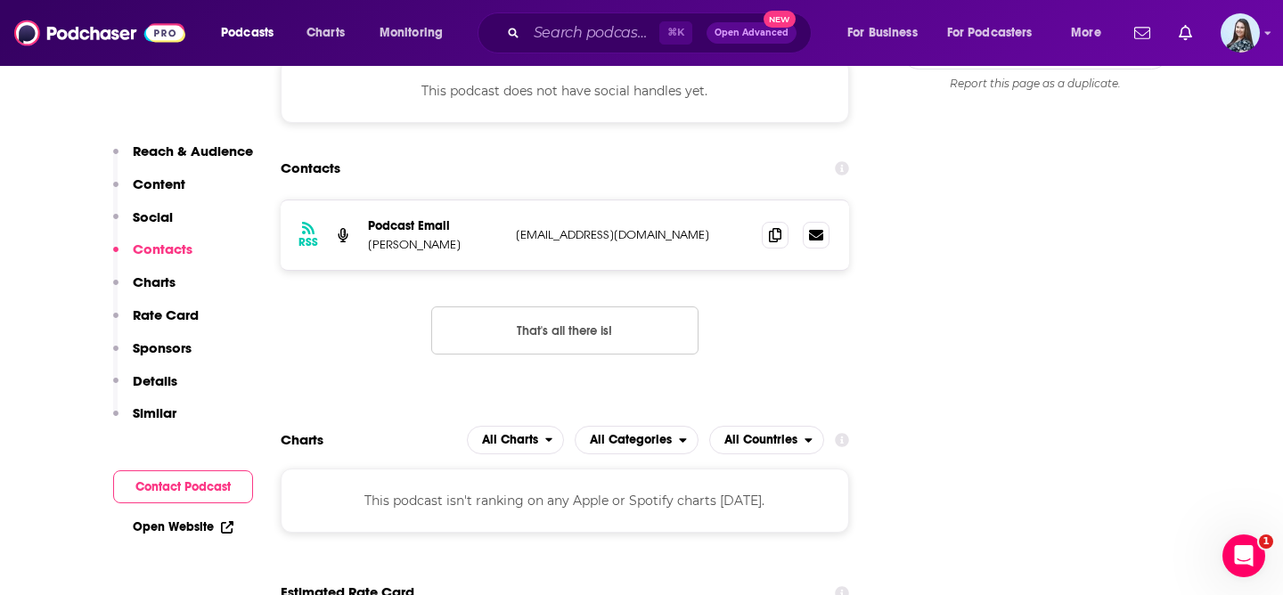
scroll to position [1684, 0]
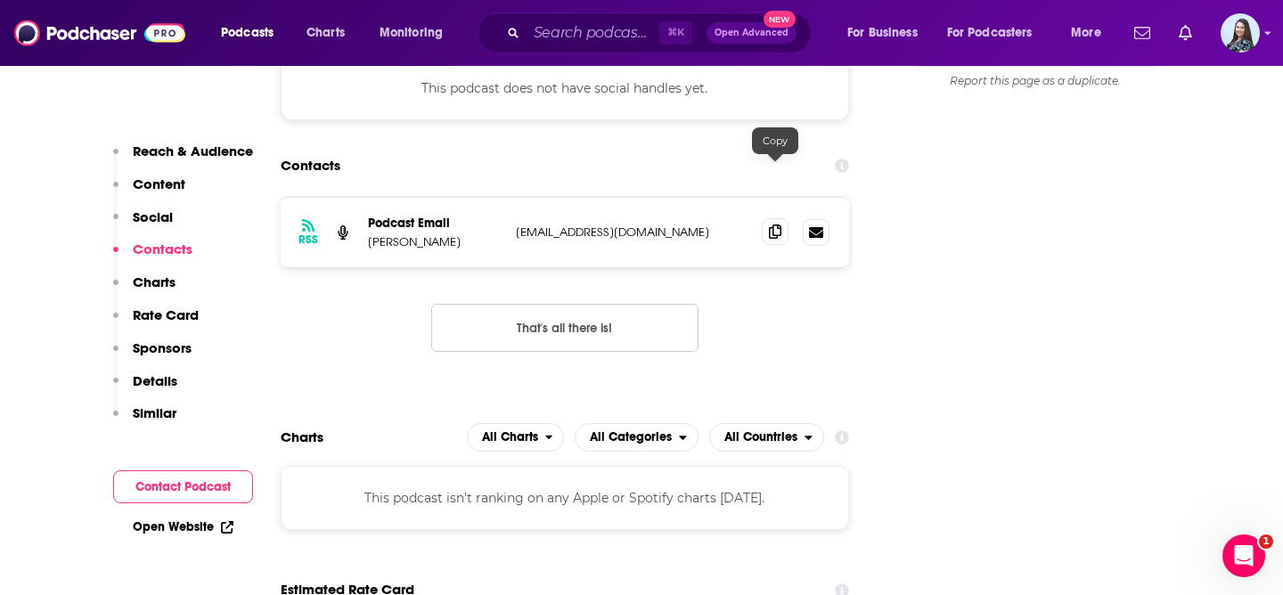
click at [783, 218] on span at bounding box center [775, 231] width 27 height 27
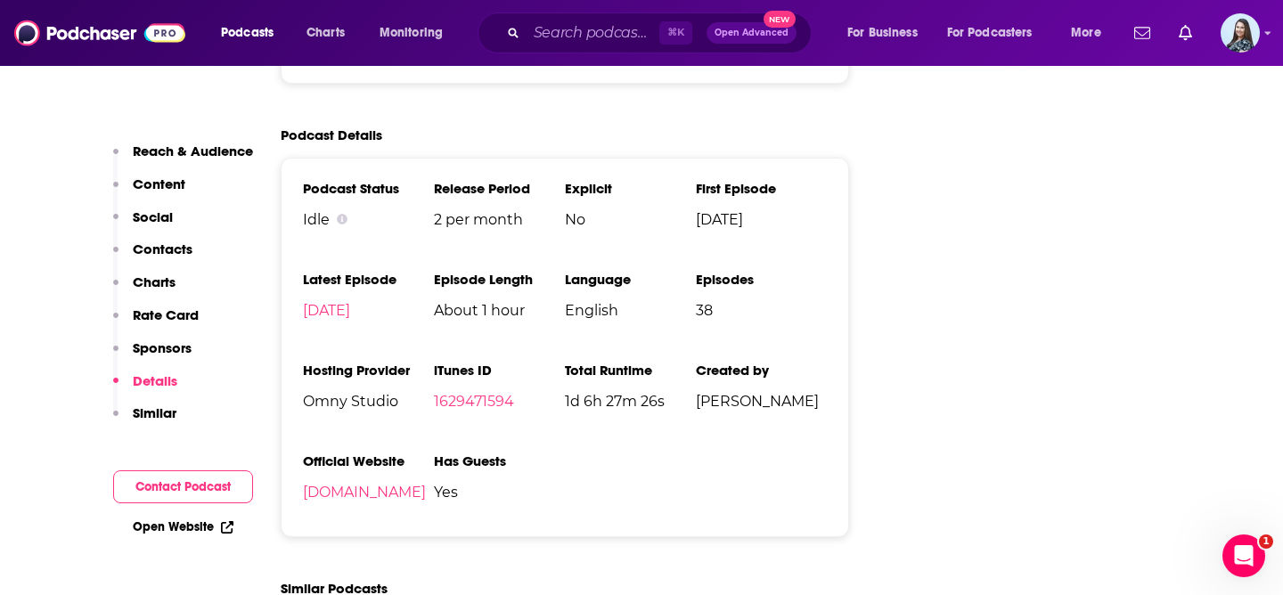
scroll to position [2559, 0]
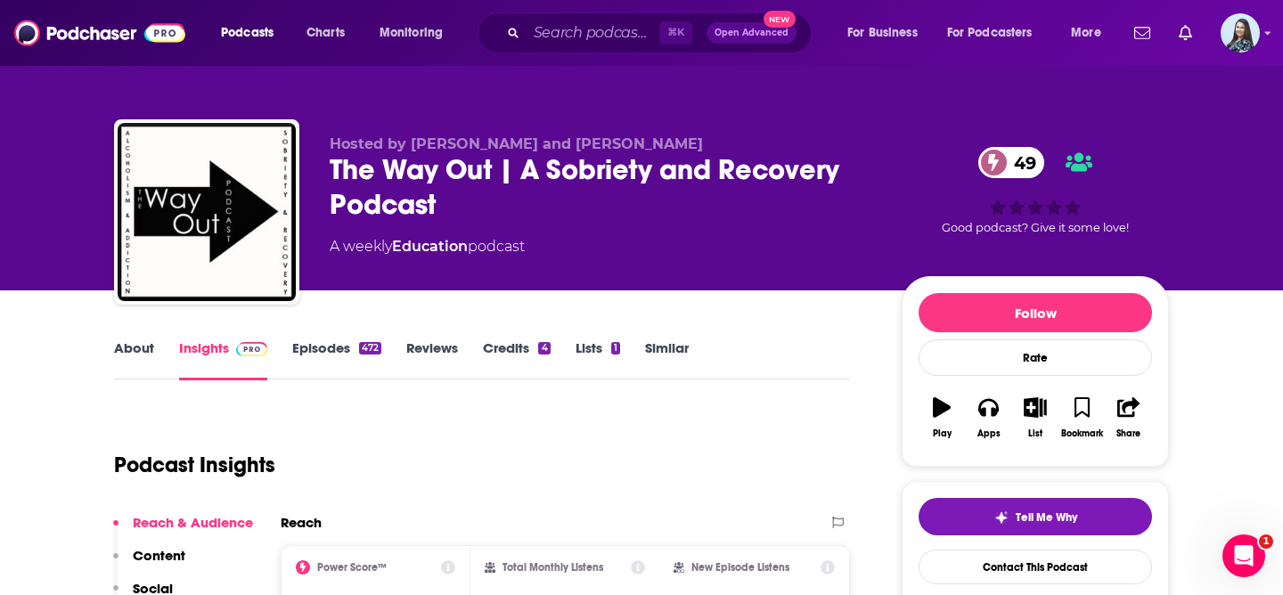
click at [381, 187] on div "The Way Out | A Sobriety and Recovery Podcast 49" at bounding box center [602, 187] width 544 height 70
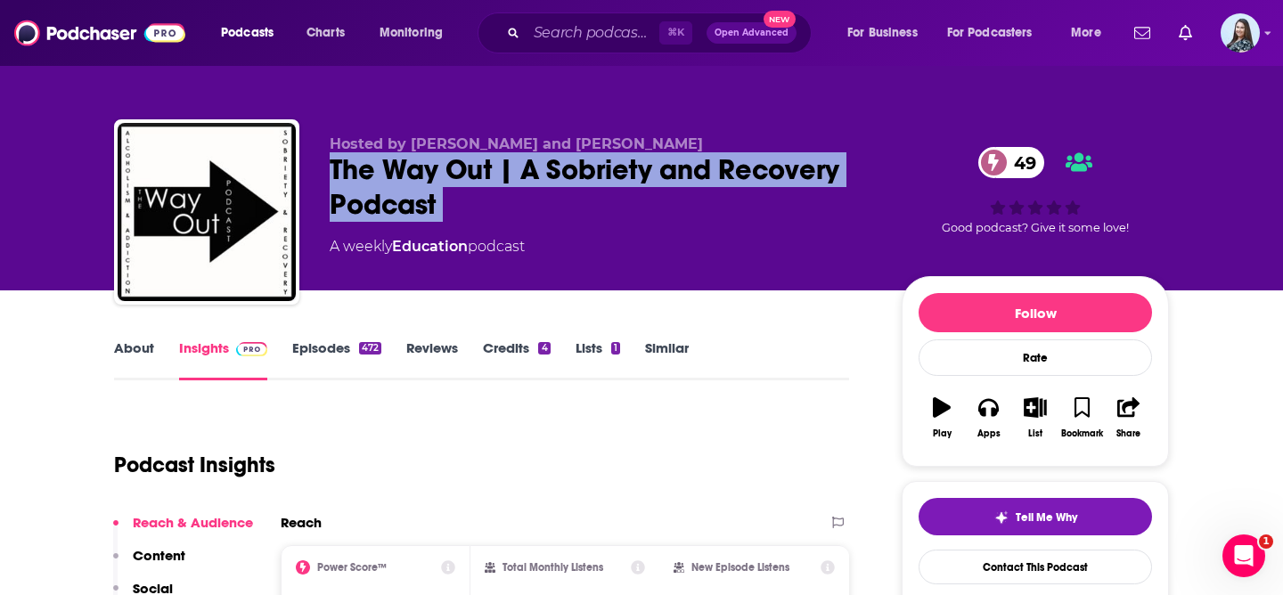
click at [381, 187] on div "The Way Out | A Sobriety and Recovery Podcast 49" at bounding box center [602, 187] width 544 height 70
copy div "The Way Out | A Sobriety and Recovery Podcast 49"
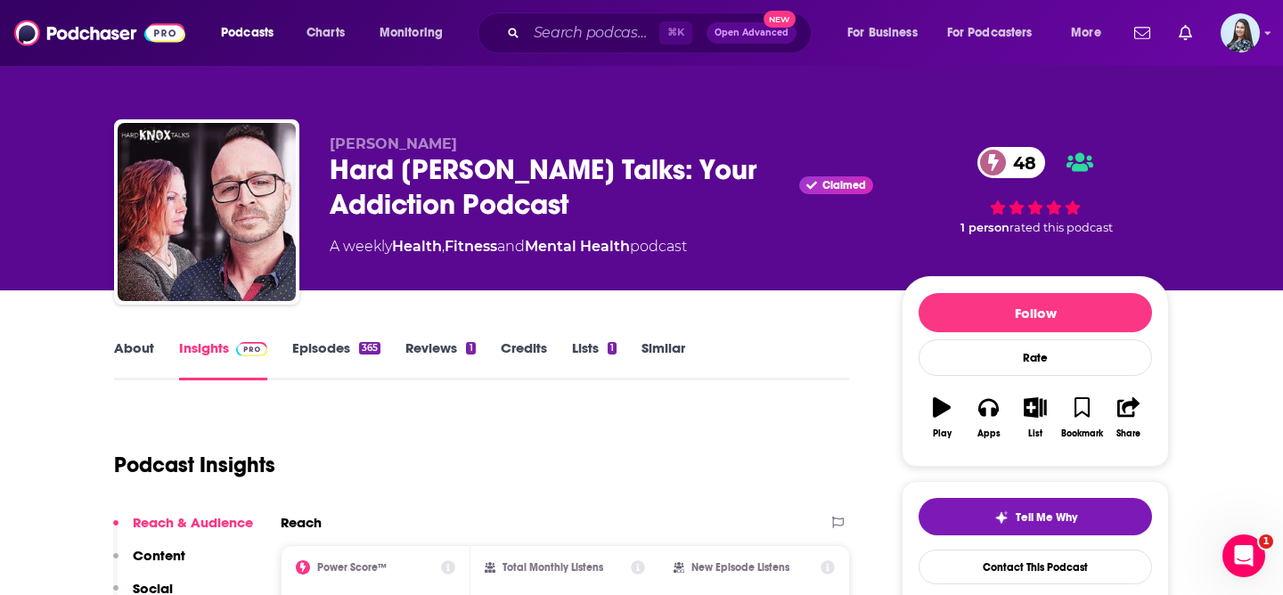
click at [388, 181] on div "Hard [PERSON_NAME] Talks: Your Addiction Podcast Claimed 48" at bounding box center [602, 187] width 544 height 70
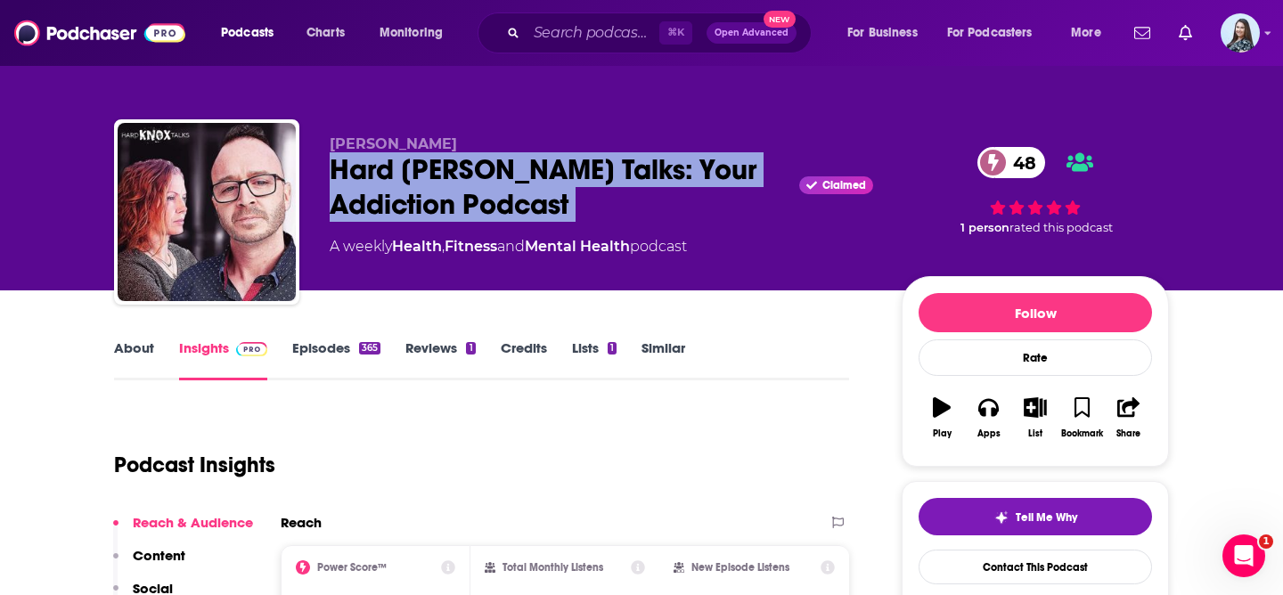
click at [388, 181] on div "Hard [PERSON_NAME] Talks: Your Addiction Podcast Claimed 48" at bounding box center [602, 187] width 544 height 70
copy div "Hard [PERSON_NAME] Talks: Your Addiction Podcast"
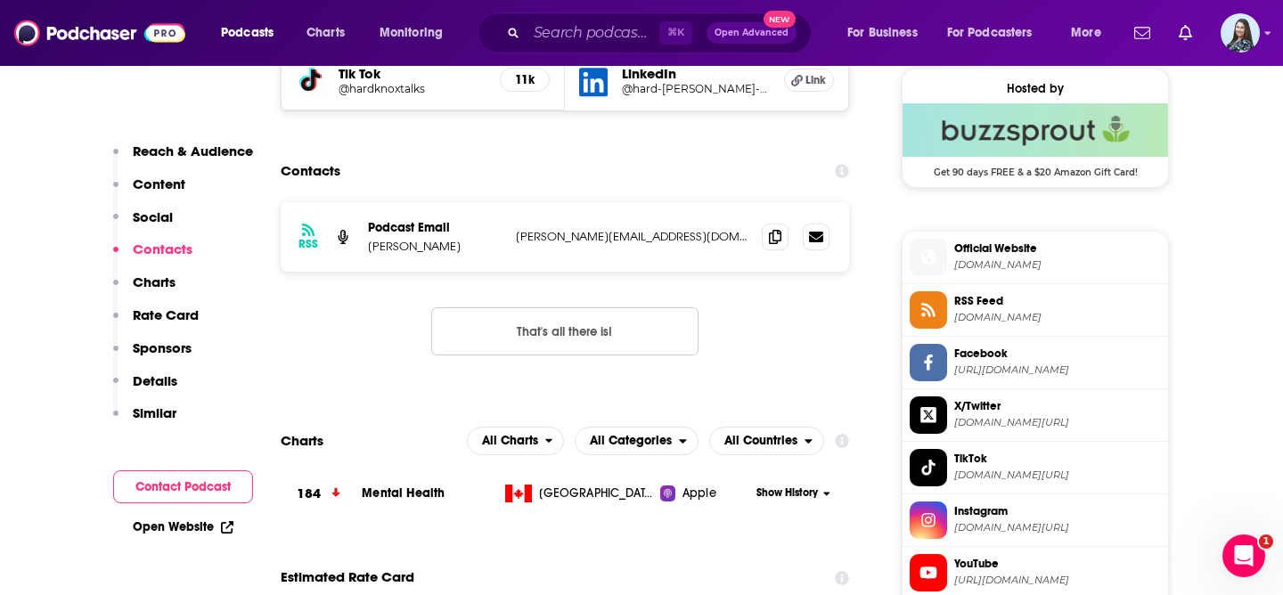
scroll to position [1474, 0]
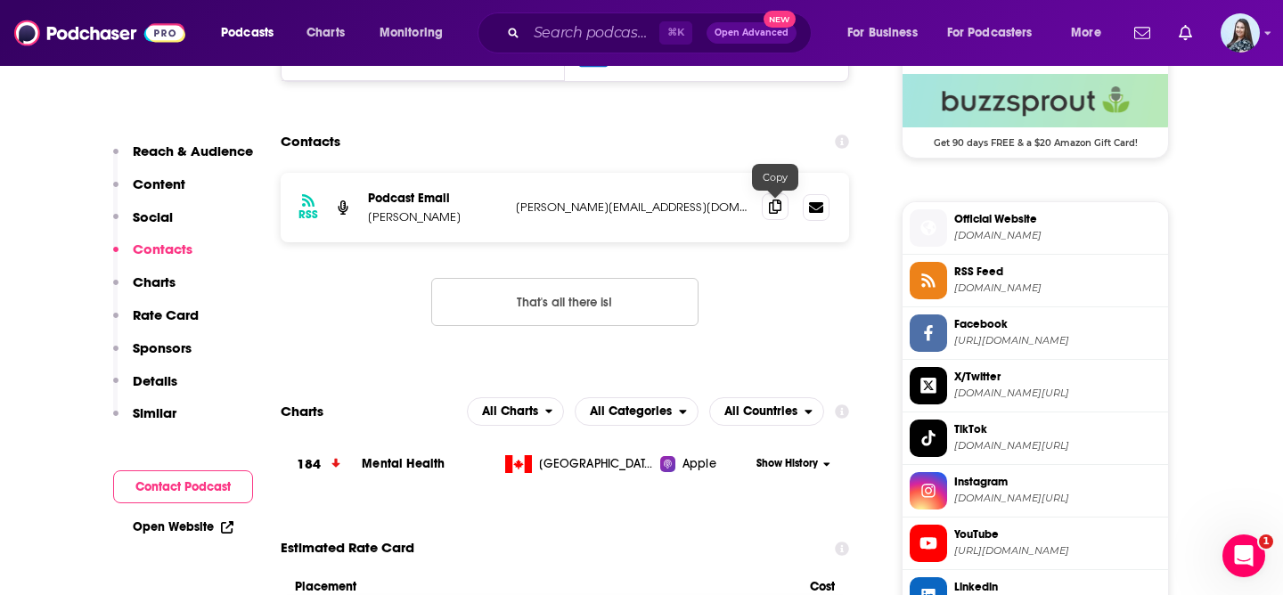
click at [778, 212] on icon at bounding box center [775, 207] width 12 height 14
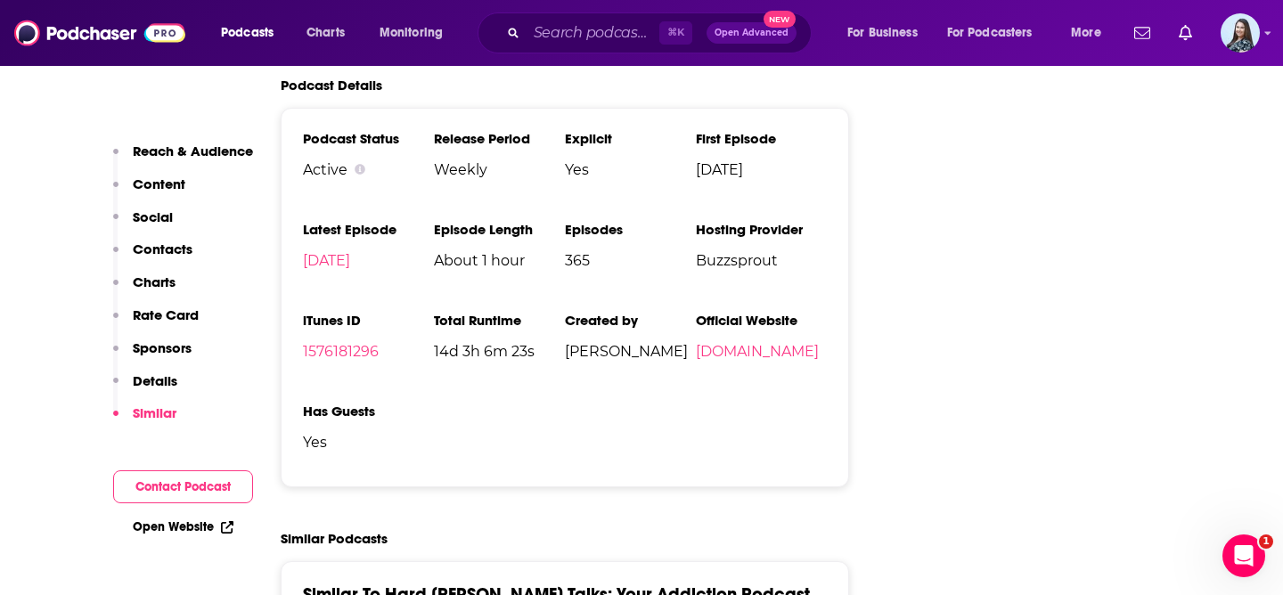
scroll to position [2308, 0]
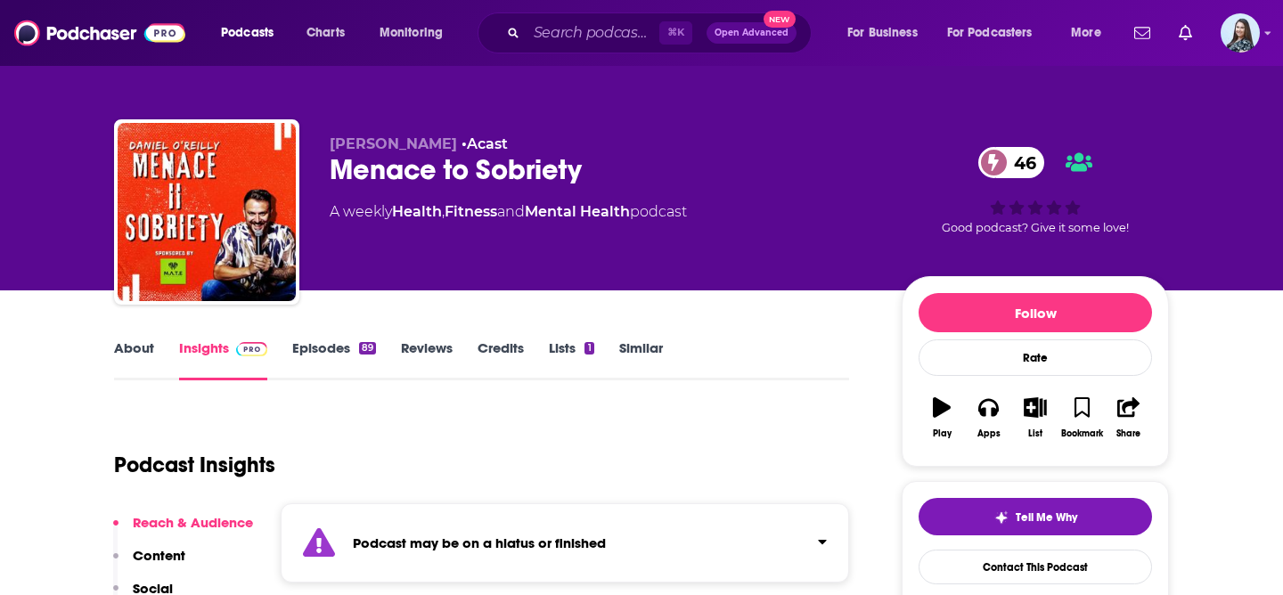
click at [389, 175] on div "Menace to Sobriety 46" at bounding box center [602, 169] width 544 height 35
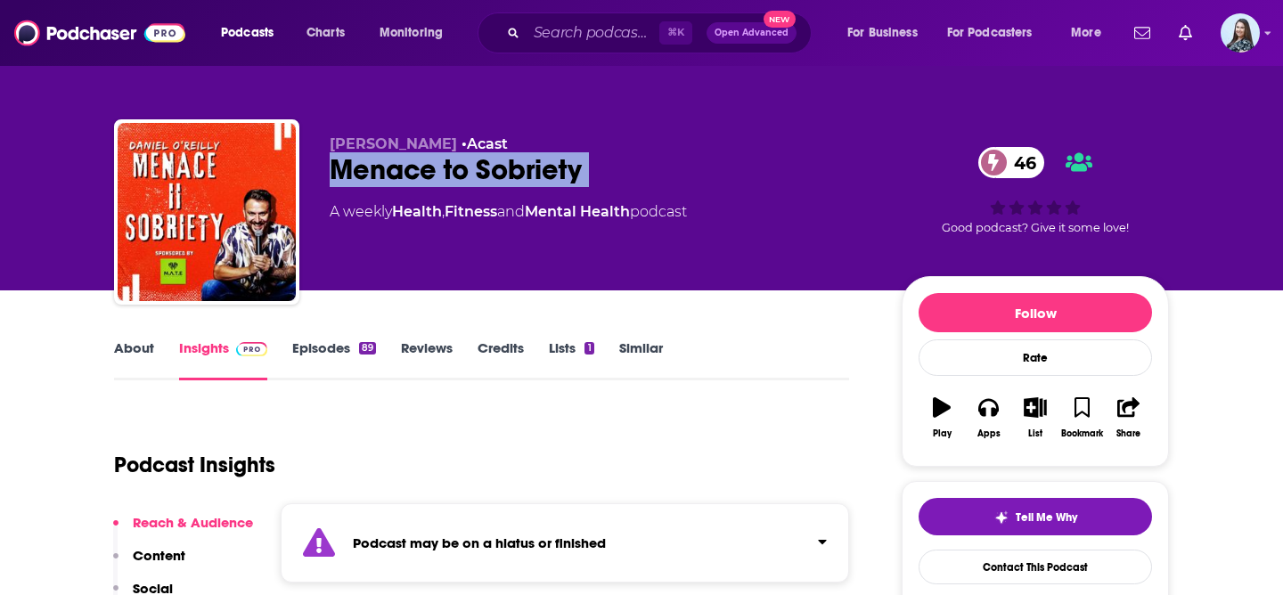
click at [389, 175] on div "Menace to Sobriety 46" at bounding box center [602, 169] width 544 height 35
copy div "Menace to Sobriety 46"
click at [136, 352] on link "About" at bounding box center [134, 359] width 40 height 41
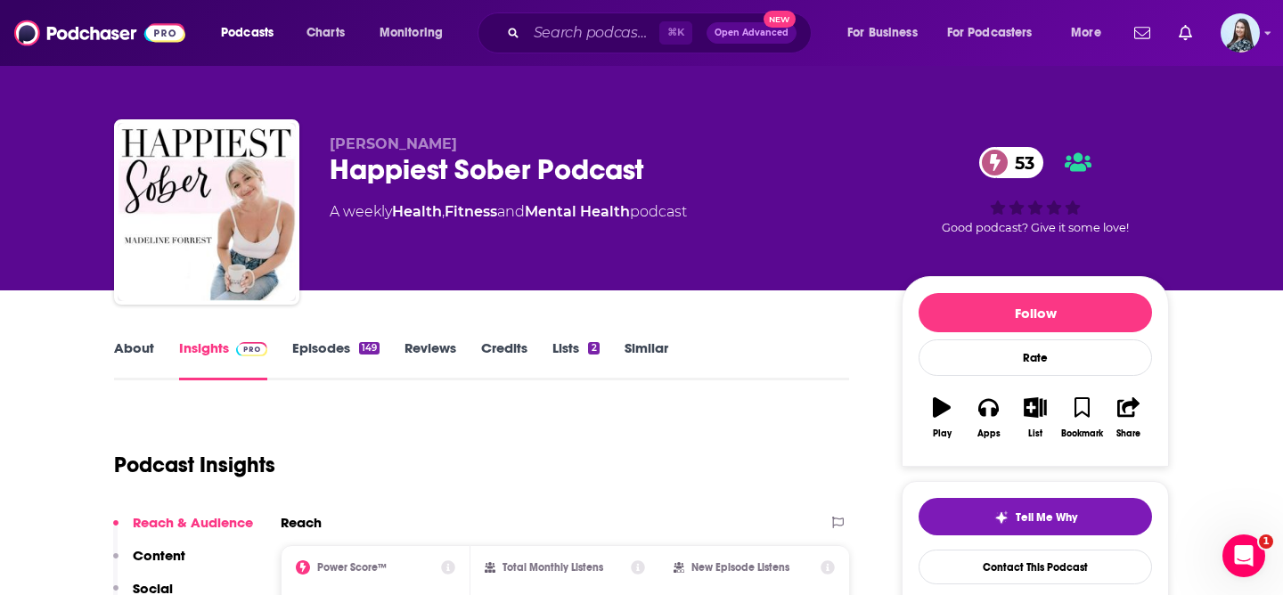
click at [512, 166] on div "Happiest Sober Podcast 53" at bounding box center [602, 169] width 544 height 35
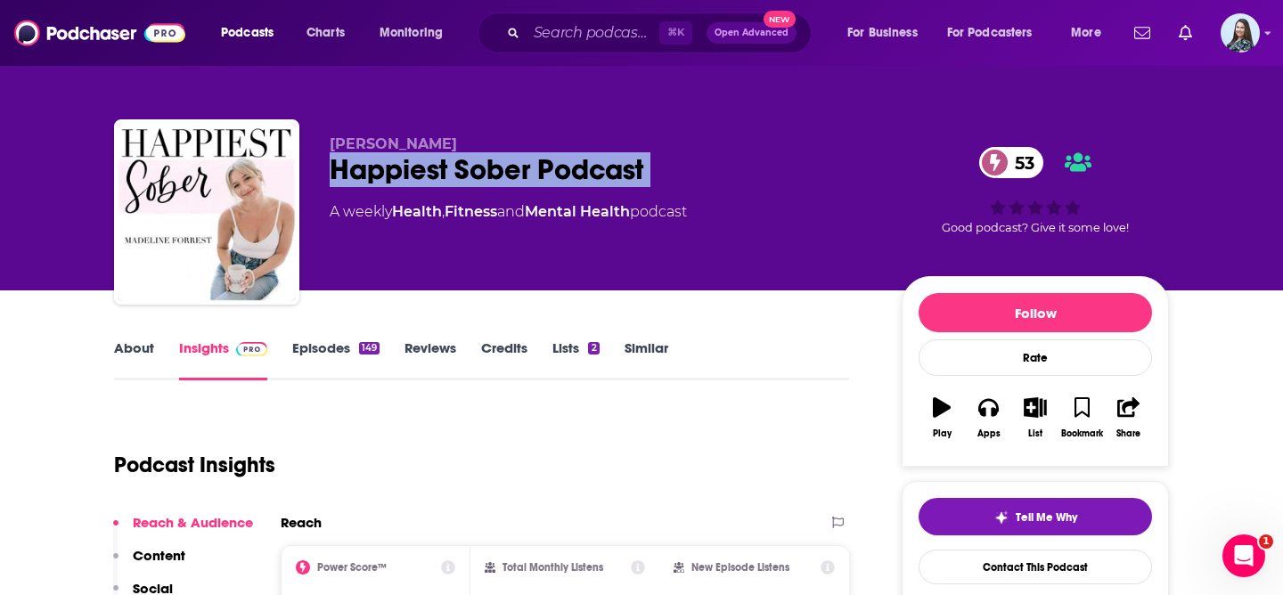
click at [512, 166] on div "Happiest Sober Podcast 53" at bounding box center [602, 169] width 544 height 35
copy div "Happiest Sober Podcast 53"
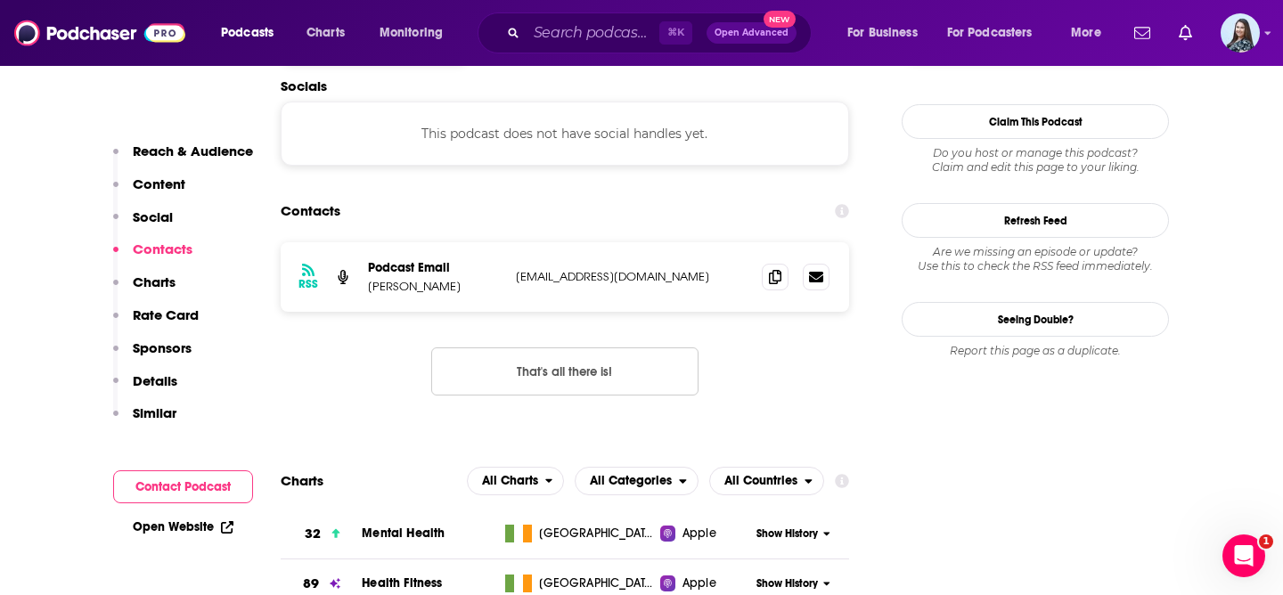
scroll to position [1551, 0]
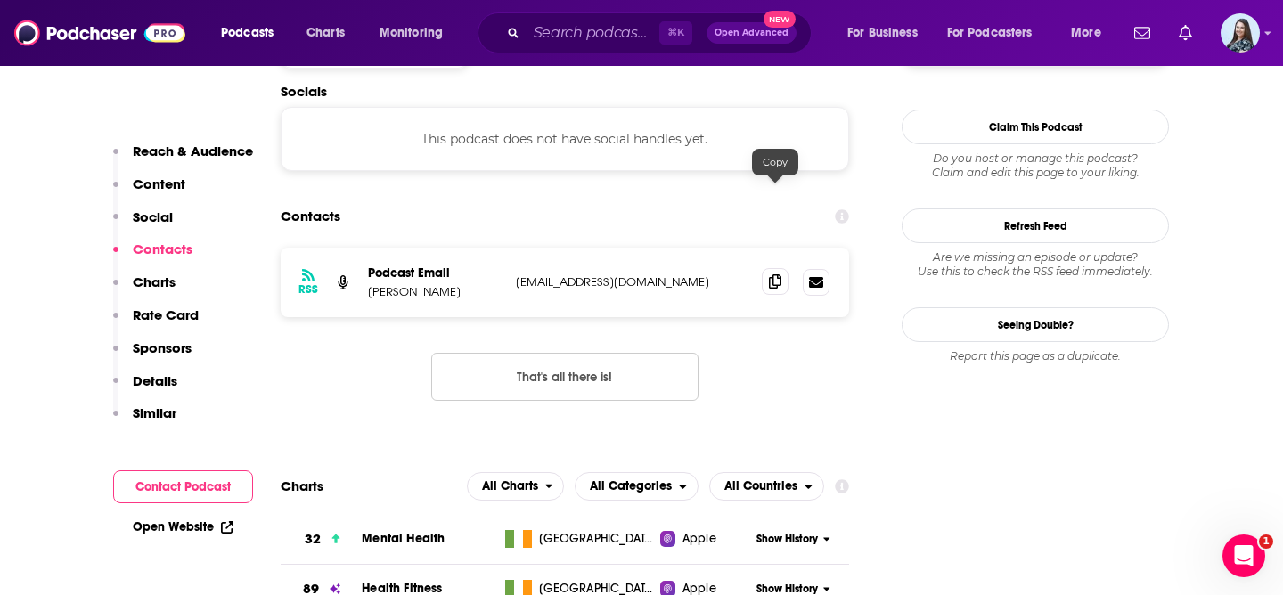
click at [773, 274] on icon at bounding box center [775, 281] width 12 height 14
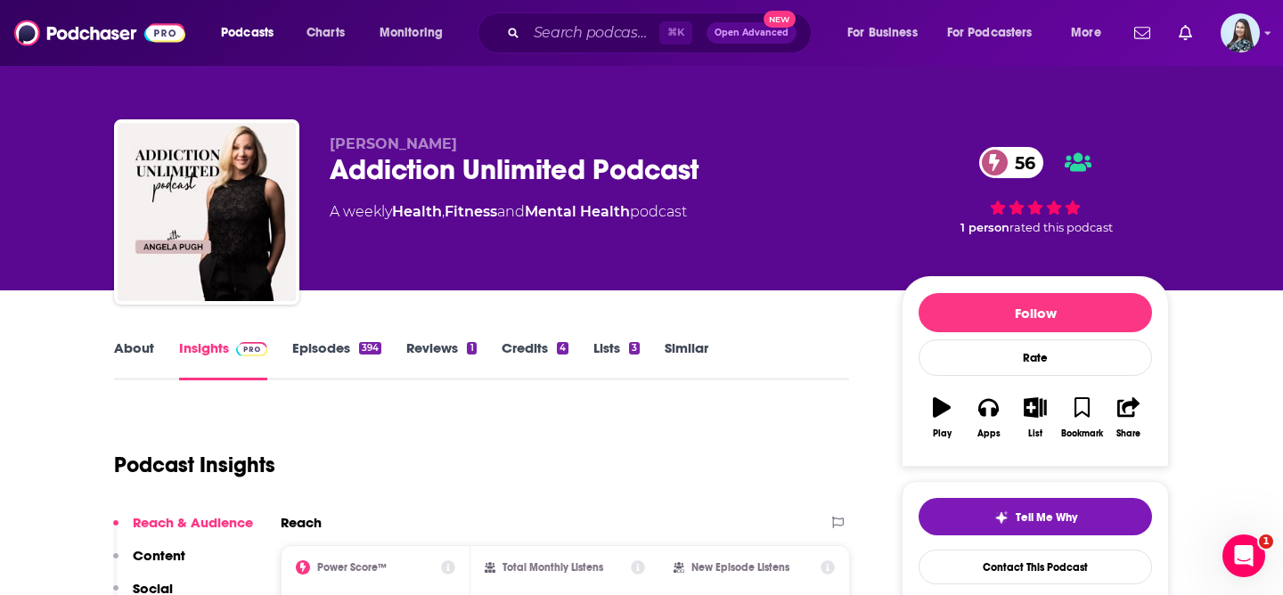
click at [517, 180] on div "Addiction Unlimited Podcast 56" at bounding box center [602, 169] width 544 height 35
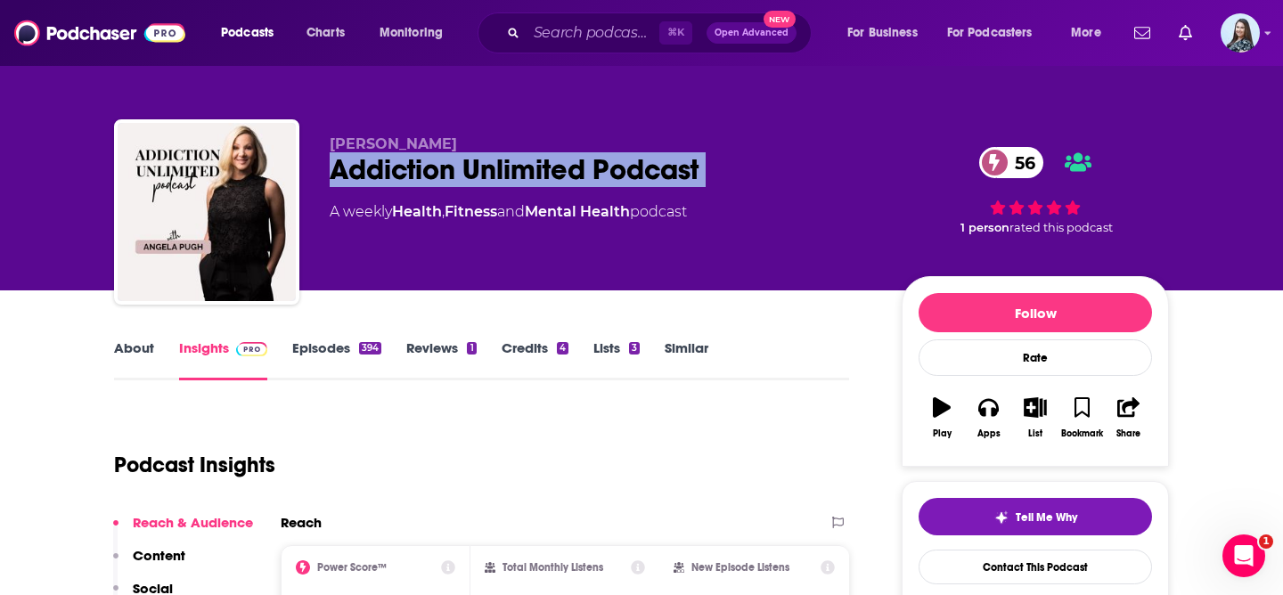
click at [517, 180] on div "Addiction Unlimited Podcast 56" at bounding box center [602, 169] width 544 height 35
copy div "Addiction Unlimited Podcast 56"
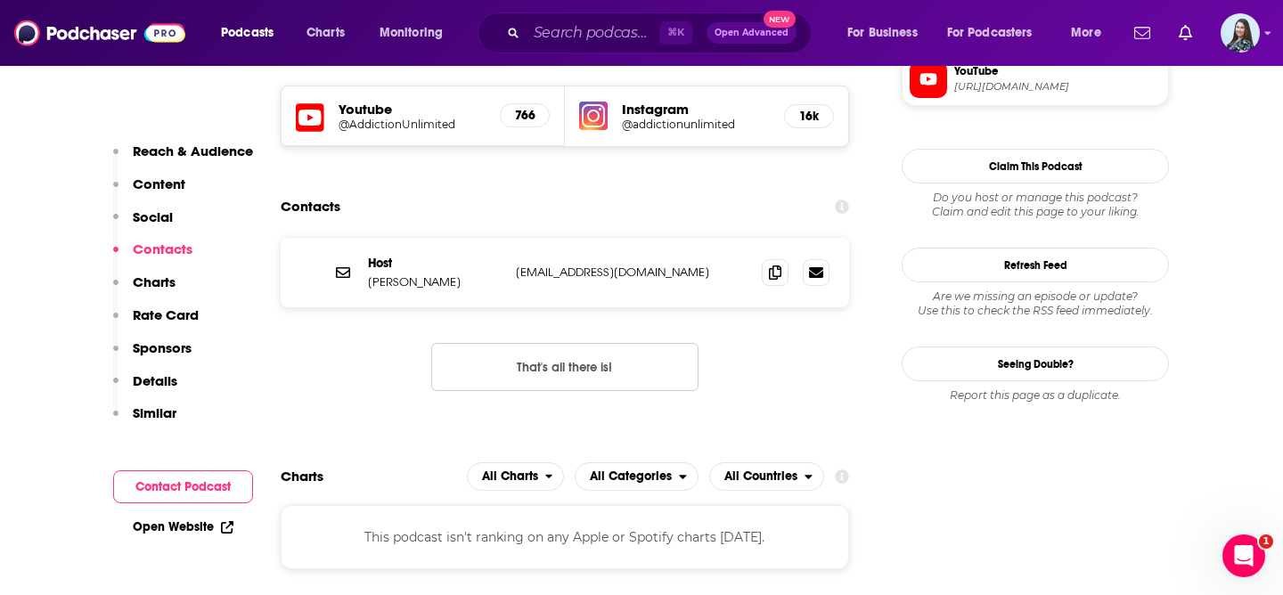
scroll to position [1619, 0]
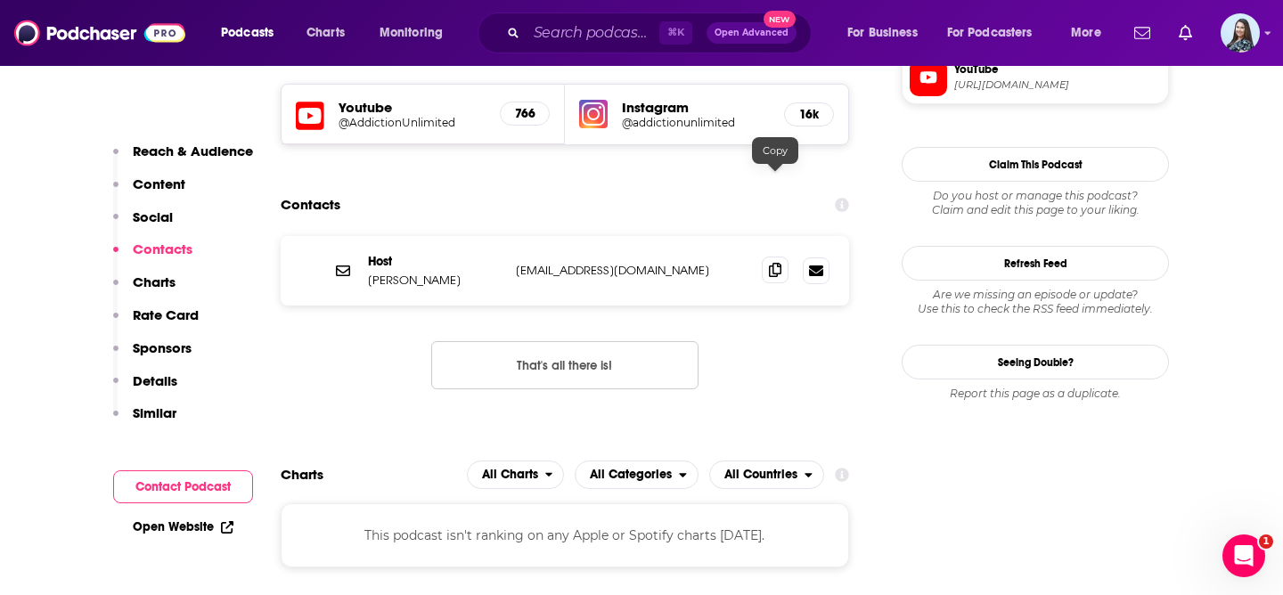
click at [779, 263] on icon at bounding box center [775, 270] width 12 height 14
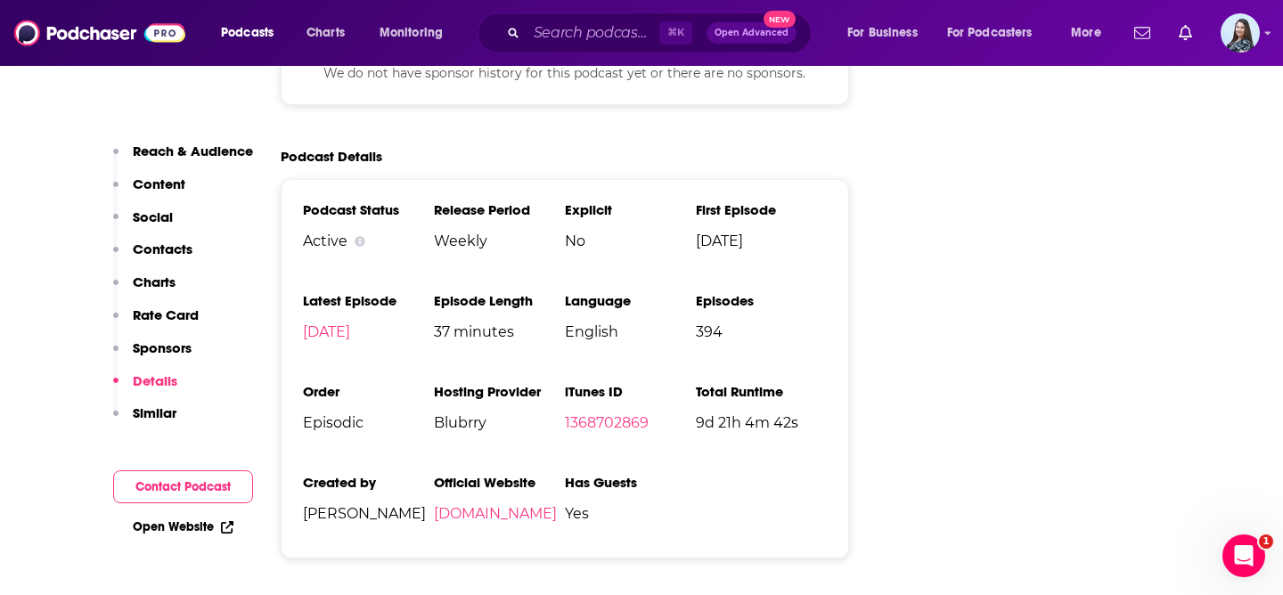
scroll to position [2581, 0]
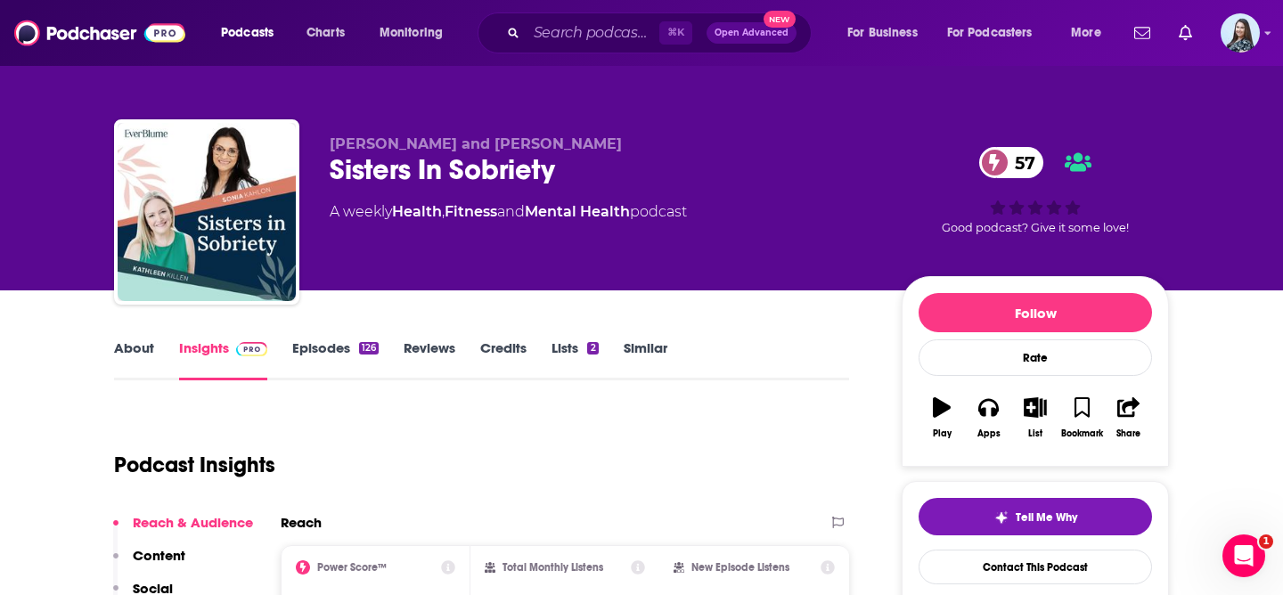
click at [494, 172] on div "Sisters In Sobriety 57" at bounding box center [602, 169] width 544 height 35
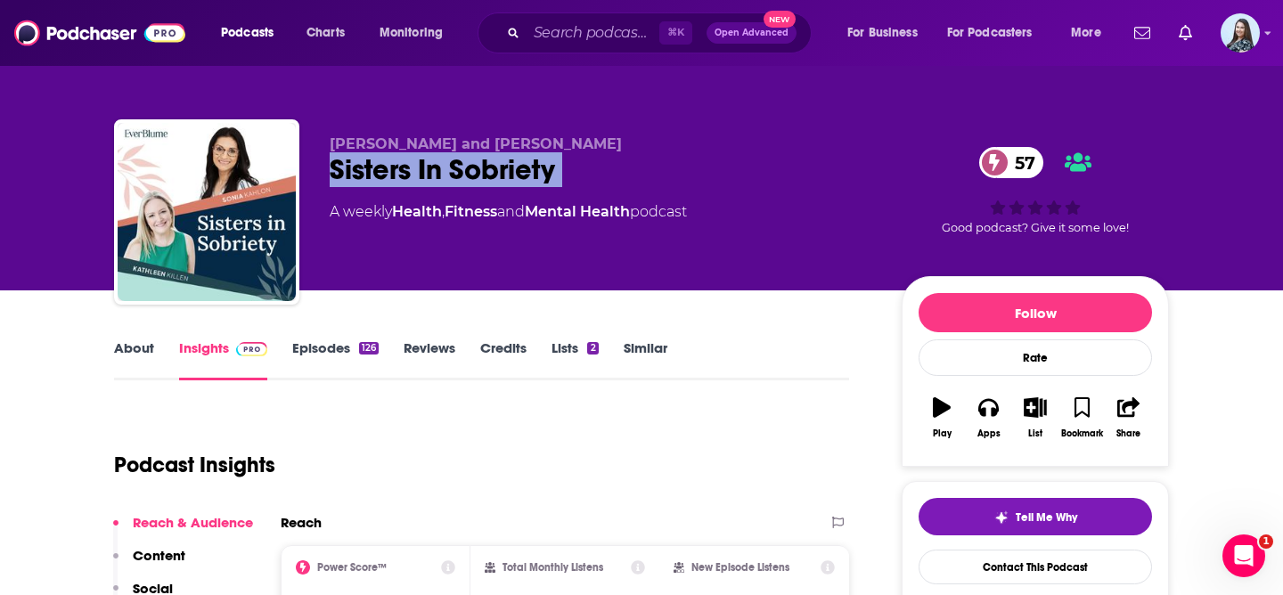
click at [494, 172] on div "Sisters In Sobriety 57" at bounding box center [602, 169] width 544 height 35
copy div "Sisters In Sobriety 57"
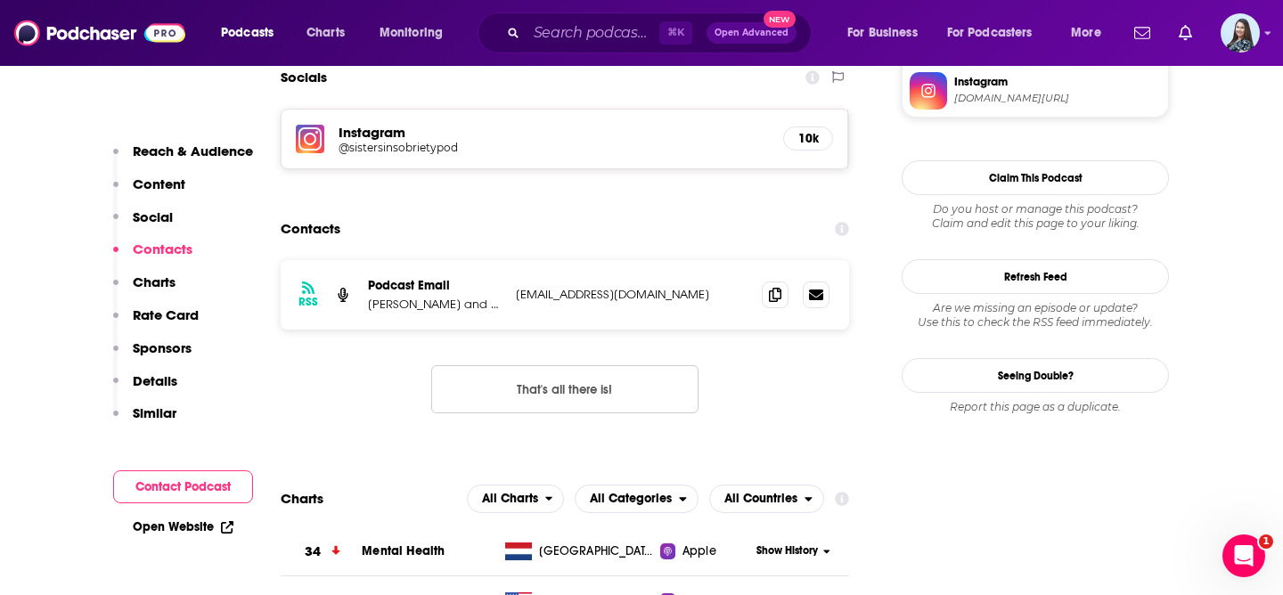
scroll to position [1570, 0]
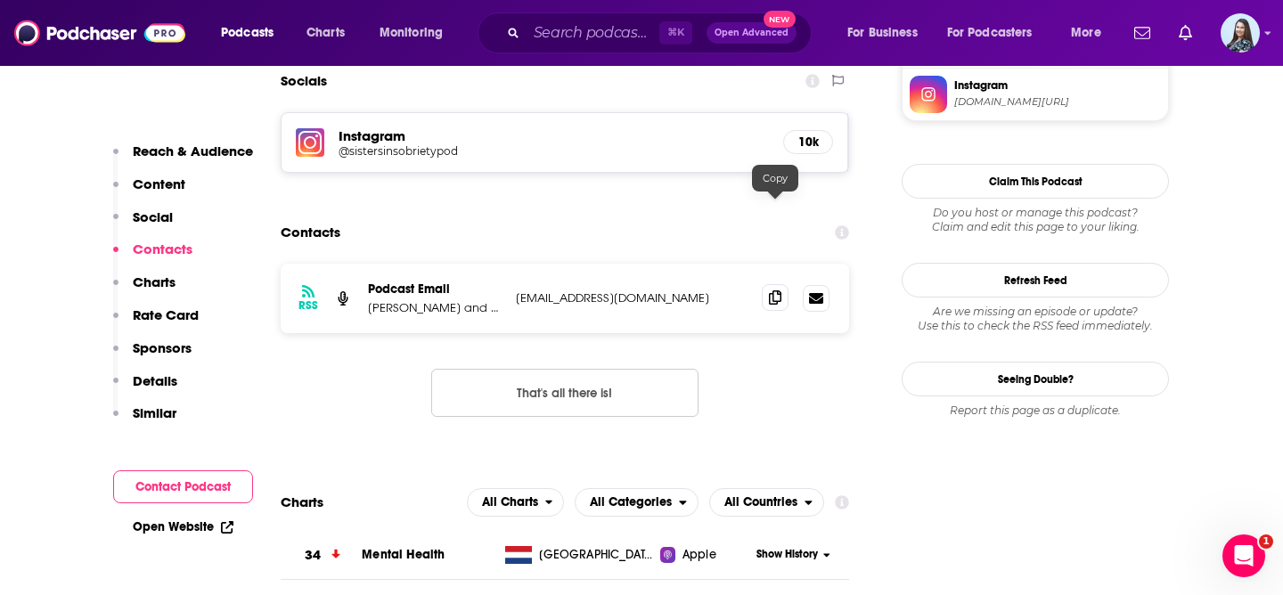
click at [781, 290] on icon at bounding box center [775, 297] width 12 height 14
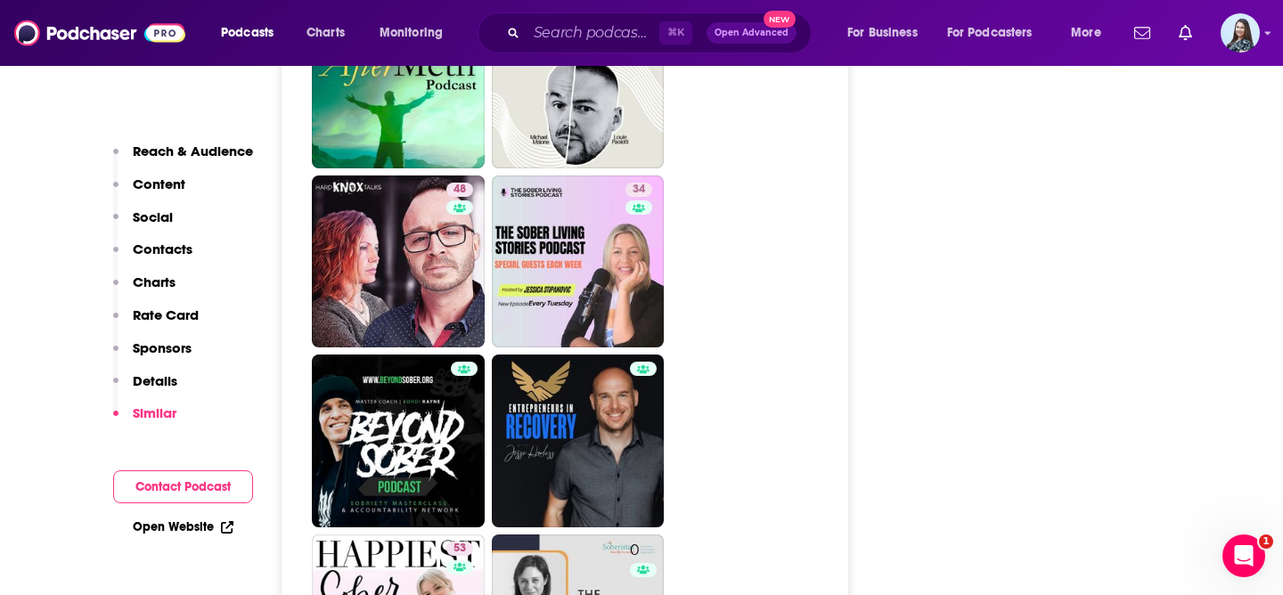
scroll to position [3428, 0]
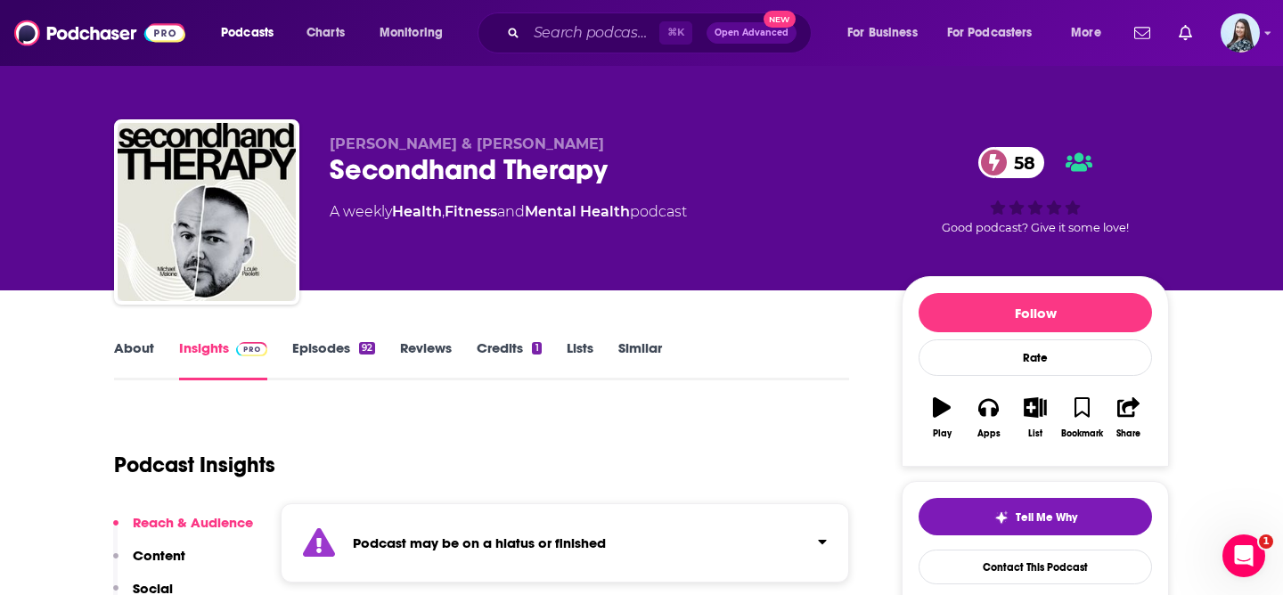
click at [491, 166] on div "Secondhand Therapy 58" at bounding box center [602, 169] width 544 height 35
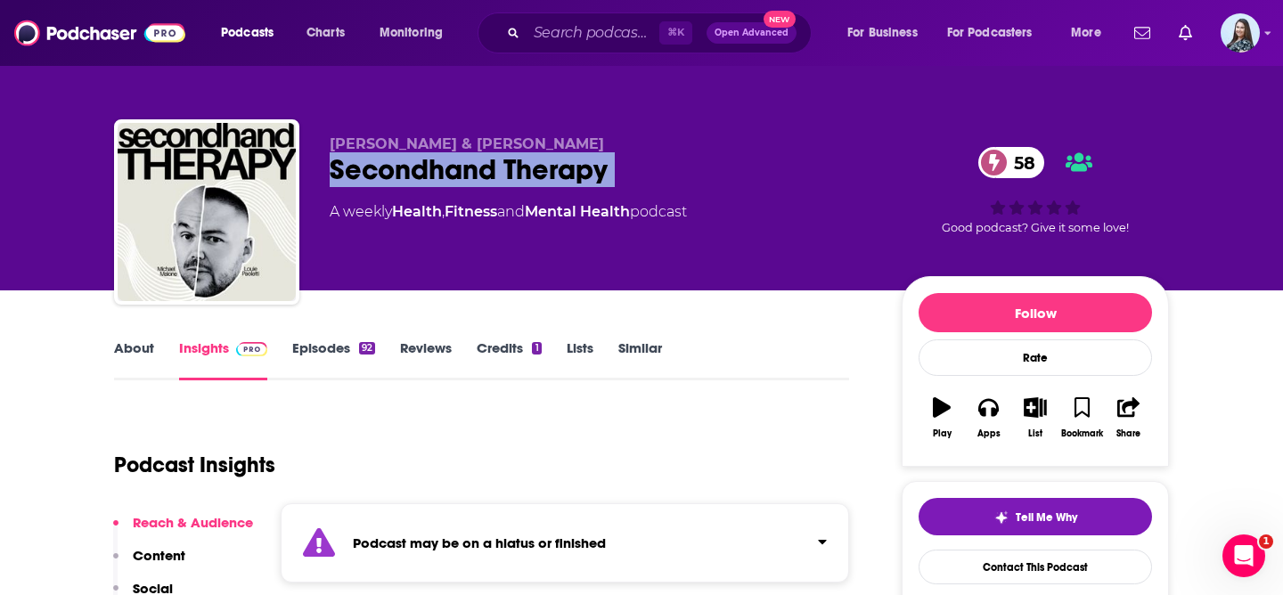
click at [491, 166] on div "Secondhand Therapy 58" at bounding box center [602, 169] width 544 height 35
copy div "Secondhand Therapy 58"
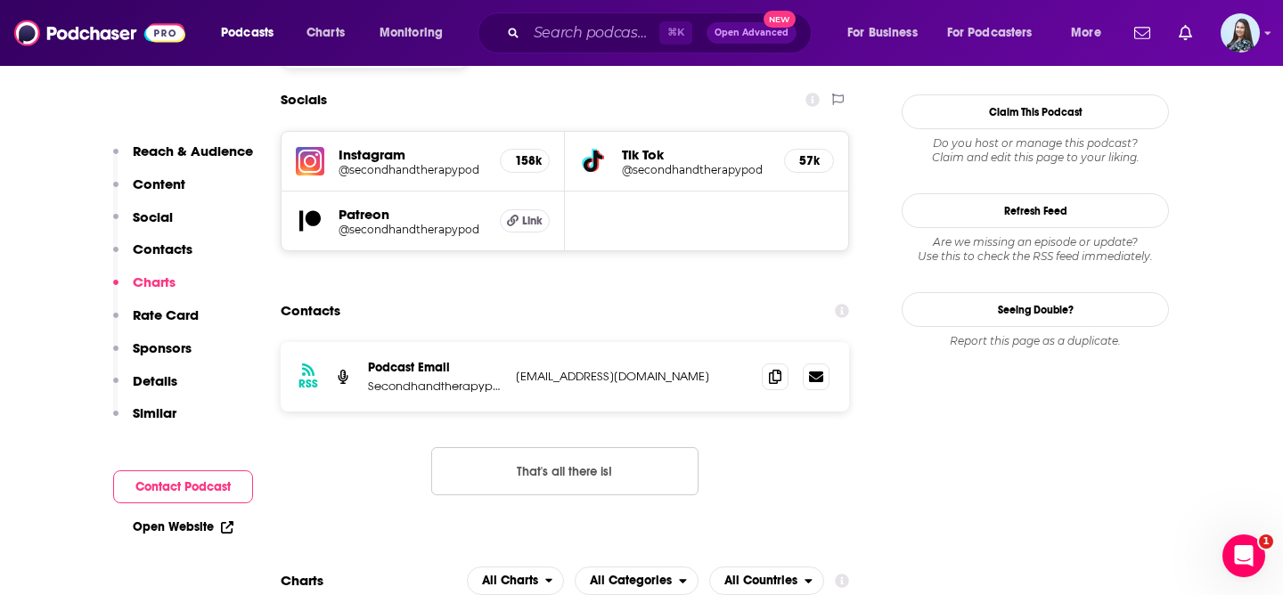
scroll to position [1695, 0]
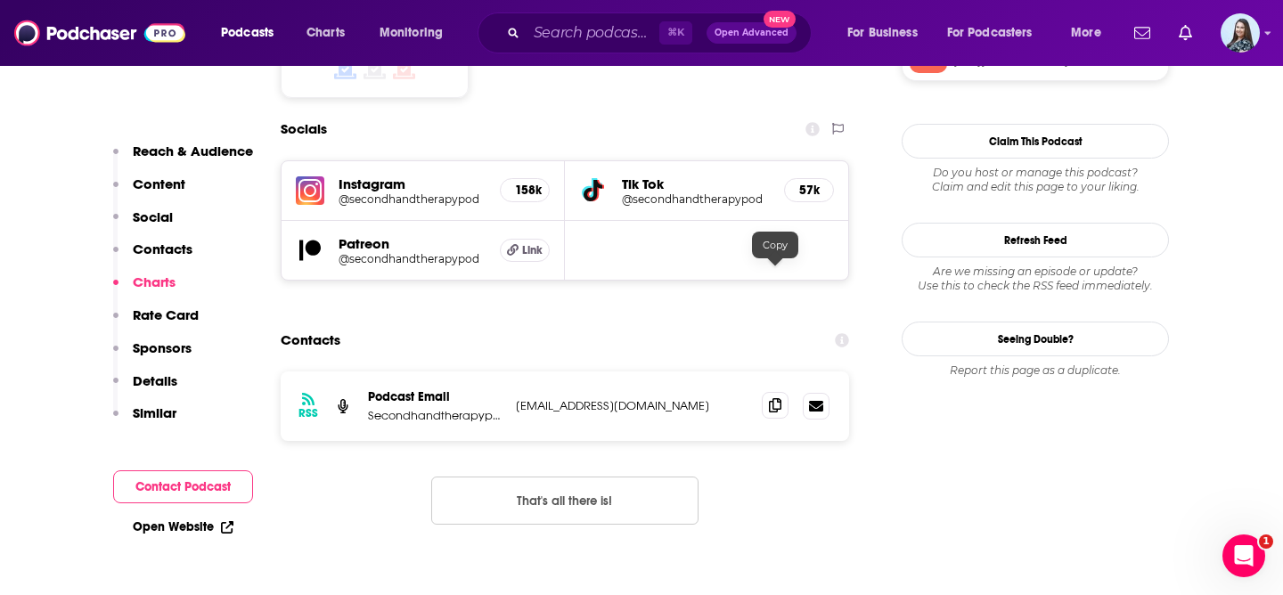
click at [775, 398] on icon at bounding box center [775, 405] width 12 height 14
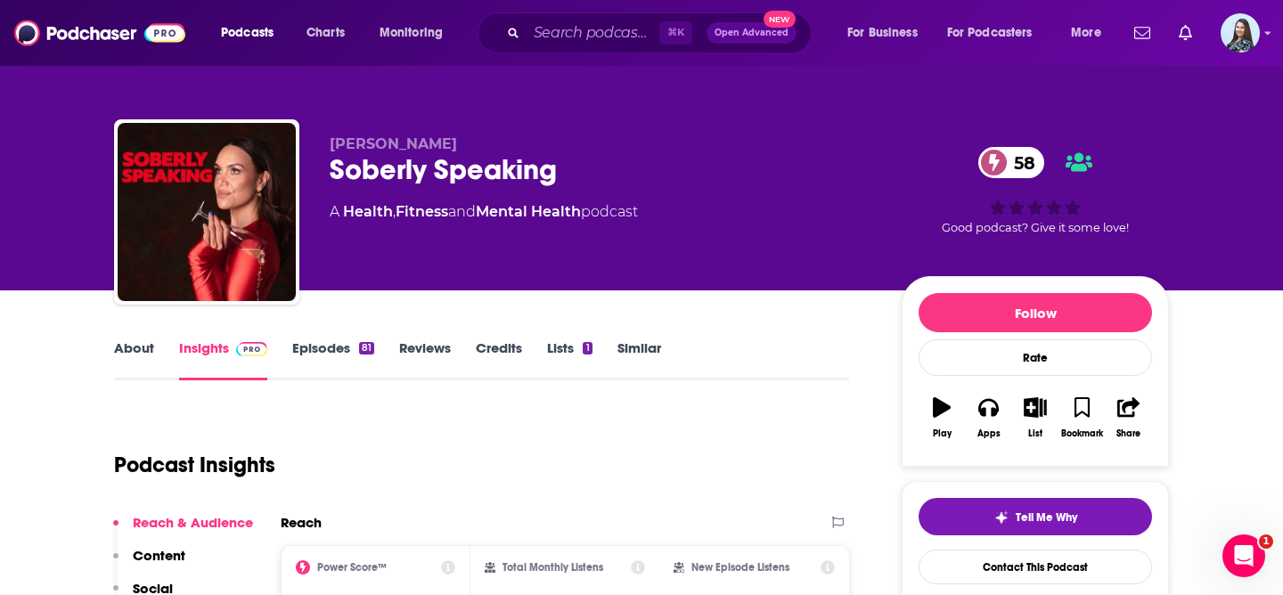
click at [476, 169] on div "Soberly Speaking 58" at bounding box center [602, 169] width 544 height 35
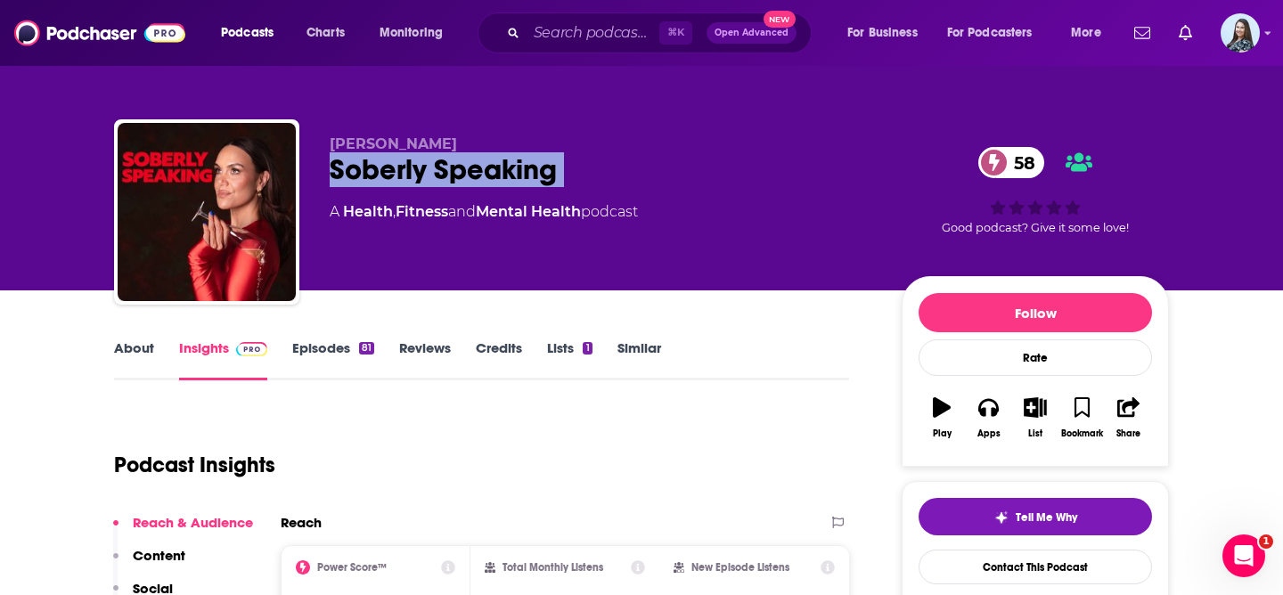
click at [476, 169] on div "Soberly Speaking 58" at bounding box center [602, 169] width 544 height 35
copy div "Soberly Speaking 58"
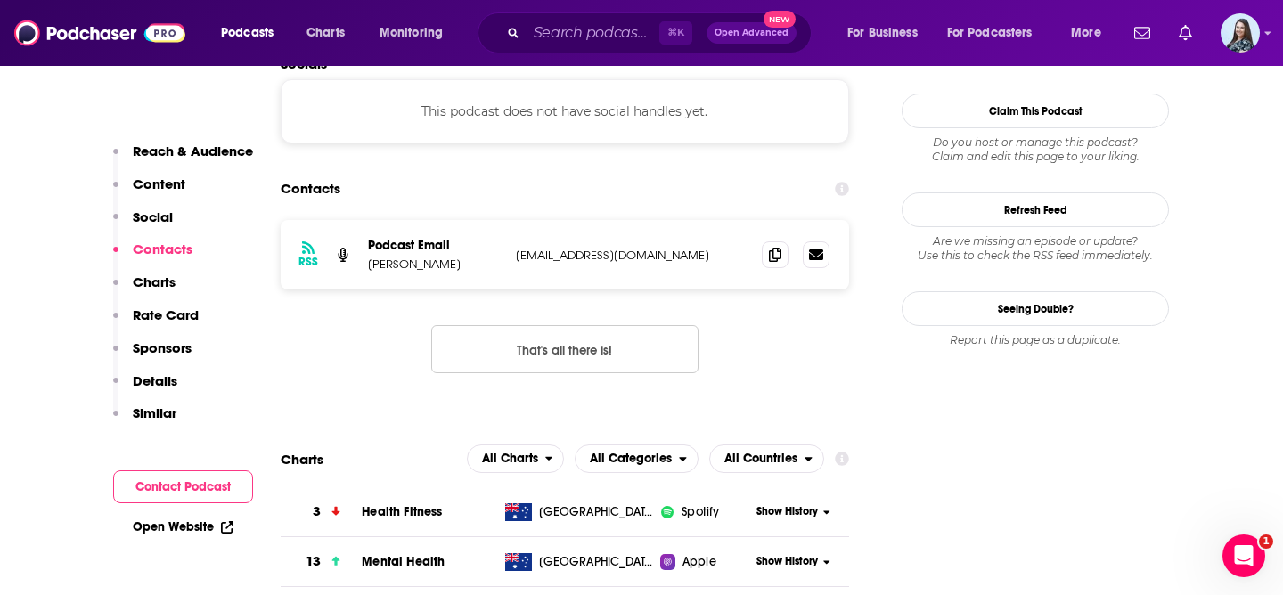
scroll to position [1571, 0]
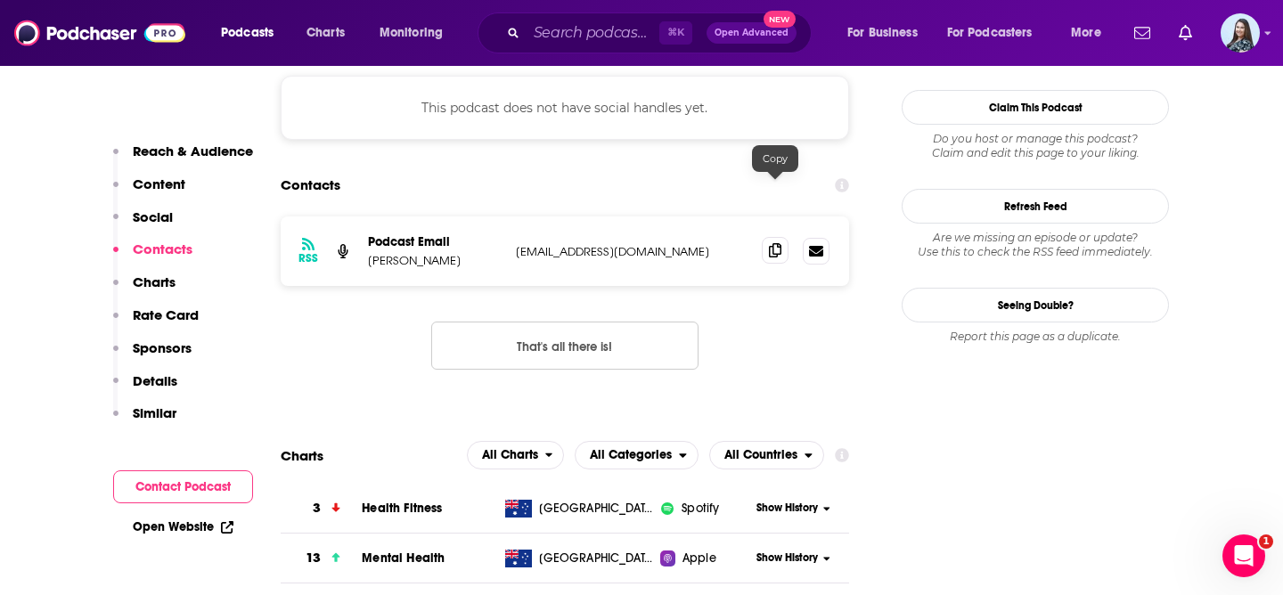
click at [780, 243] on icon at bounding box center [775, 250] width 12 height 14
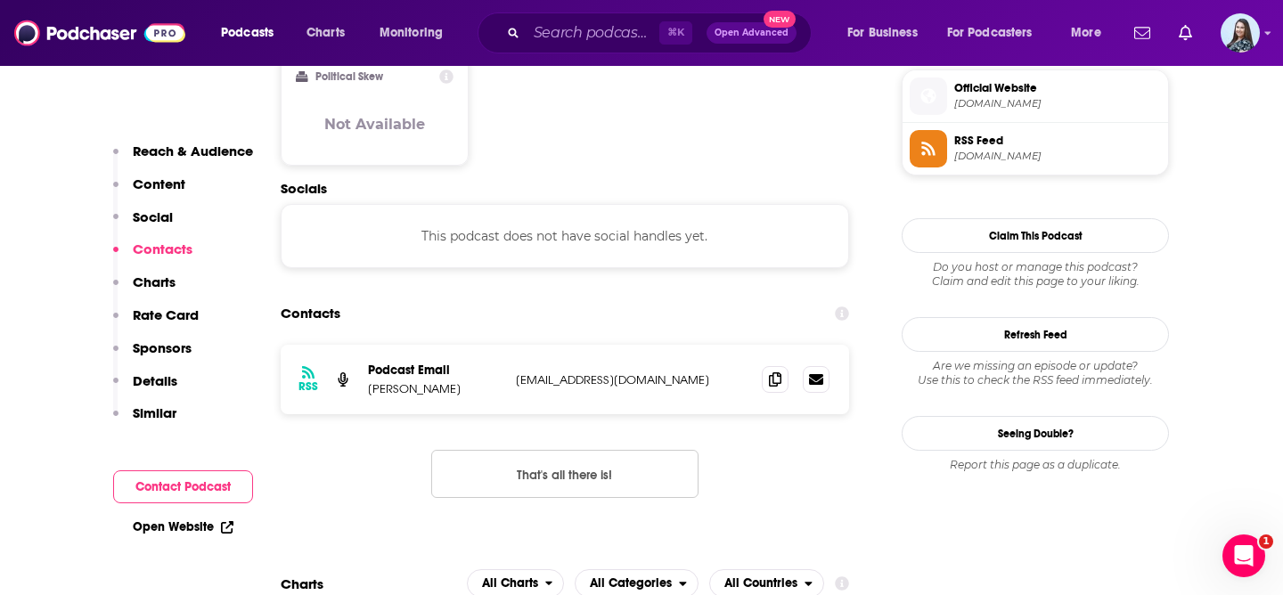
scroll to position [1448, 0]
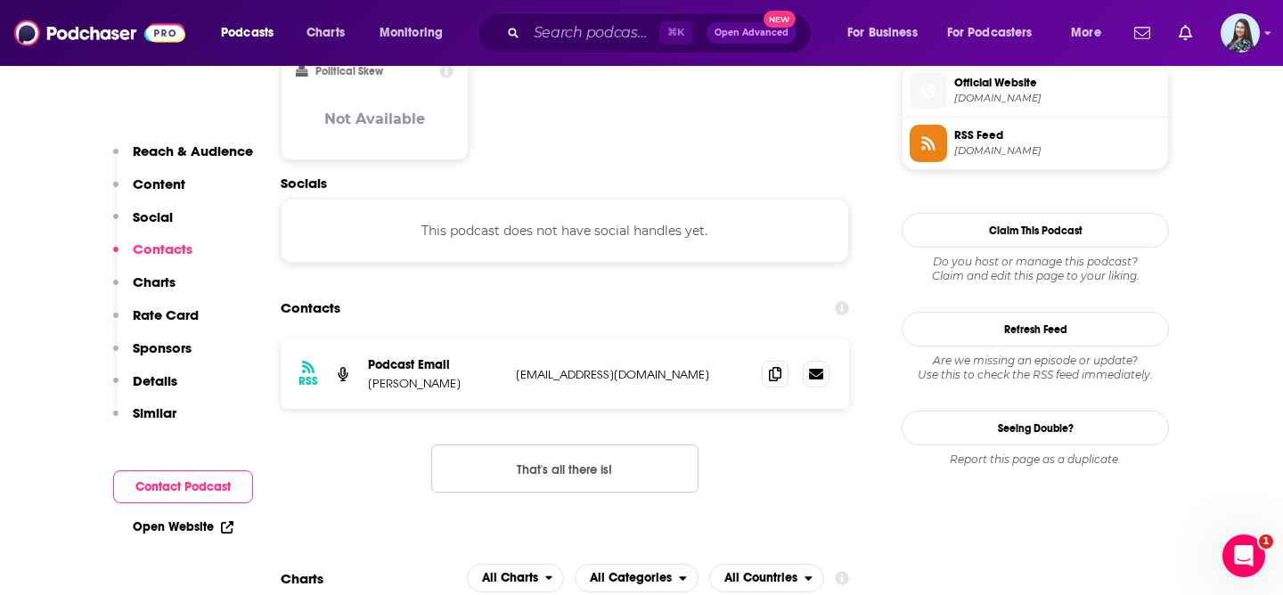
drag, startPoint x: 462, startPoint y: 325, endPoint x: 399, endPoint y: 326, distance: 63.3
click at [399, 376] on p "[PERSON_NAME]" at bounding box center [435, 383] width 134 height 15
copy p "Rangiheuea"
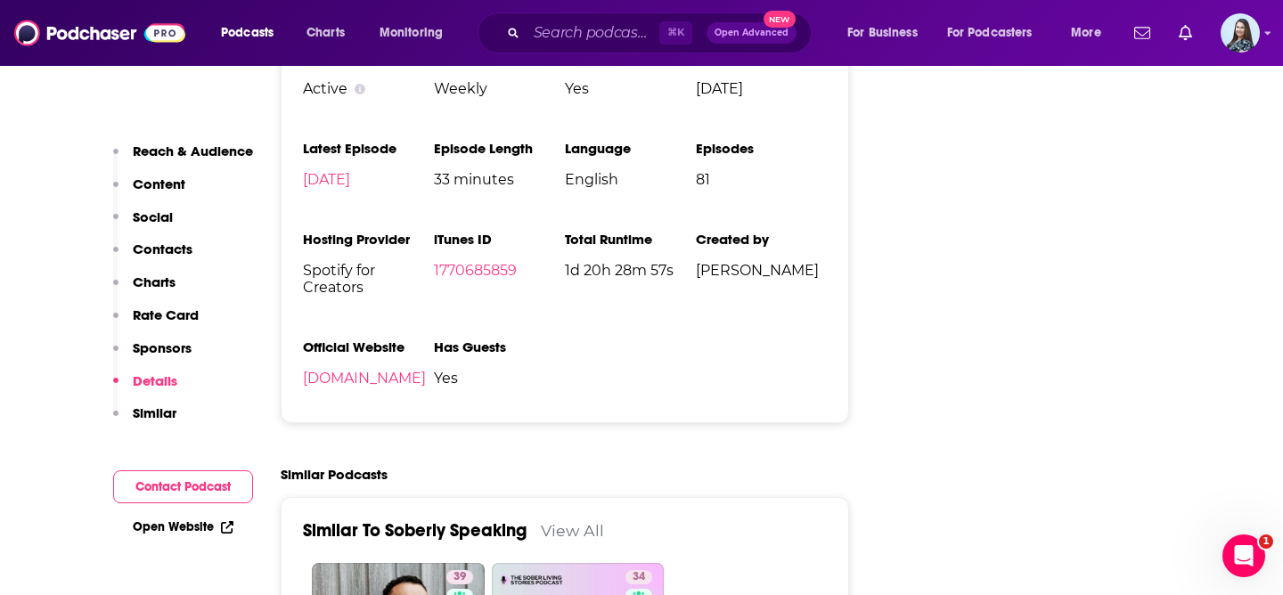
scroll to position [2851, 0]
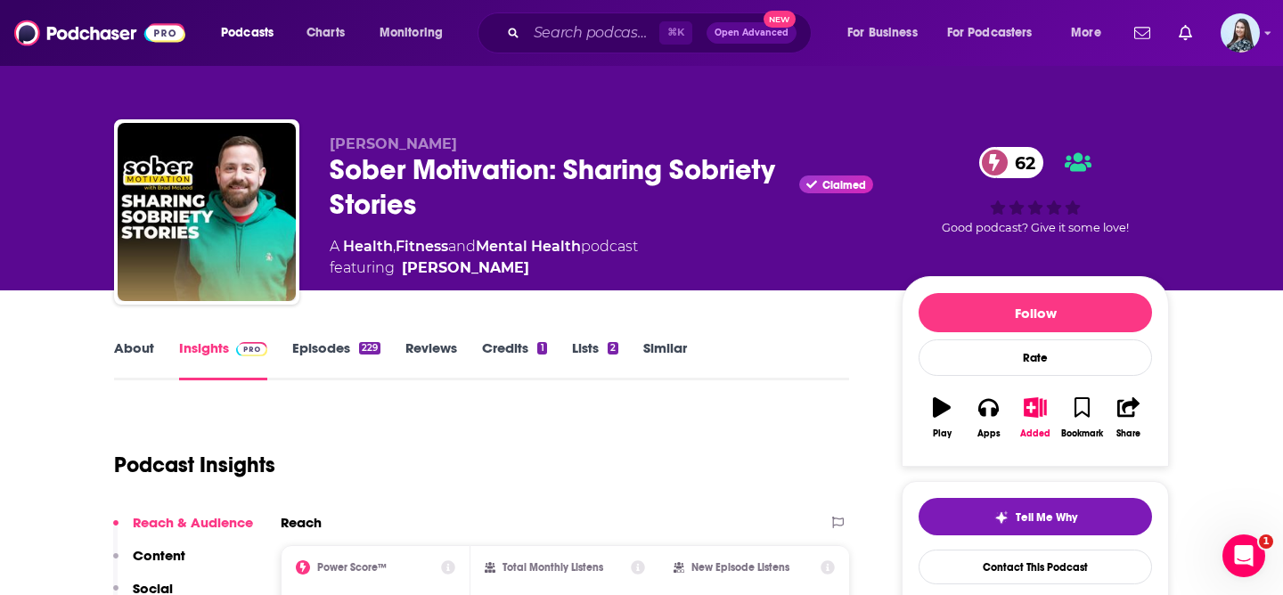
click at [432, 180] on div "Sober Motivation: Sharing Sobriety Stories Claimed 62" at bounding box center [602, 187] width 544 height 70
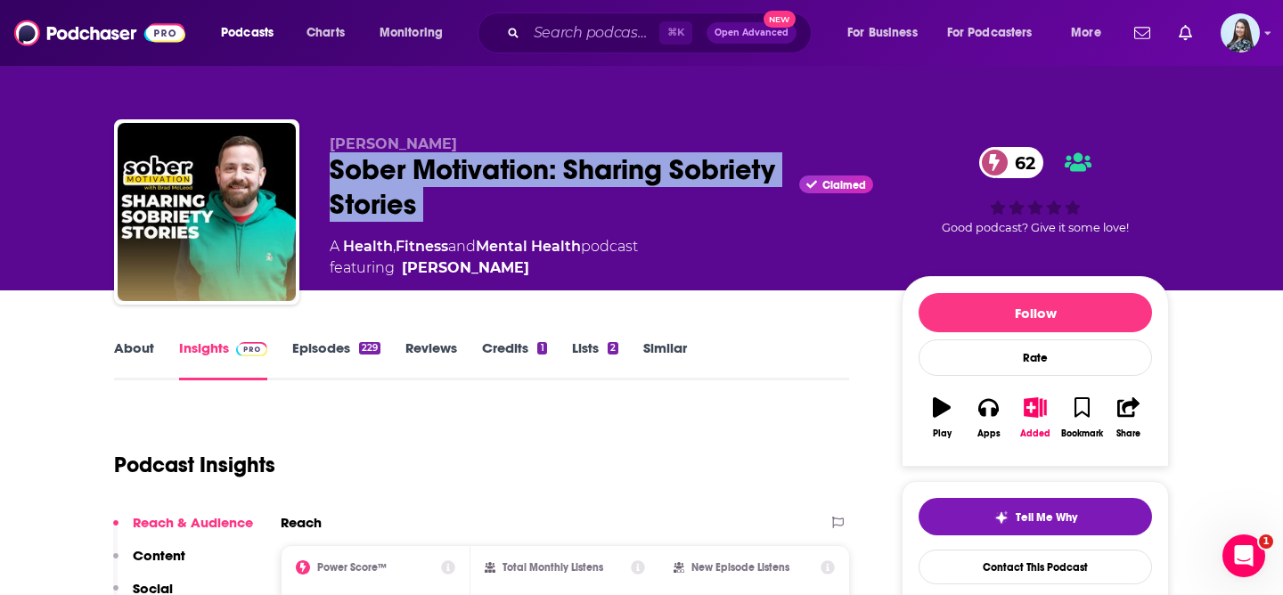
click at [432, 180] on div "Sober Motivation: Sharing Sobriety Stories Claimed 62" at bounding box center [602, 187] width 544 height 70
copy div "Sober Motivation: Sharing Sobriety Stories"
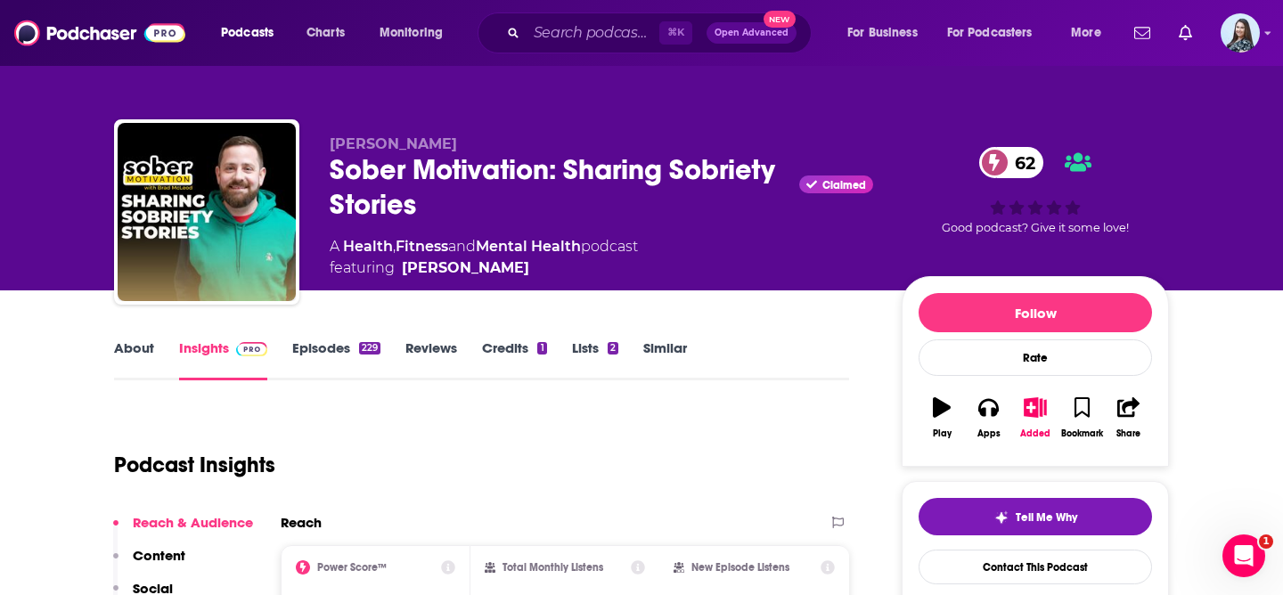
click at [440, 195] on div "Sober Motivation: Sharing Sobriety Stories Claimed 62" at bounding box center [602, 187] width 544 height 70
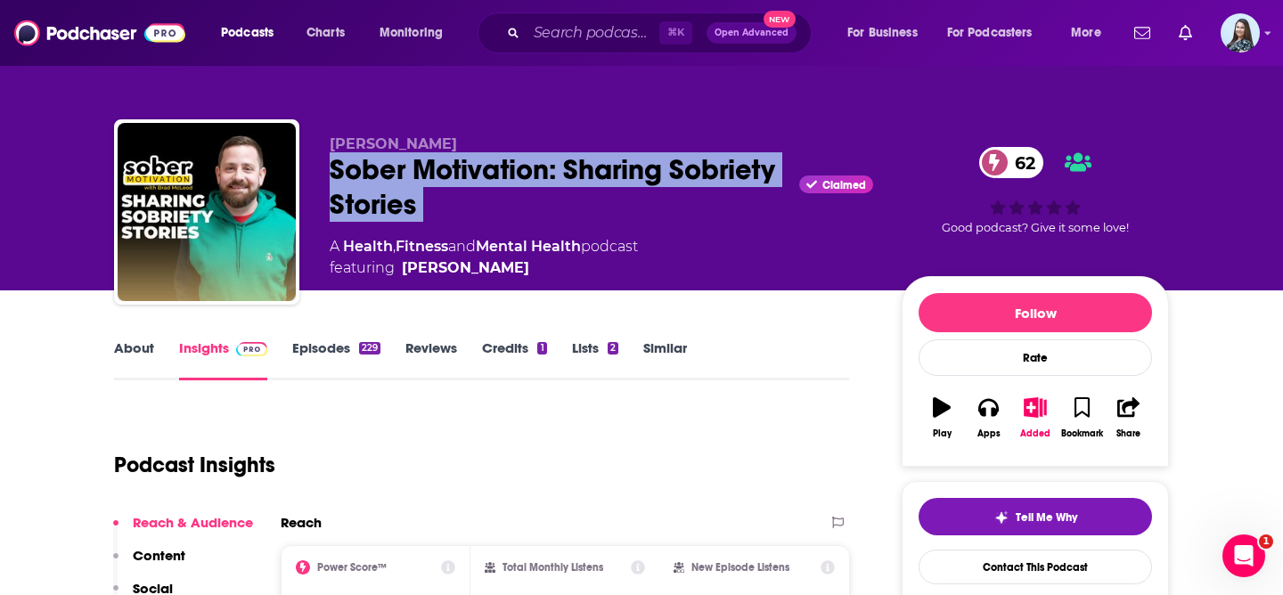
click at [440, 195] on div "Sober Motivation: Sharing Sobriety Stories Claimed 62" at bounding box center [602, 187] width 544 height 70
copy div "Sober Motivation: Sharing Sobriety Stories"
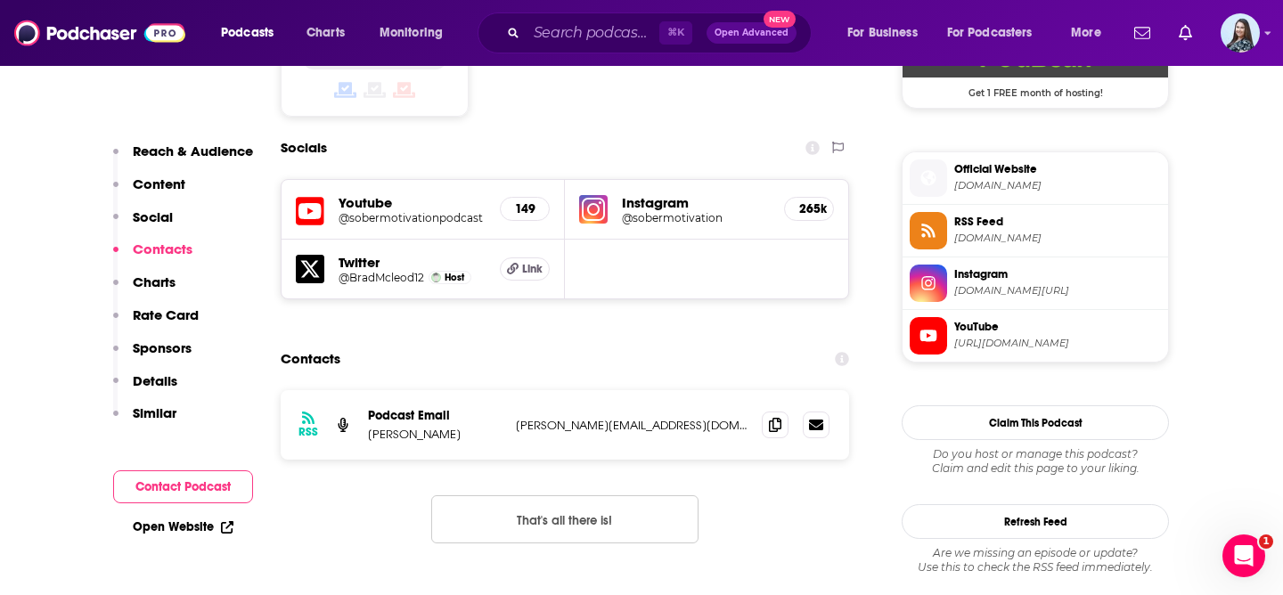
scroll to position [1533, 0]
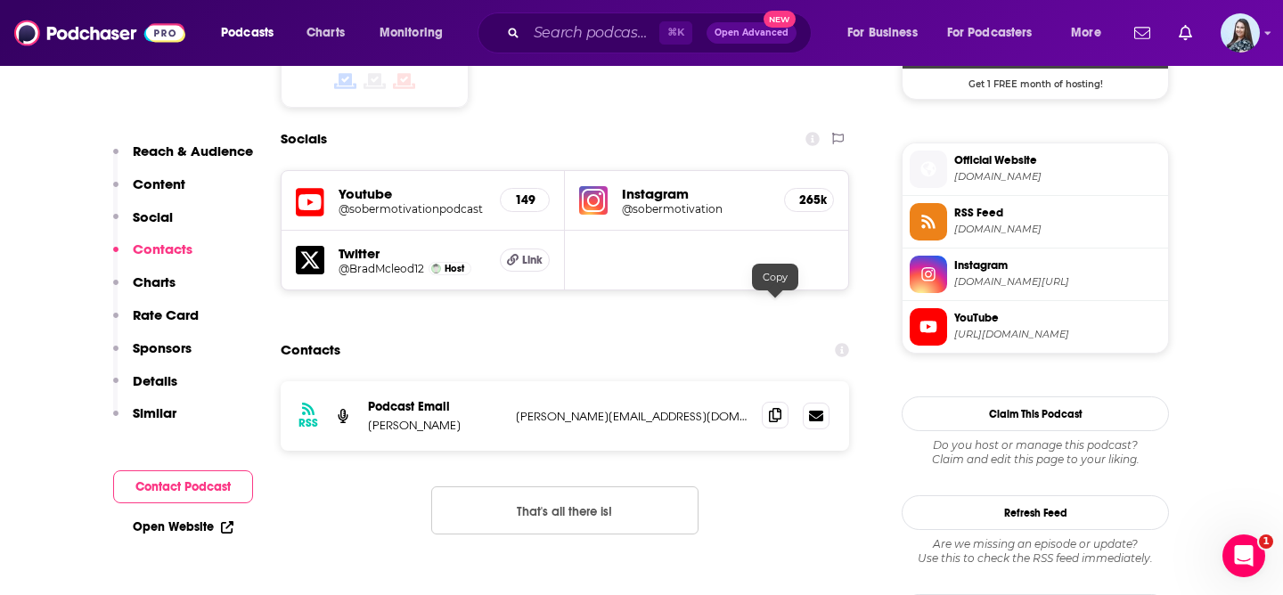
click at [771, 408] on icon at bounding box center [775, 415] width 12 height 14
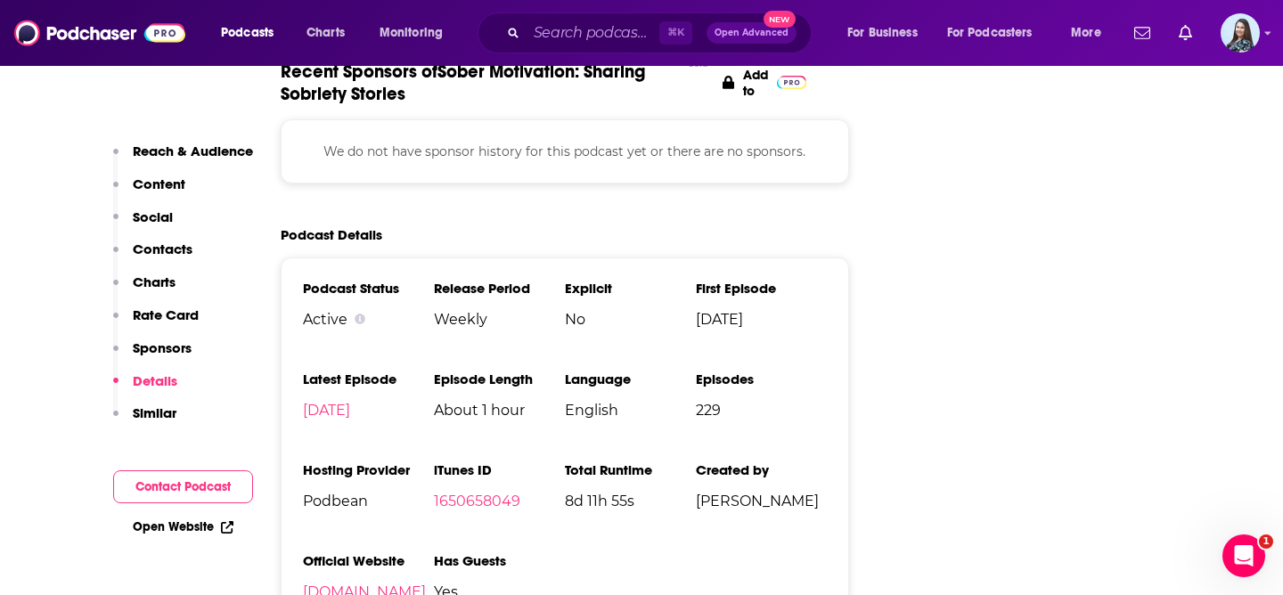
scroll to position [2781, 0]
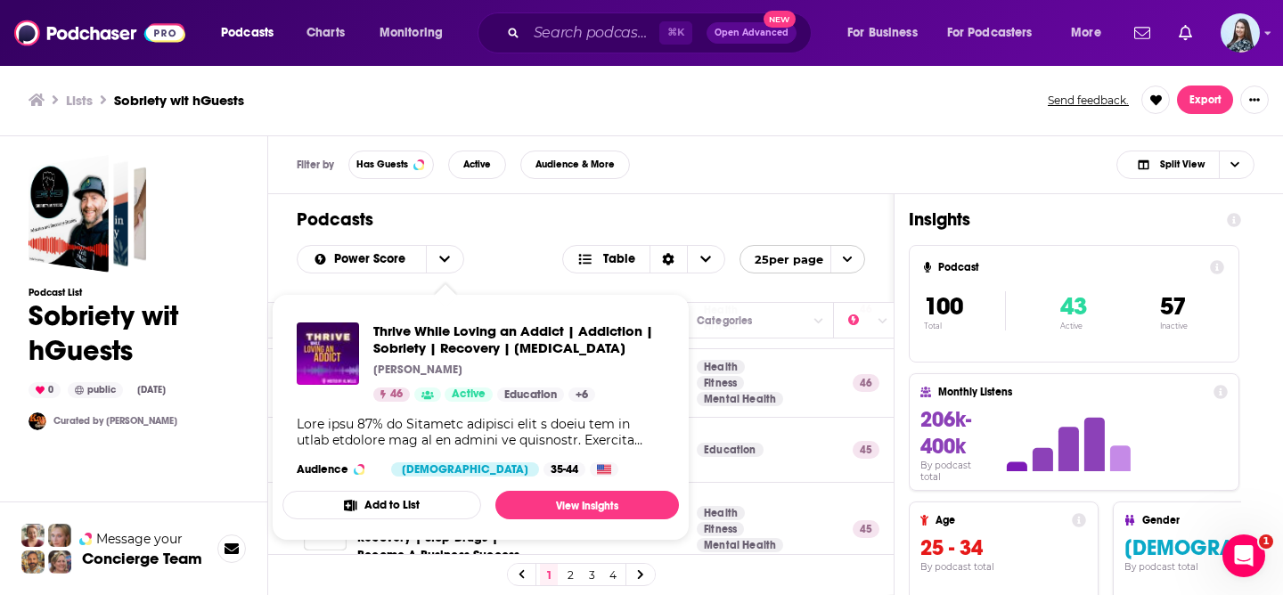
scroll to position [1315, 187]
